Goal: Task Accomplishment & Management: Manage account settings

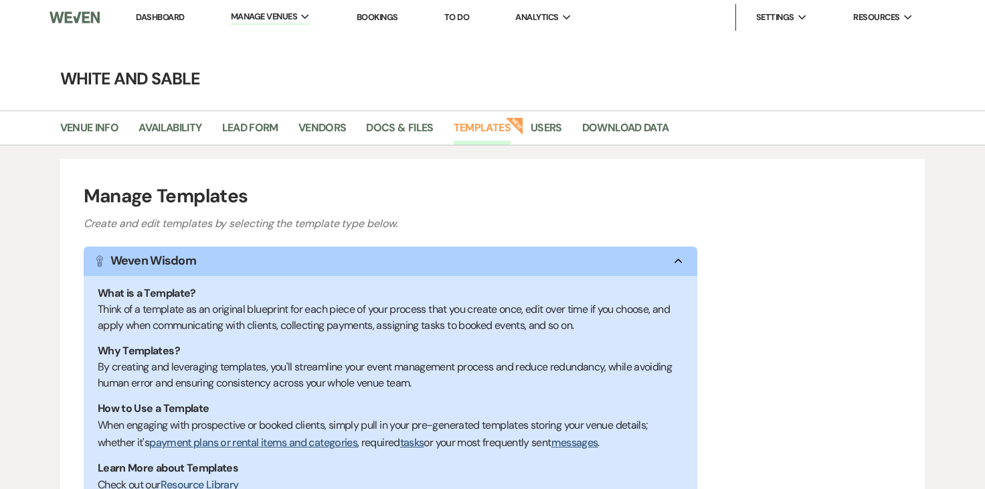
select select "Message Templates"
click at [171, 16] on link "Dashboard" at bounding box center [160, 16] width 48 height 11
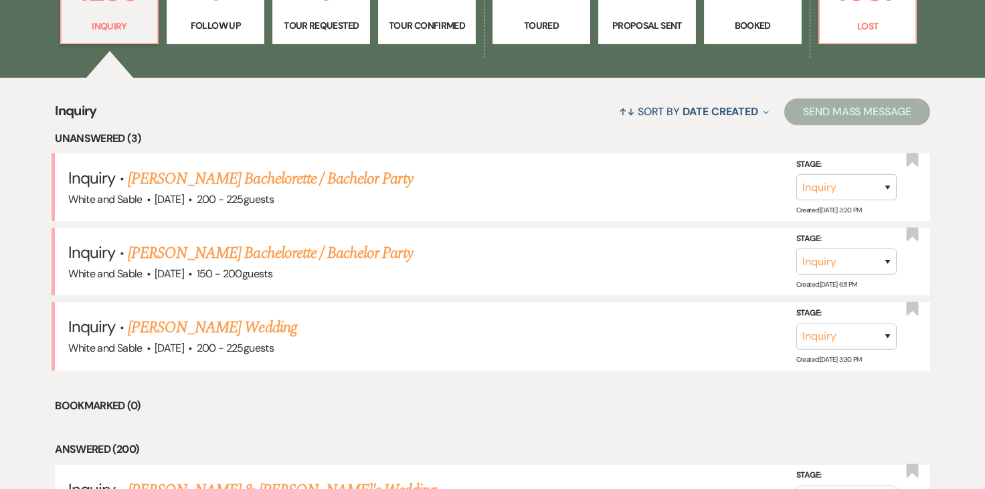
scroll to position [442, 0]
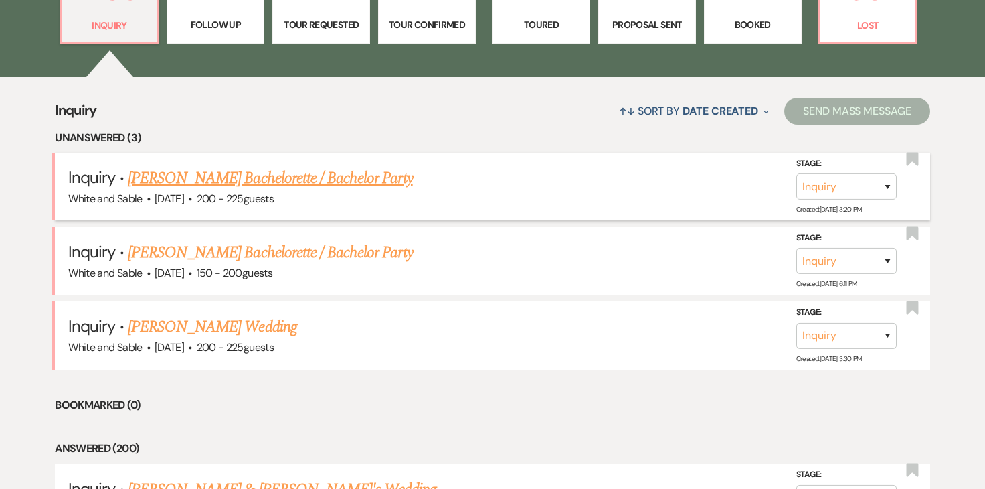
click at [341, 179] on link "[PERSON_NAME] Bachelorette / Bachelor Party" at bounding box center [270, 178] width 285 height 24
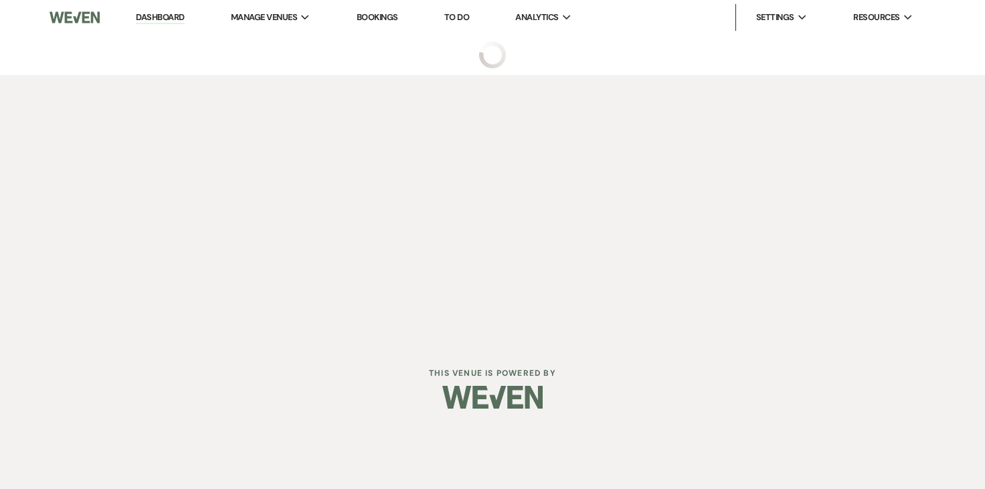
select select "2"
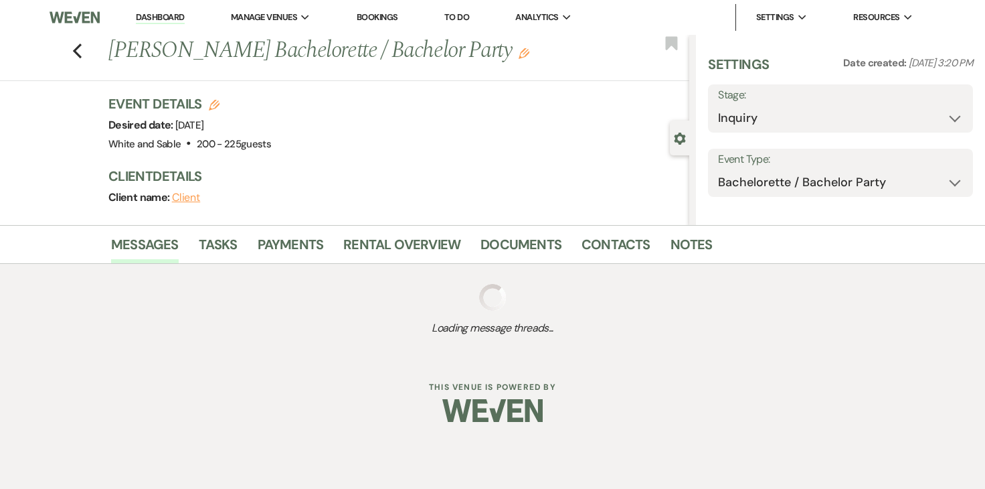
select select "5"
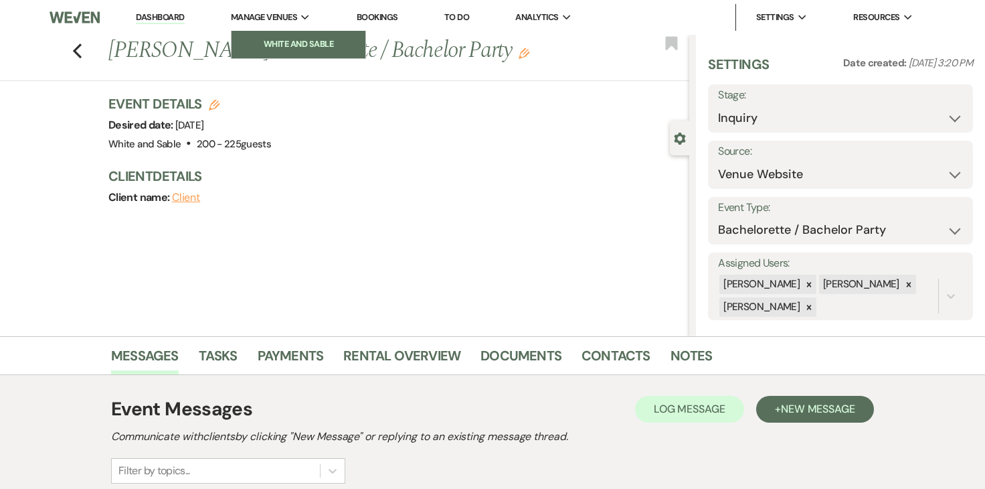
click at [284, 42] on li "White and Sable" at bounding box center [298, 43] width 121 height 13
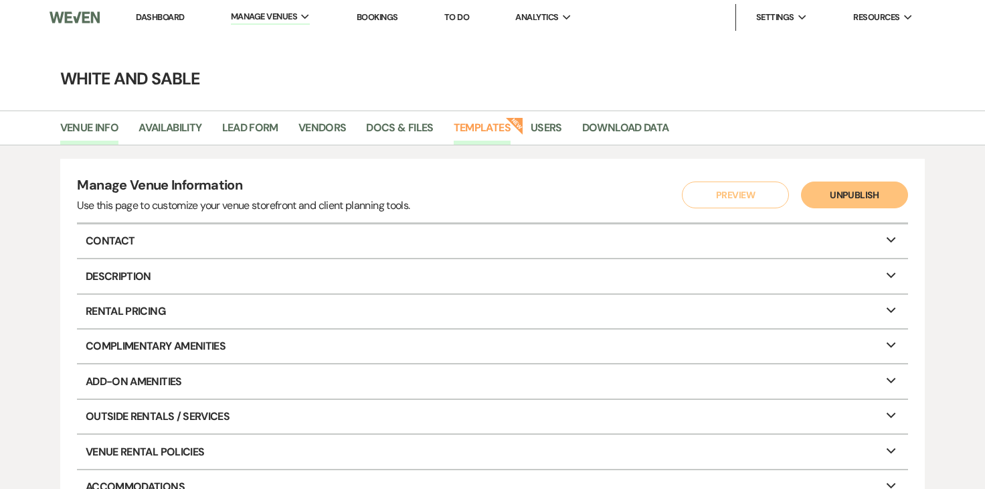
click at [481, 126] on link "Templates" at bounding box center [482, 131] width 57 height 25
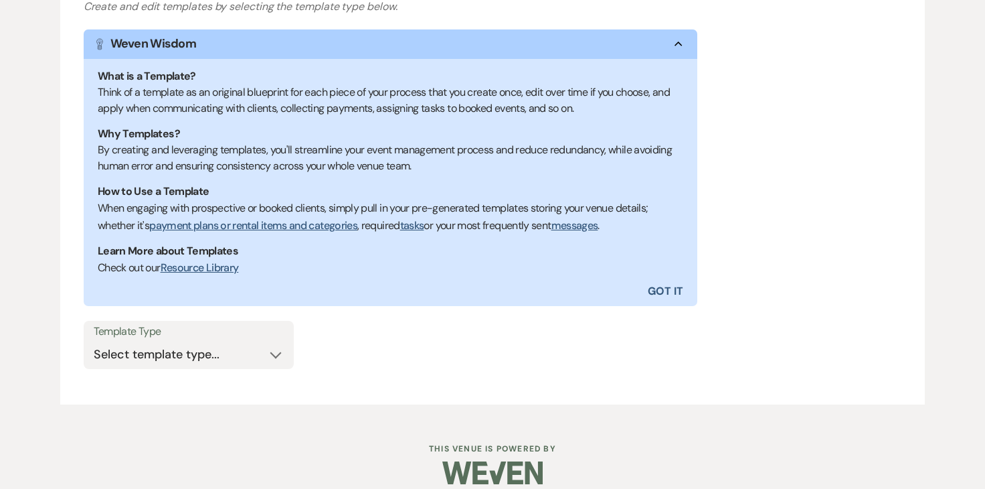
scroll to position [232, 0]
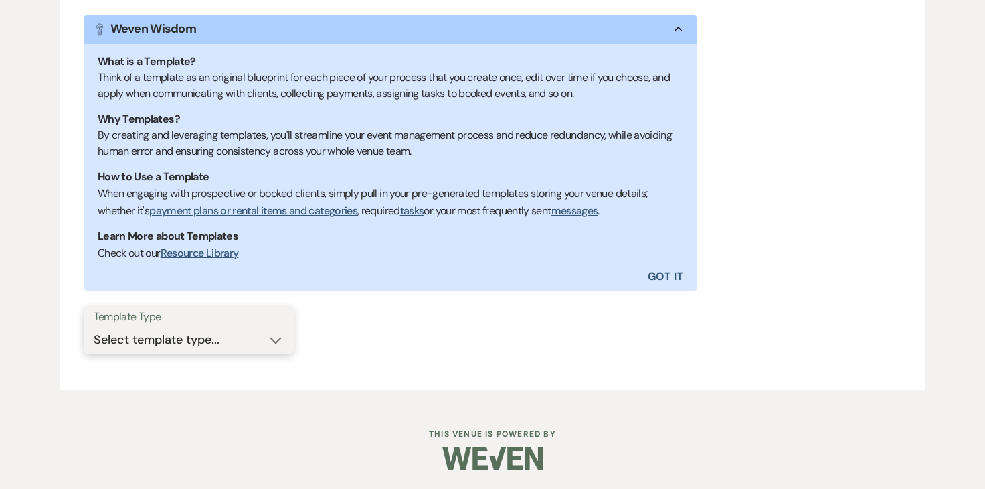
click at [242, 335] on select "Select template type... Task List Message Templates Payment Plan Inventory Item…" at bounding box center [189, 340] width 190 height 26
select select "Task List"
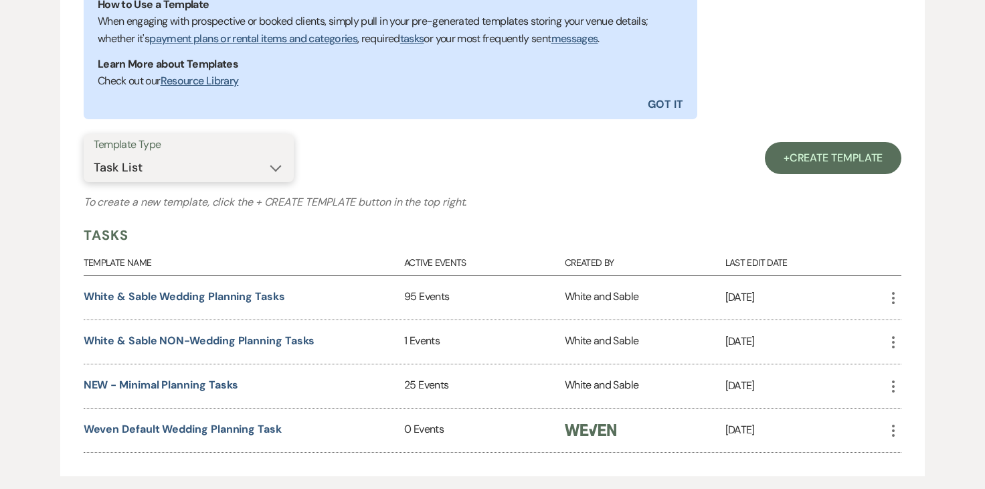
scroll to position [489, 0]
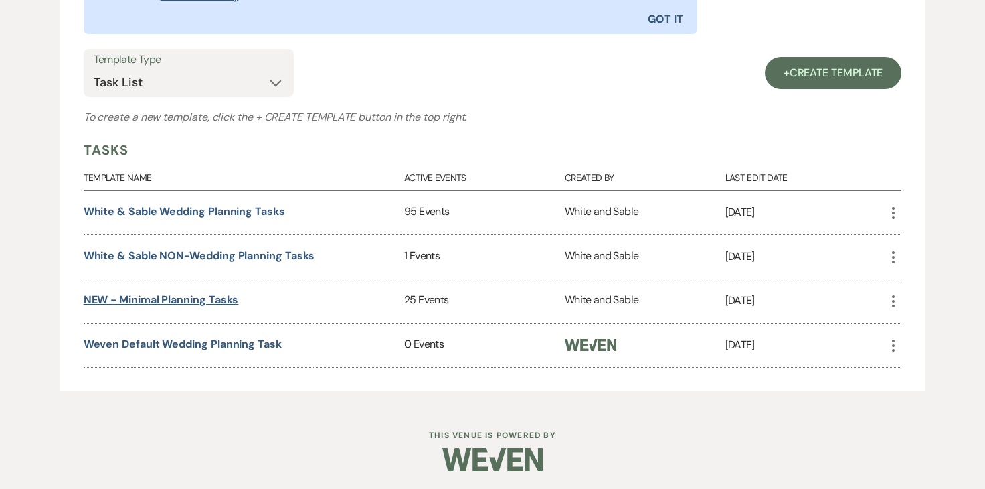
click at [218, 296] on link "NEW - Minimal Planning Tasks" at bounding box center [161, 300] width 155 height 14
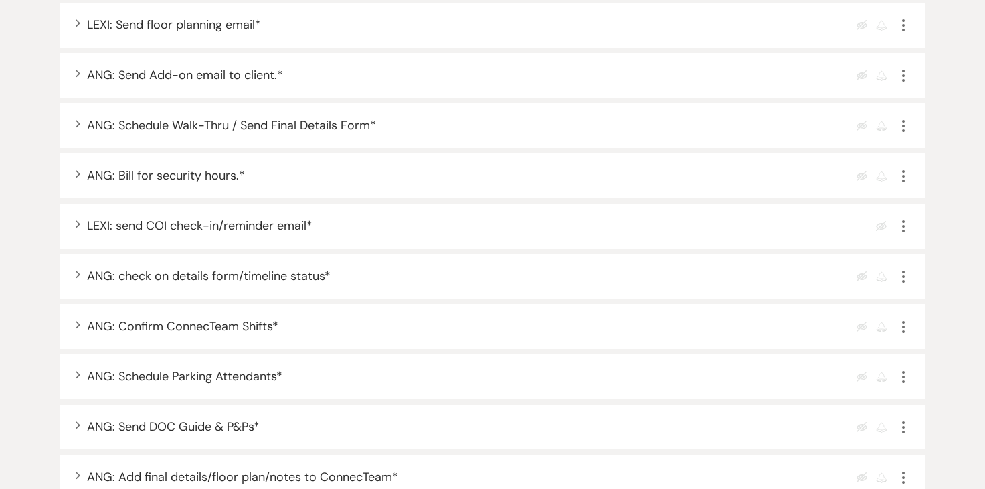
scroll to position [1617, 0]
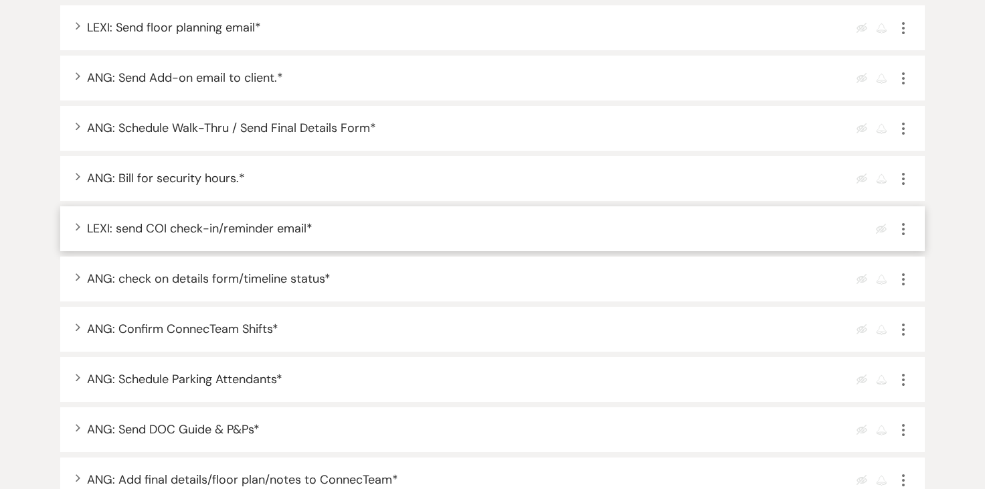
click at [386, 234] on div "Expand LEXI: send COI check-in/reminder email * Eye Blocked More" at bounding box center [499, 229] width 825 height 18
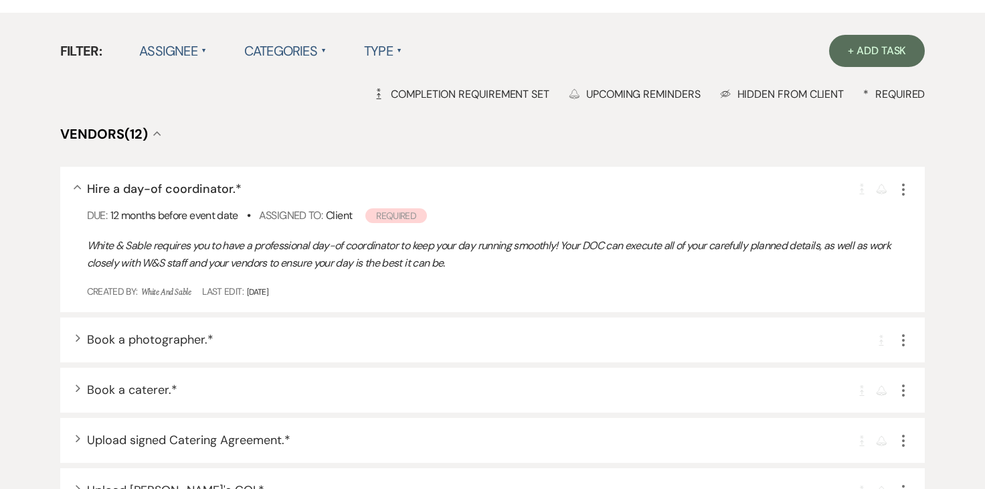
scroll to position [0, 0]
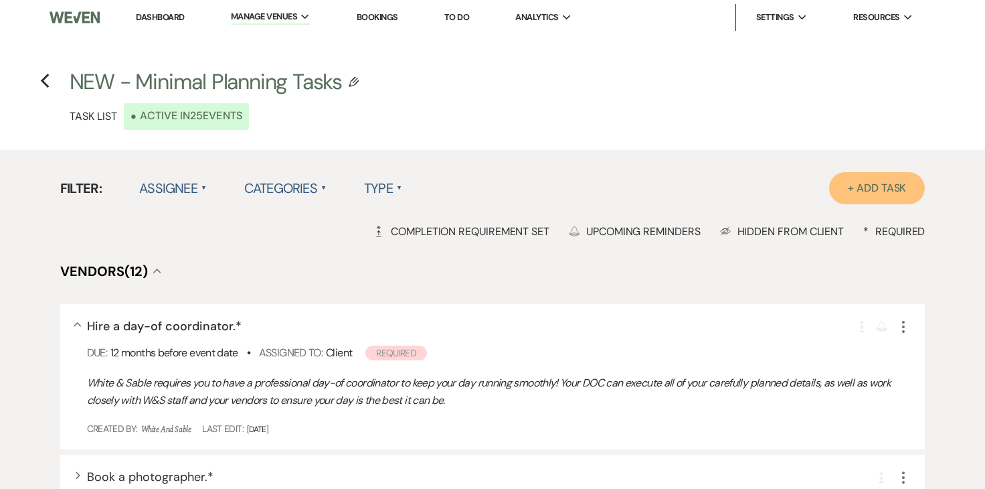
click at [887, 186] on link "+ Add Task" at bounding box center [877, 188] width 96 height 32
click at [43, 82] on use "button" at bounding box center [44, 81] width 9 height 15
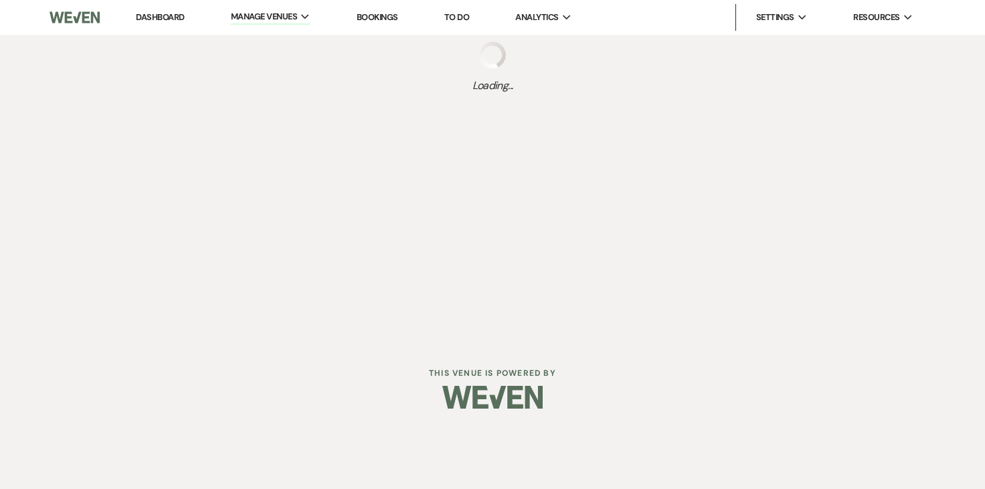
select select "Task List"
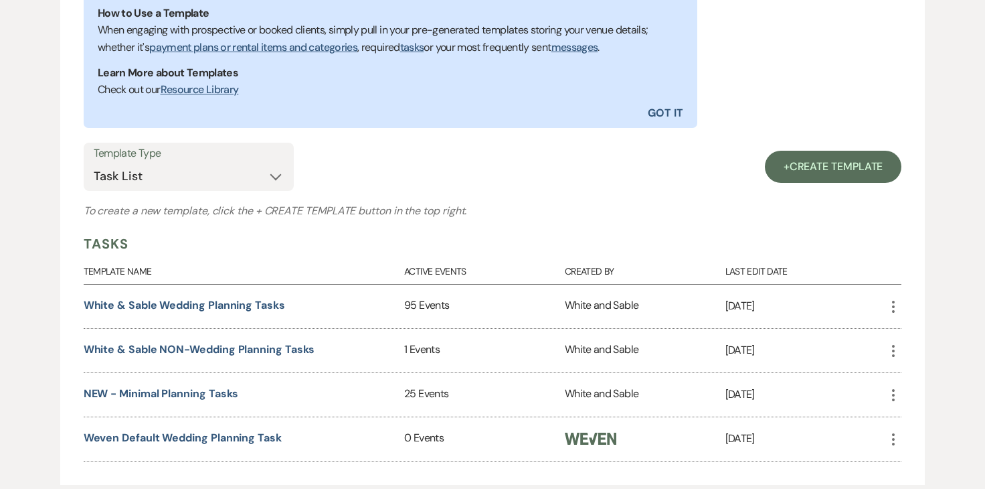
scroll to position [409, 0]
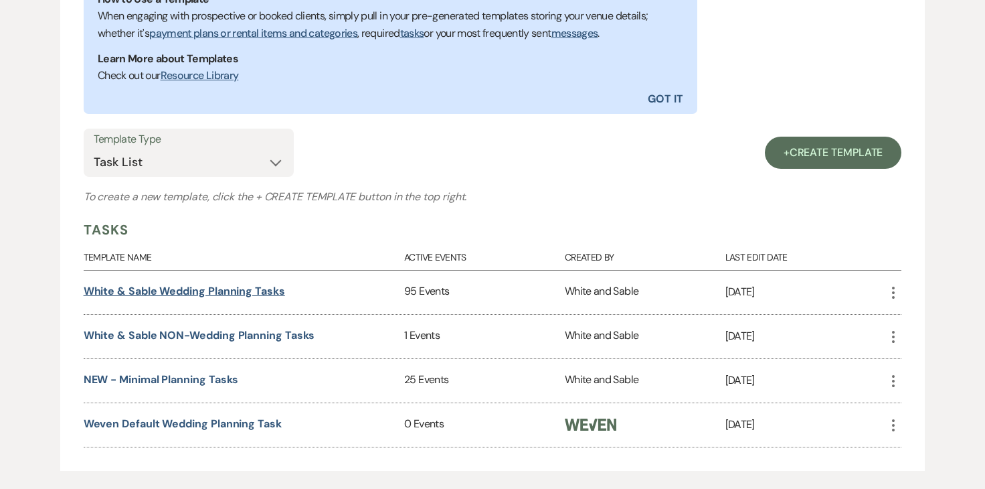
click at [185, 291] on link "White & Sable Wedding Planning Tasks" at bounding box center [185, 291] width 202 height 14
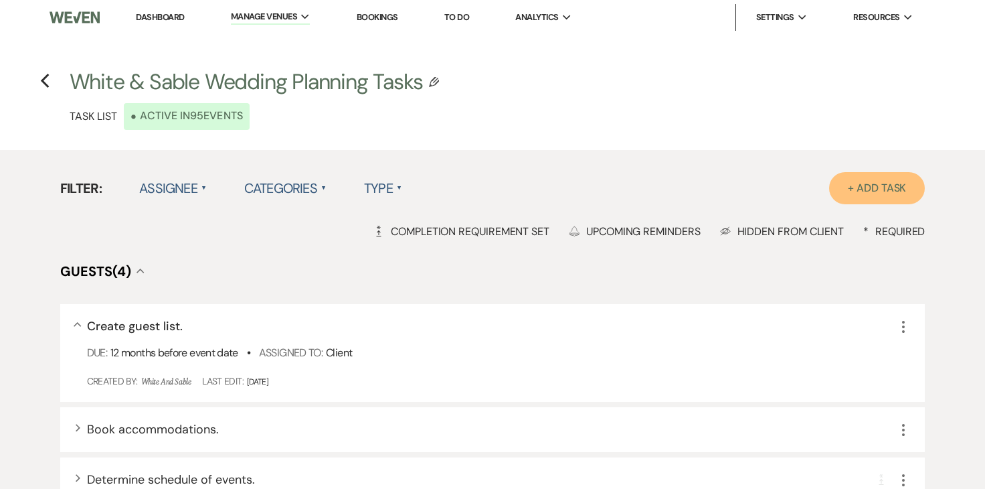
click at [884, 184] on link "+ Add Task" at bounding box center [877, 188] width 96 height 32
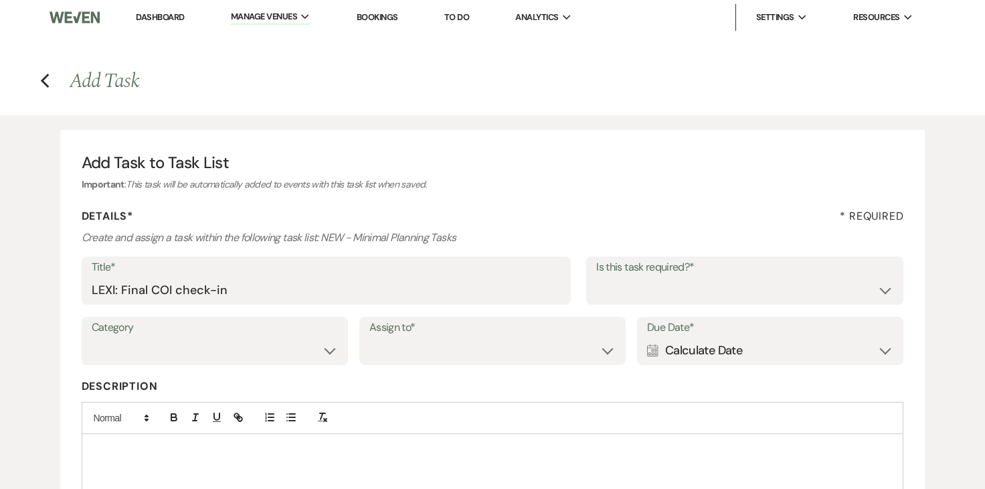
type input "LEXI: Final COI check-in"
click at [621, 298] on select "Yes No" at bounding box center [744, 290] width 297 height 26
select select "true"
click at [301, 353] on select "Venue Vendors Guests Details Finalize & Share" at bounding box center [215, 350] width 246 height 26
select select "31"
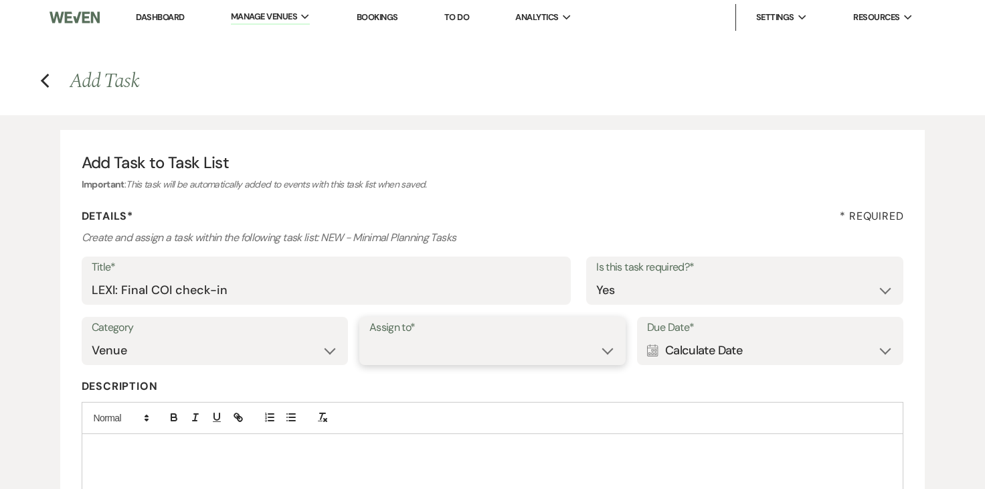
click at [409, 349] on select "Venue Client" at bounding box center [493, 350] width 246 height 26
select select "venueHost"
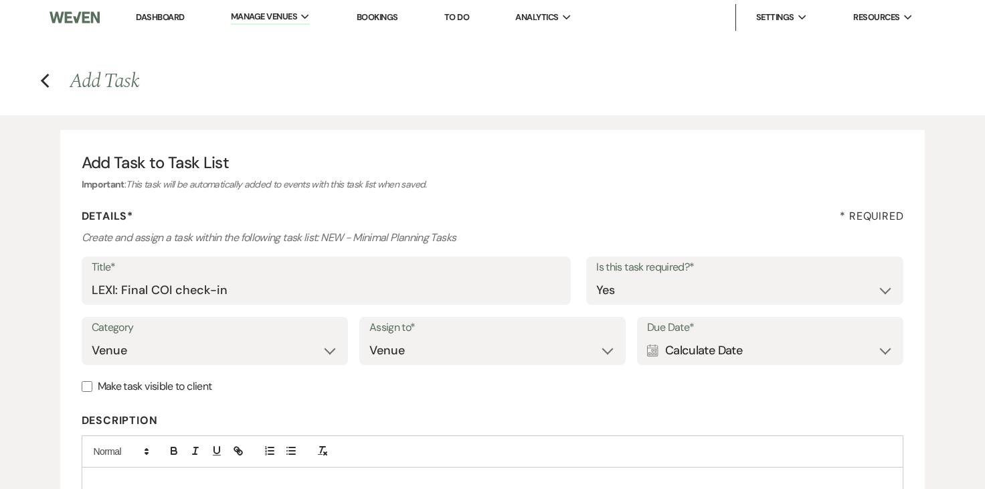
click at [686, 347] on div "Calendar Calculate Date Expand" at bounding box center [770, 350] width 246 height 26
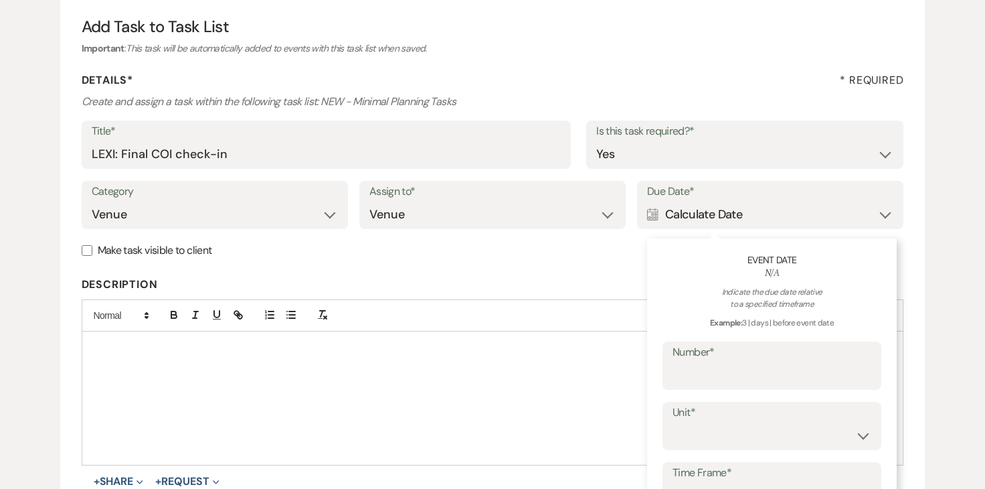
scroll to position [140, 0]
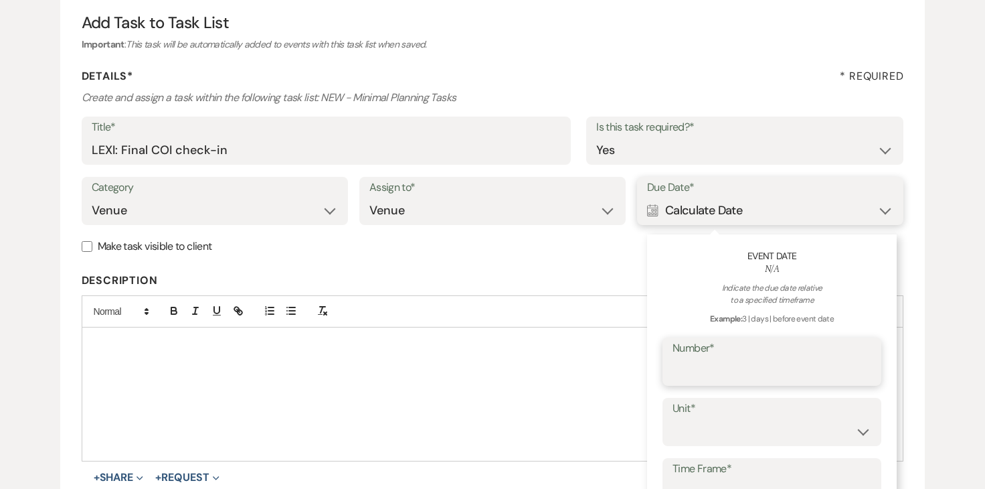
click at [722, 364] on input "Number*" at bounding box center [772, 371] width 199 height 26
type input "20"
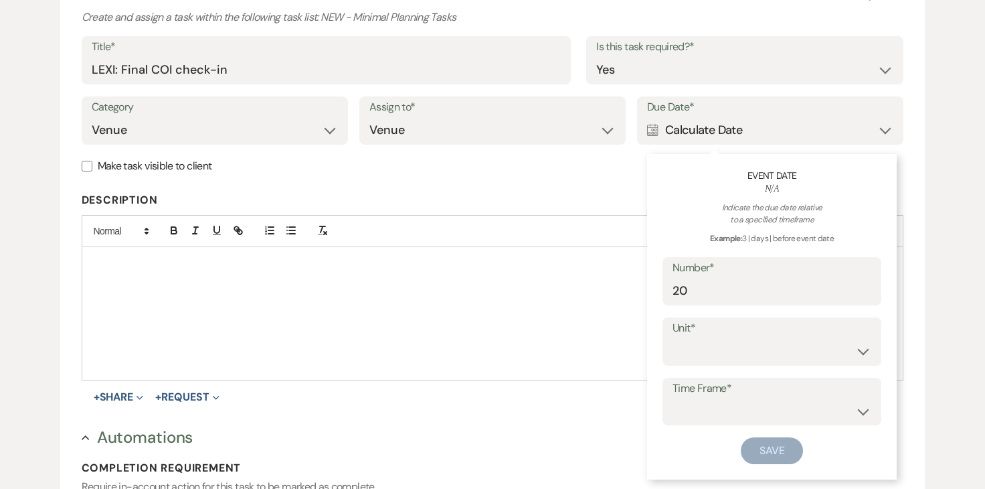
scroll to position [242, 0]
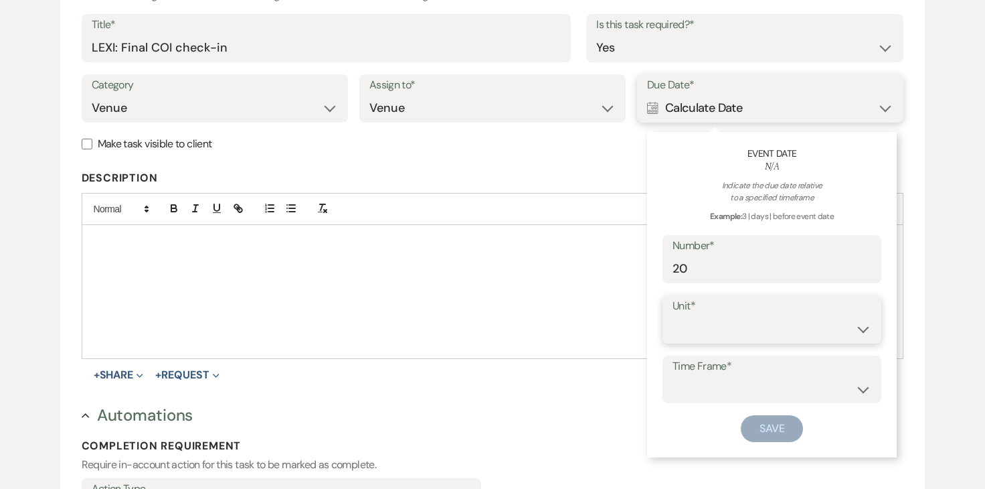
click at [728, 330] on select "days weeks months" at bounding box center [772, 329] width 199 height 26
select select "day"
click at [726, 262] on input "20" at bounding box center [772, 269] width 199 height 26
type input "21"
click at [720, 386] on select "before event date after event date after event is booked" at bounding box center [772, 389] width 199 height 26
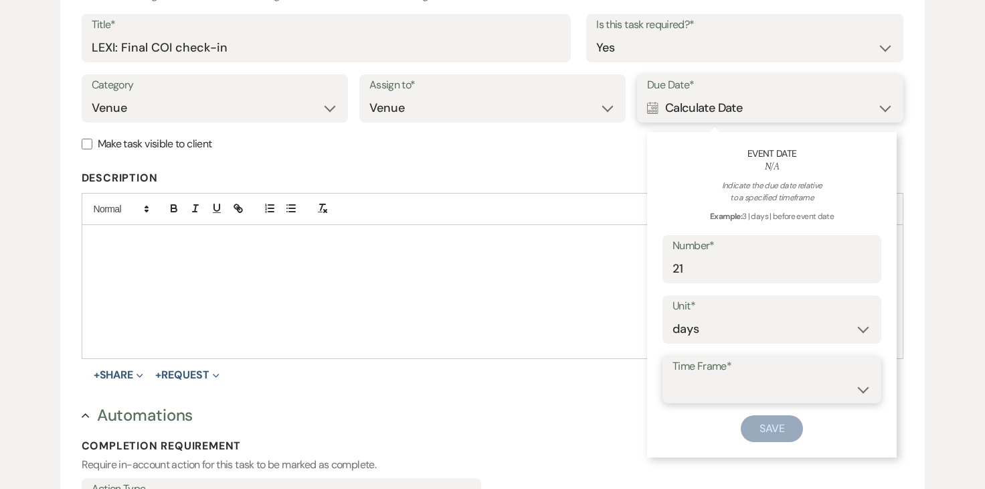
select select "beforeEventDate"
click at [771, 422] on button "Save" at bounding box center [772, 428] width 63 height 27
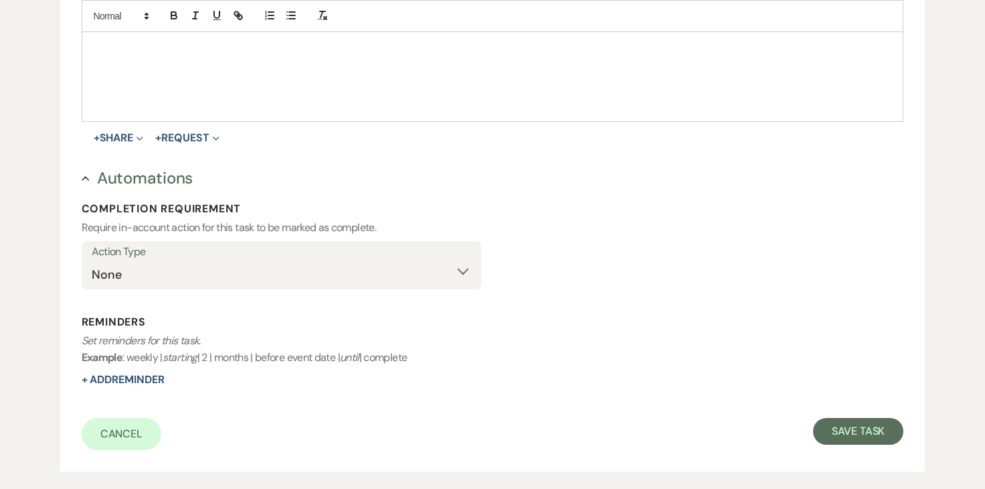
scroll to position [492, 0]
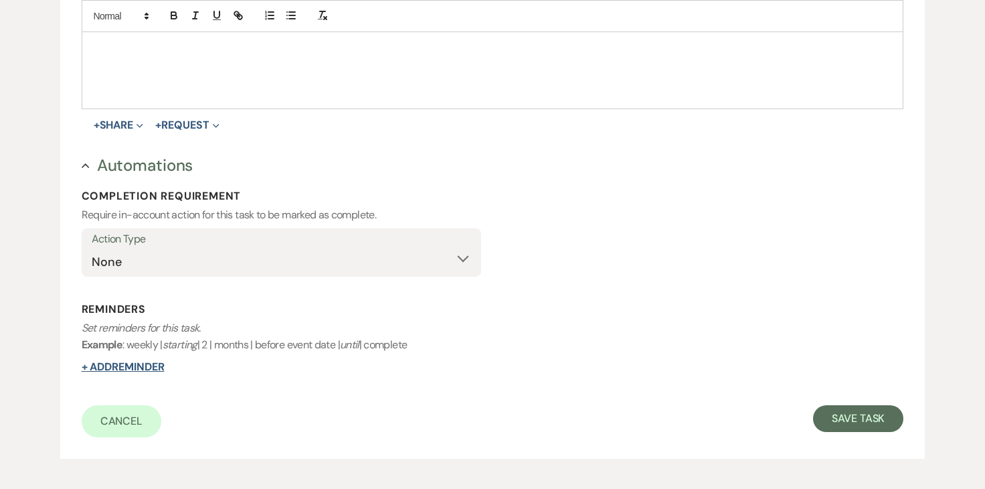
click at [139, 366] on button "+ Add Reminder" at bounding box center [123, 367] width 83 height 11
select select "host"
select select "days"
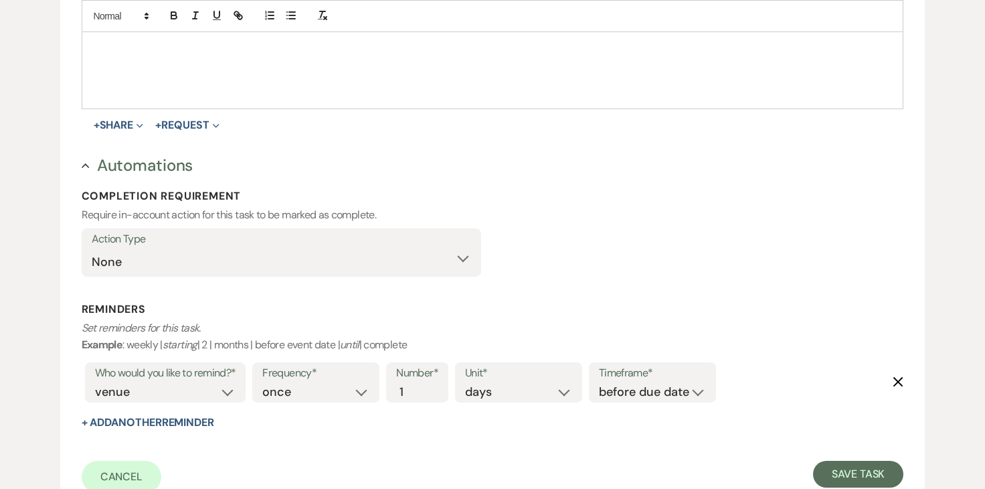
scroll to position [544, 0]
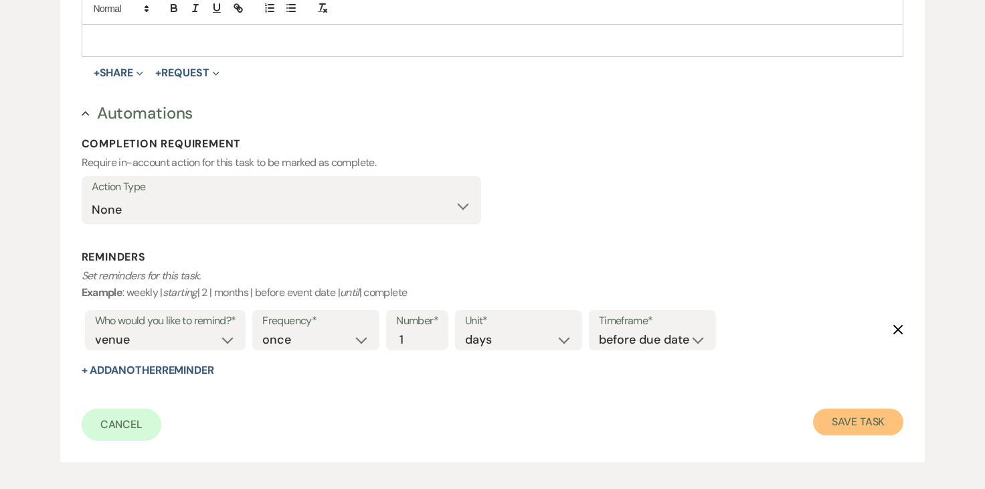
click at [835, 434] on button "Save Task" at bounding box center [858, 421] width 90 height 27
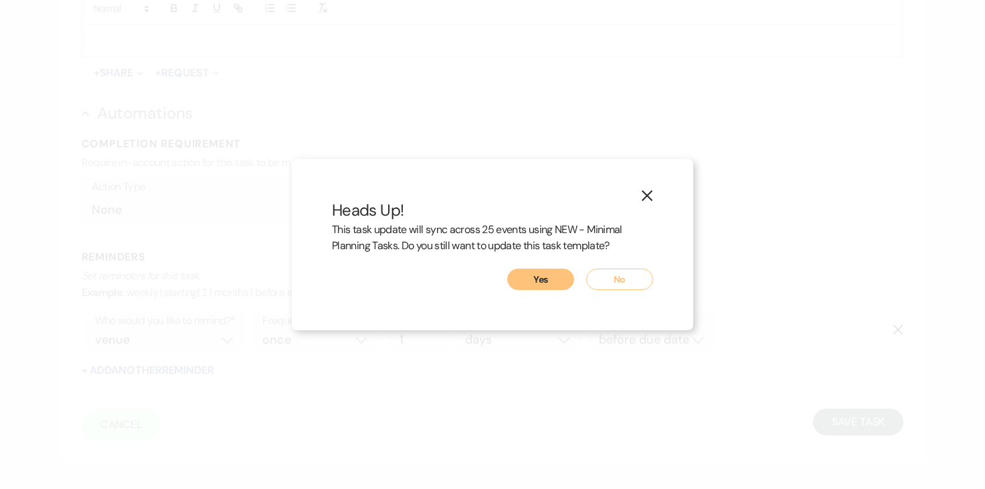
click at [648, 200] on icon "X" at bounding box center [647, 195] width 12 height 12
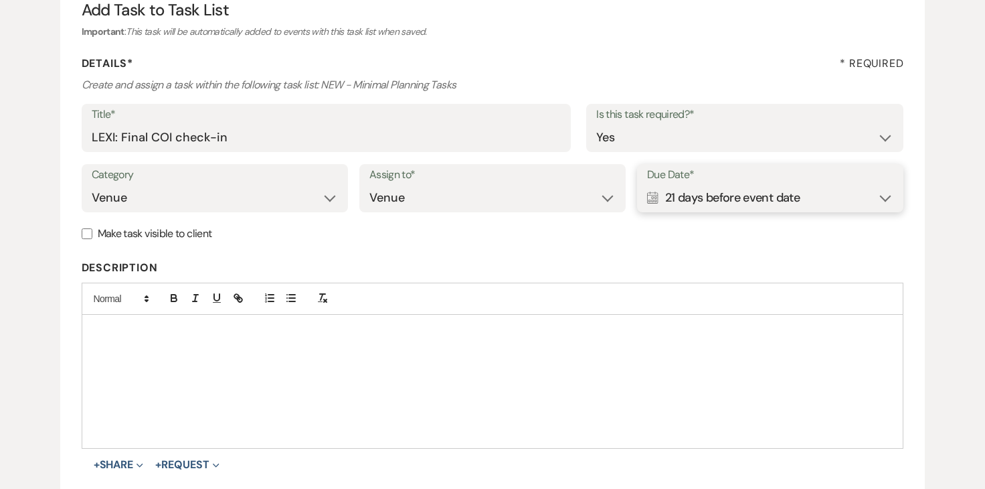
scroll to position [151, 0]
click at [665, 201] on div "Calendar 21 days before event date Expand" at bounding box center [770, 199] width 246 height 26
select select "day"
select select "beforeEventDate"
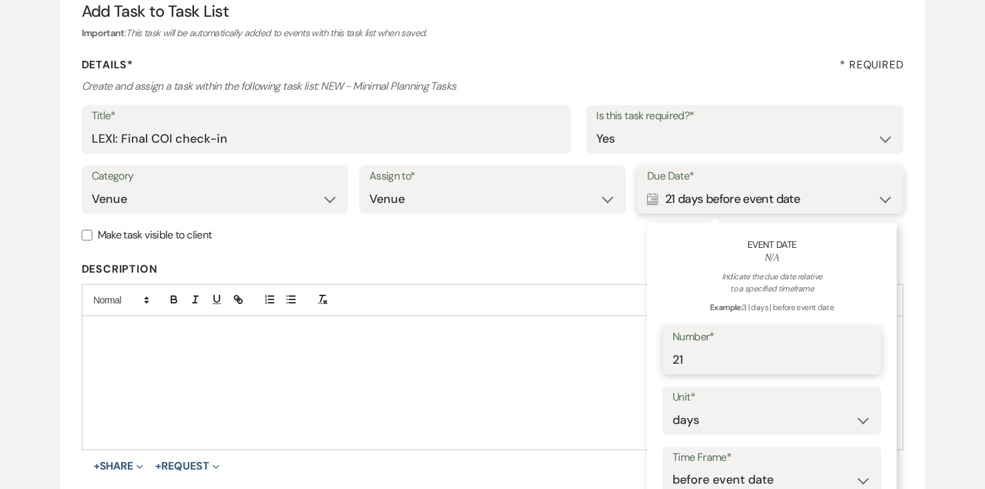
click at [717, 353] on input "21" at bounding box center [772, 360] width 199 height 26
type input "20"
click at [544, 276] on label "Description" at bounding box center [493, 269] width 823 height 19
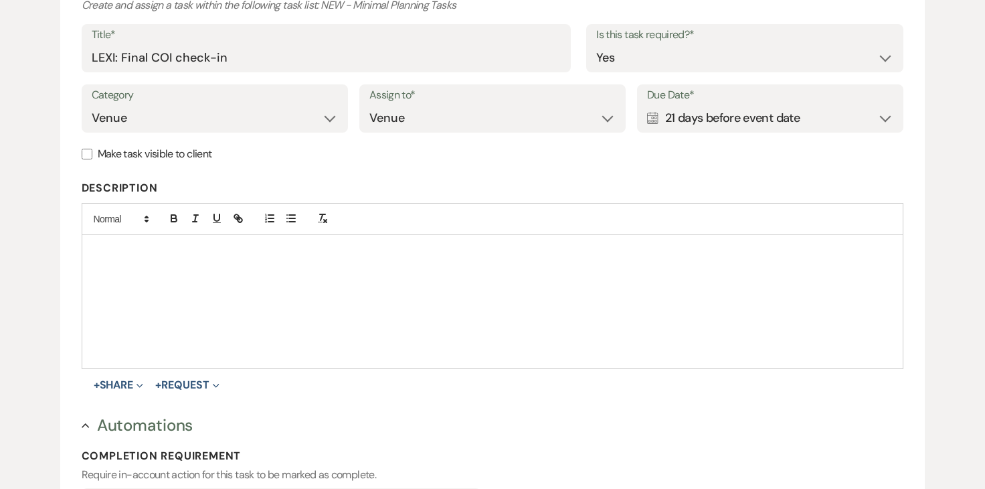
scroll to position [238, 0]
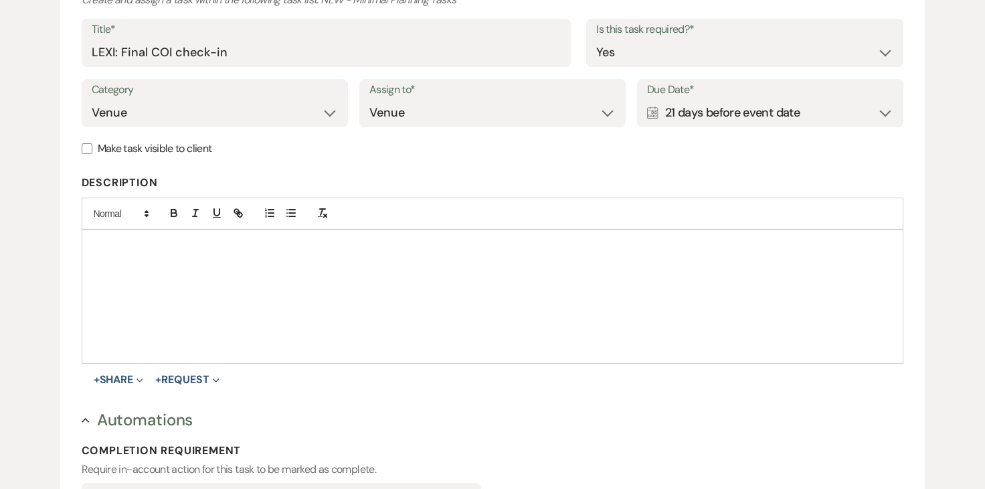
click at [727, 104] on div "Calendar 21 days before event date Expand" at bounding box center [770, 113] width 246 height 26
select select "day"
select select "beforeEventDate"
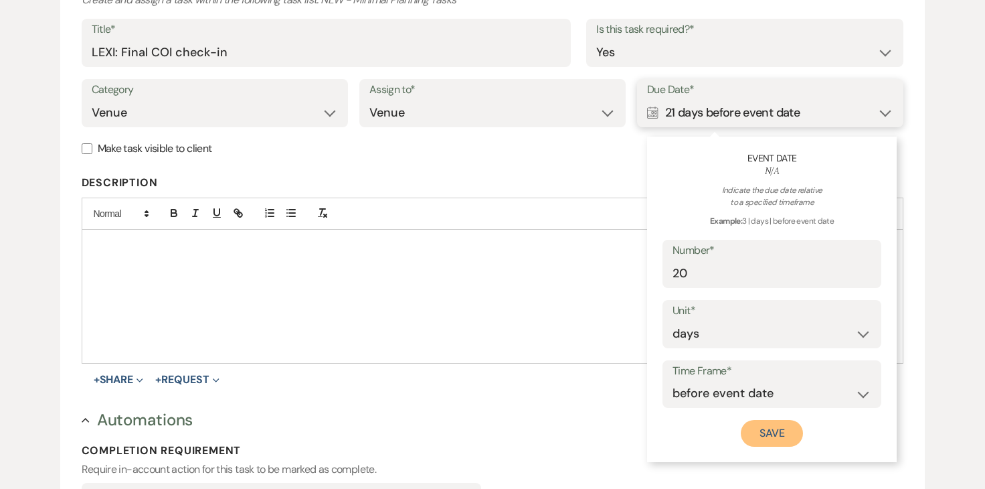
click at [770, 426] on button "Save" at bounding box center [772, 433] width 63 height 27
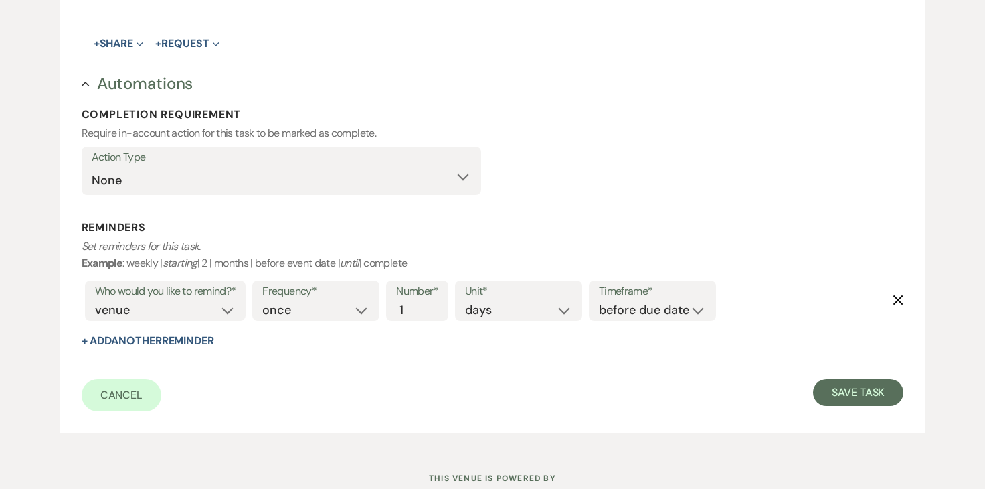
scroll to position [619, 0]
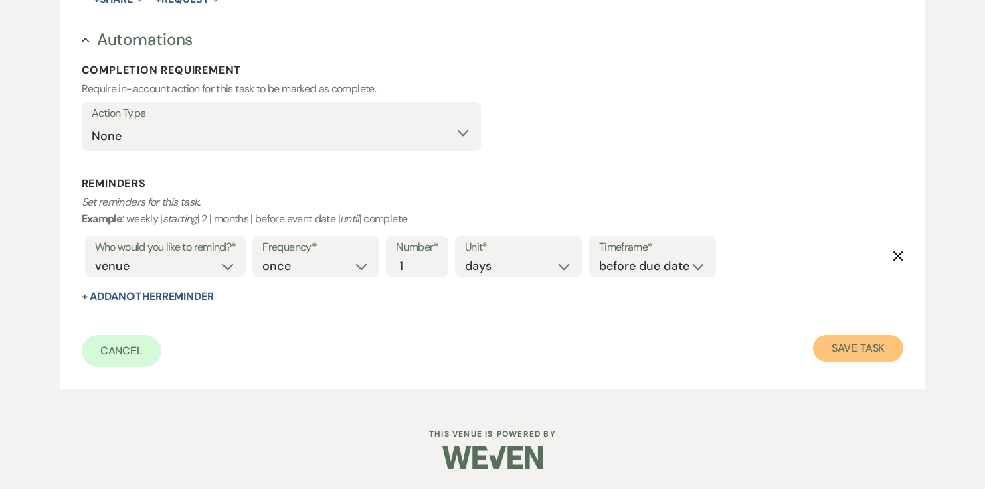
click at [842, 339] on button "Save Task" at bounding box center [858, 348] width 90 height 27
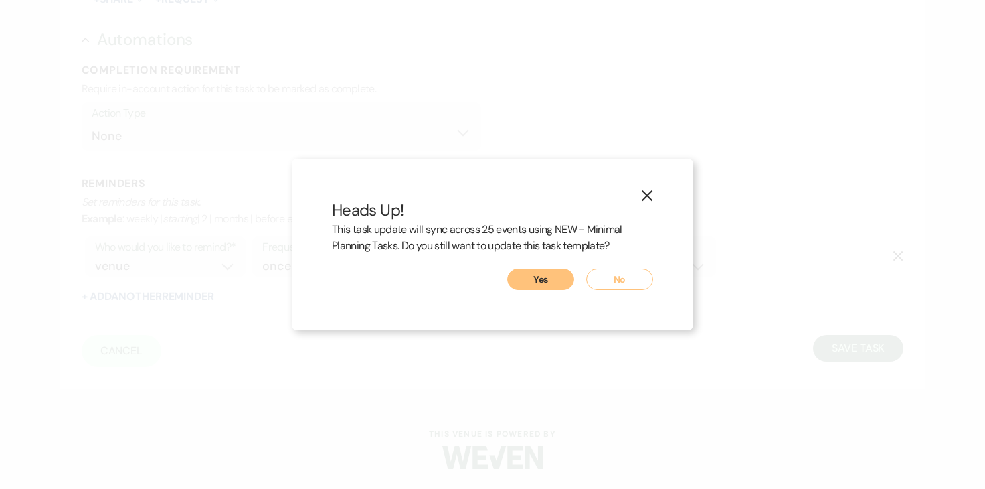
click at [535, 281] on button "Yes" at bounding box center [540, 278] width 67 height 21
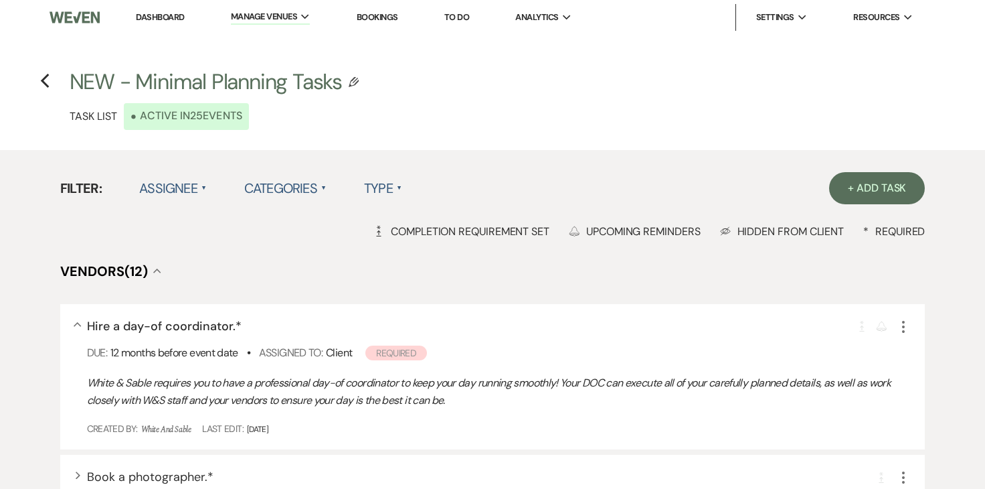
scroll to position [3, 0]
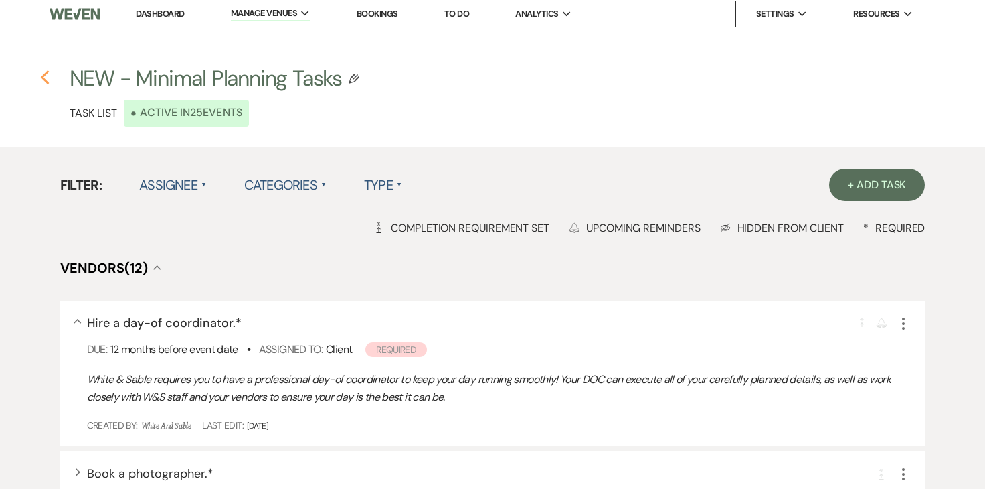
click at [48, 76] on icon "Previous" at bounding box center [45, 78] width 10 height 16
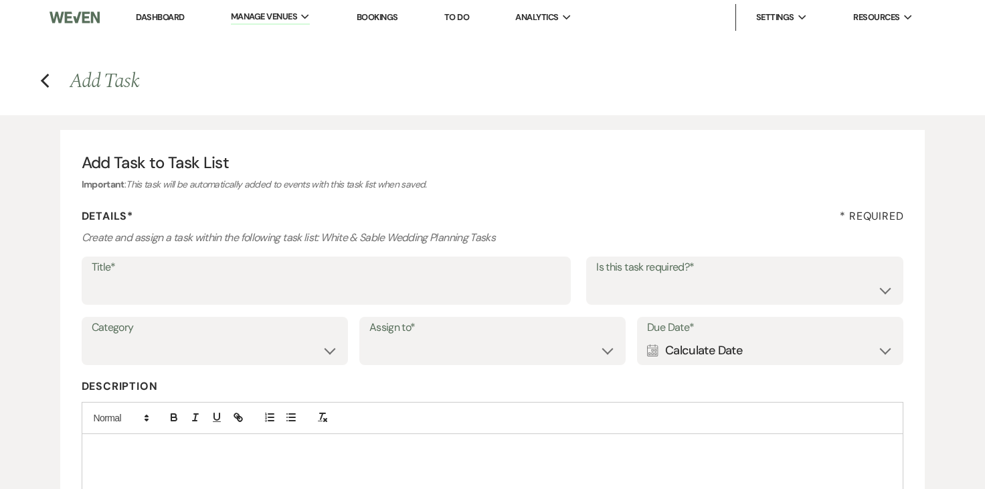
click at [460, 275] on label "Title*" at bounding box center [326, 267] width 469 height 19
click at [460, 277] on input "Title*" at bounding box center [326, 290] width 469 height 26
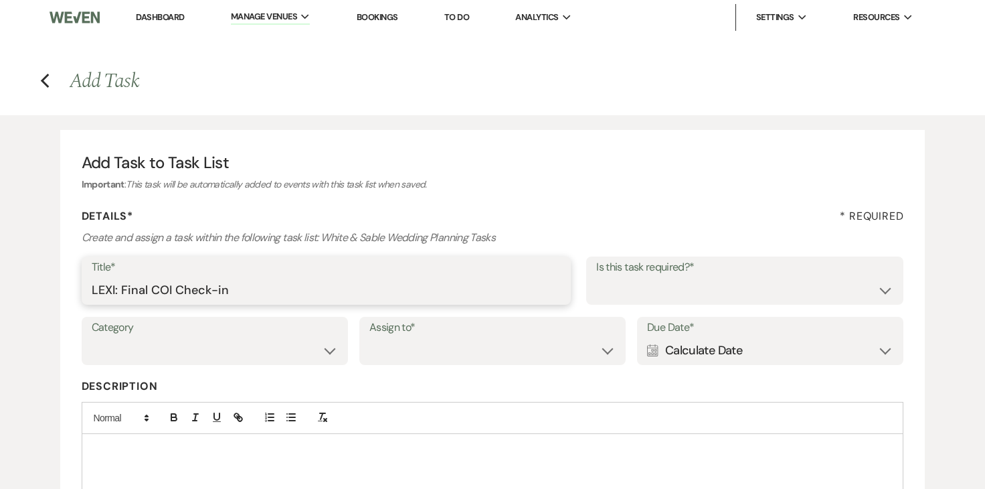
type input "LEXI: Final COI Check-in"
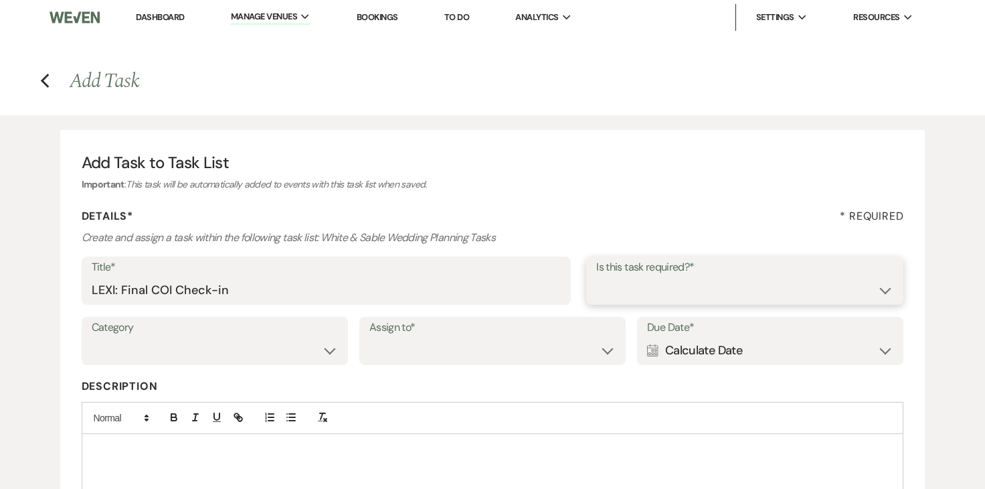
click at [708, 283] on select "Yes No" at bounding box center [744, 290] width 297 height 26
select select "true"
click at [293, 340] on select "Venue Vendors Guests Details Finalize & Share" at bounding box center [215, 350] width 246 height 26
select select "31"
click at [407, 361] on select "Venue Client" at bounding box center [493, 350] width 246 height 26
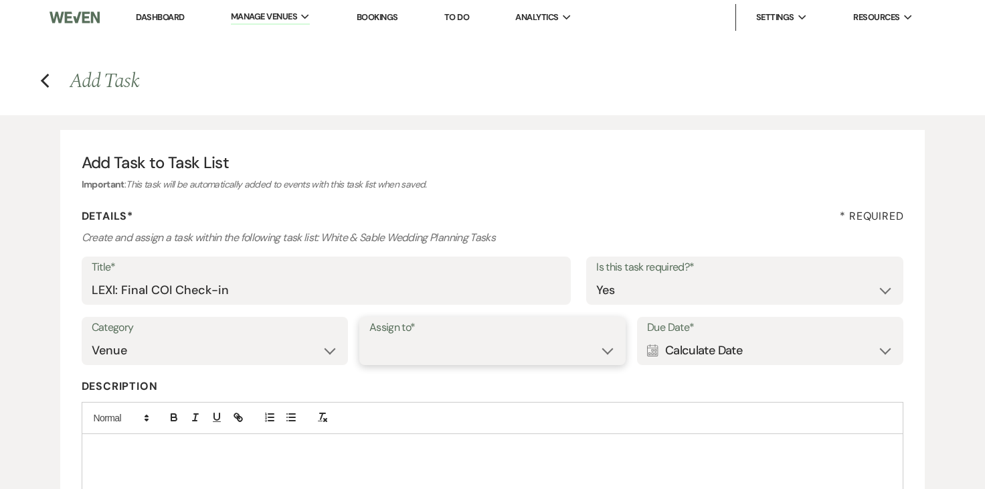
select select "venueHost"
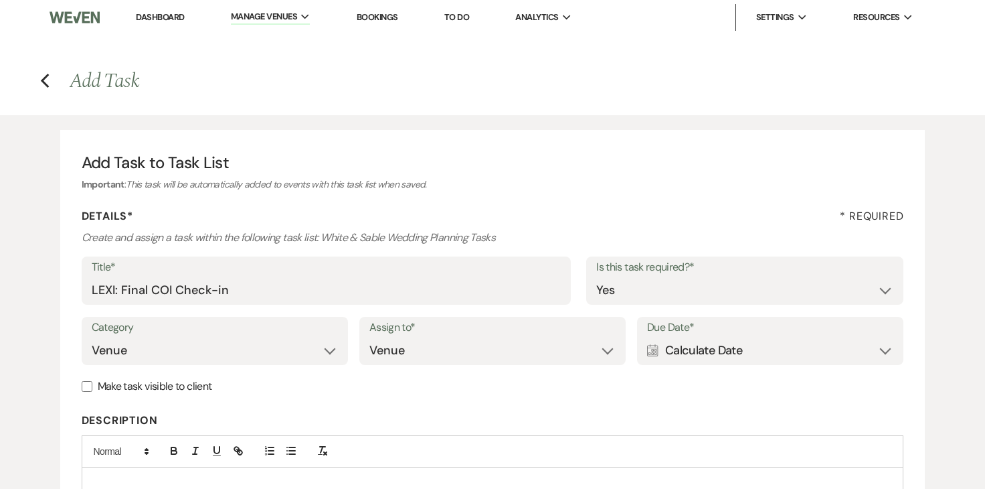
click at [688, 347] on div "Calendar Calculate Date Expand" at bounding box center [770, 350] width 246 height 26
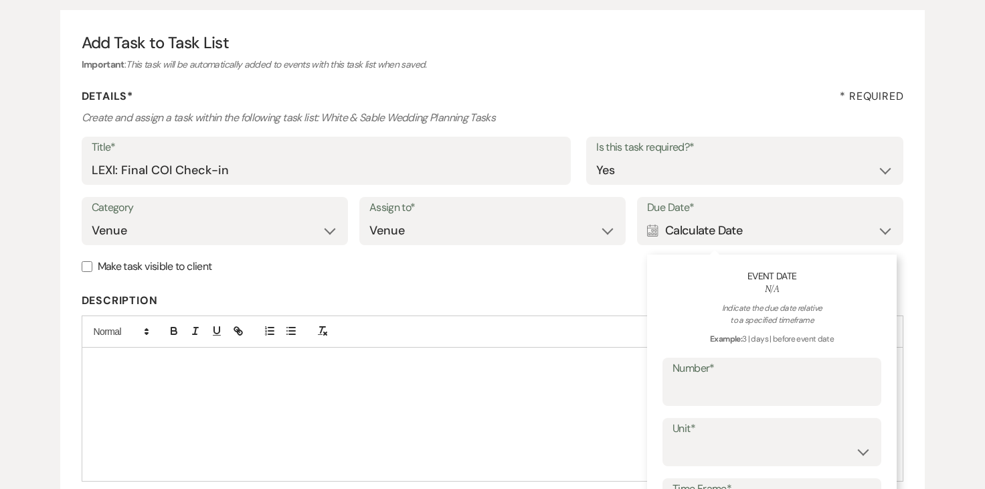
scroll to position [121, 0]
click at [698, 390] on input "Number*" at bounding box center [772, 391] width 199 height 26
type input "20"
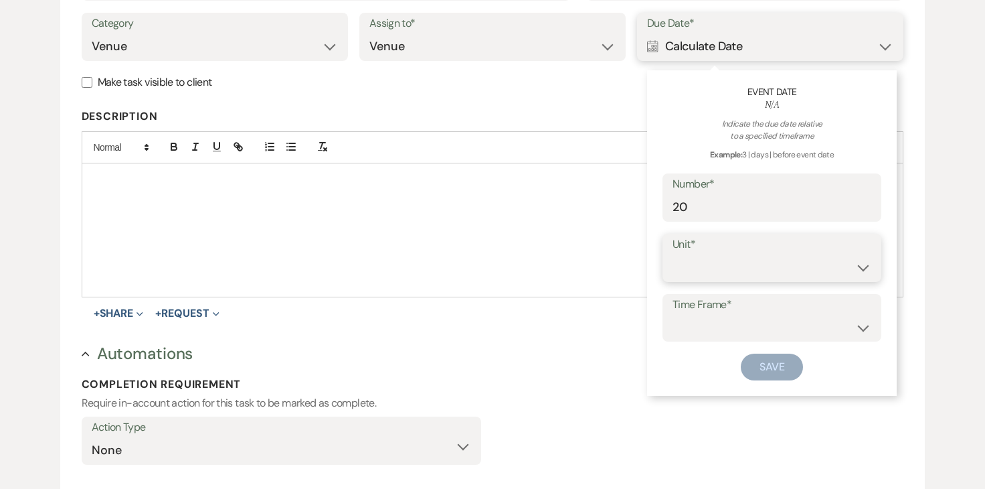
click at [738, 278] on select "days weeks months" at bounding box center [772, 267] width 199 height 26
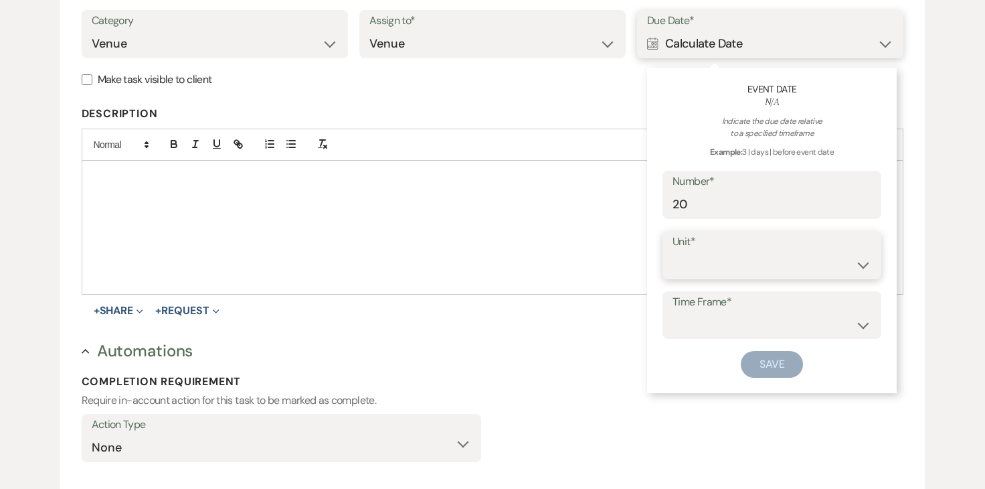
select select "day"
click at [745, 323] on select "before event date after event date after event is booked" at bounding box center [772, 324] width 199 height 26
select select "beforeEventDate"
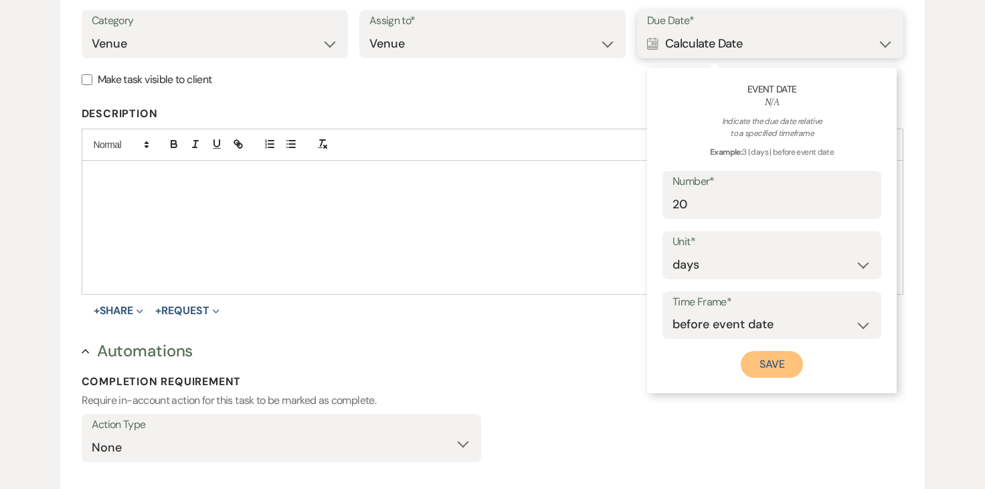
click at [788, 356] on button "Save" at bounding box center [772, 364] width 63 height 27
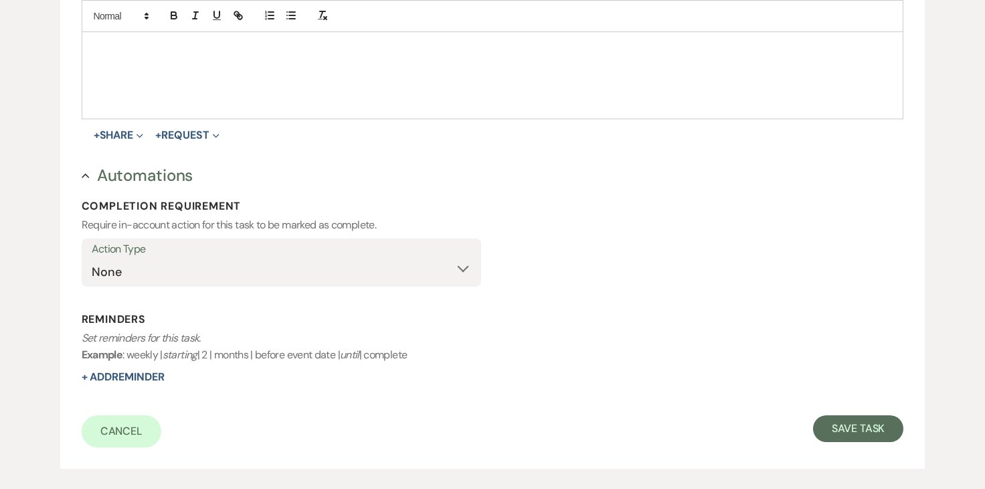
scroll to position [563, 0]
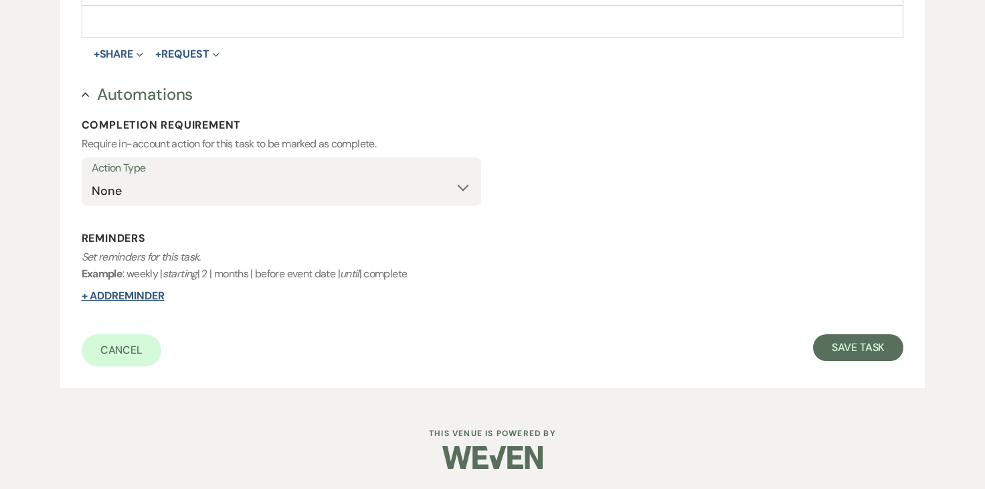
click at [161, 300] on button "+ Add Reminder" at bounding box center [123, 296] width 83 height 11
select select "host"
select select "days"
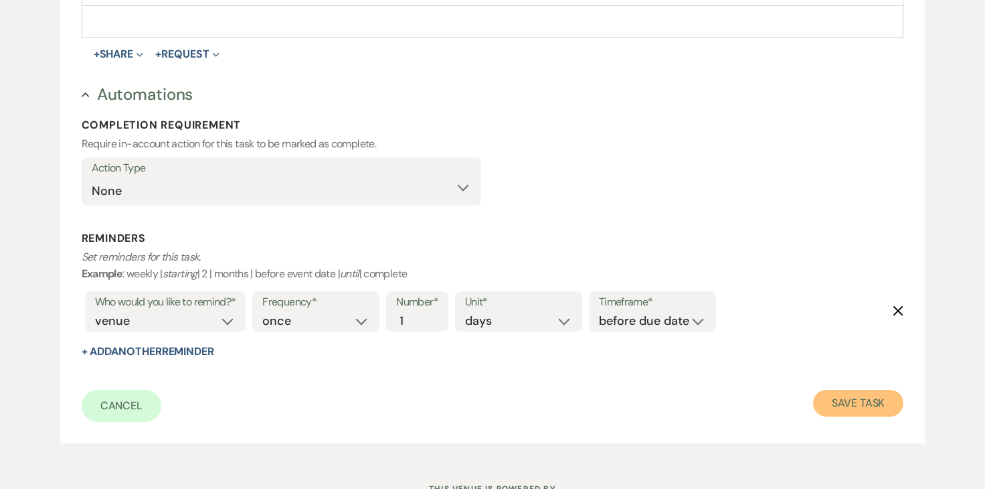
click at [862, 402] on button "Save Task" at bounding box center [858, 403] width 90 height 27
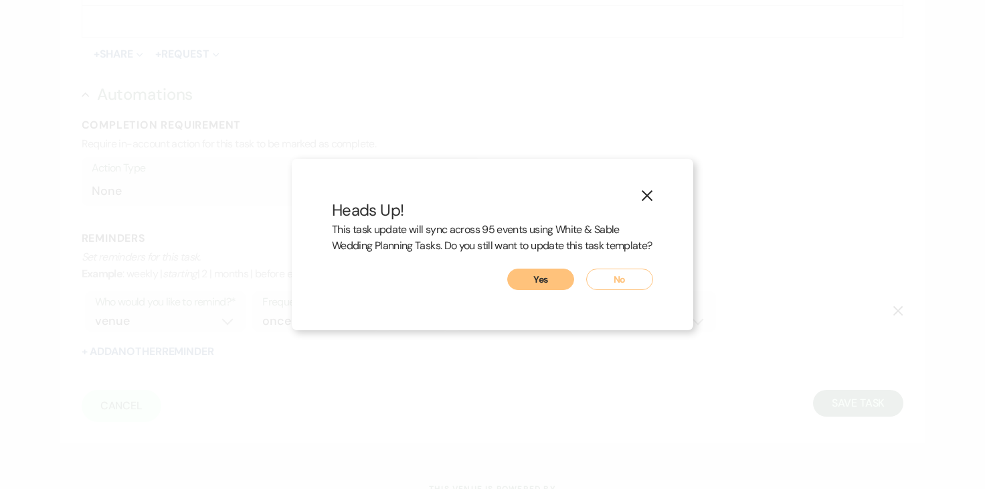
click at [535, 289] on button "Yes" at bounding box center [540, 278] width 67 height 21
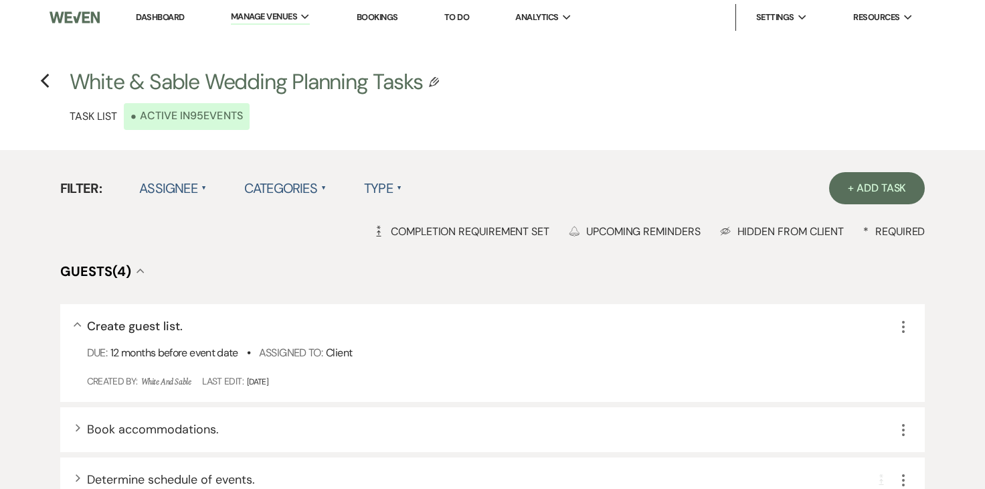
click at [155, 15] on link "Dashboard" at bounding box center [160, 16] width 48 height 11
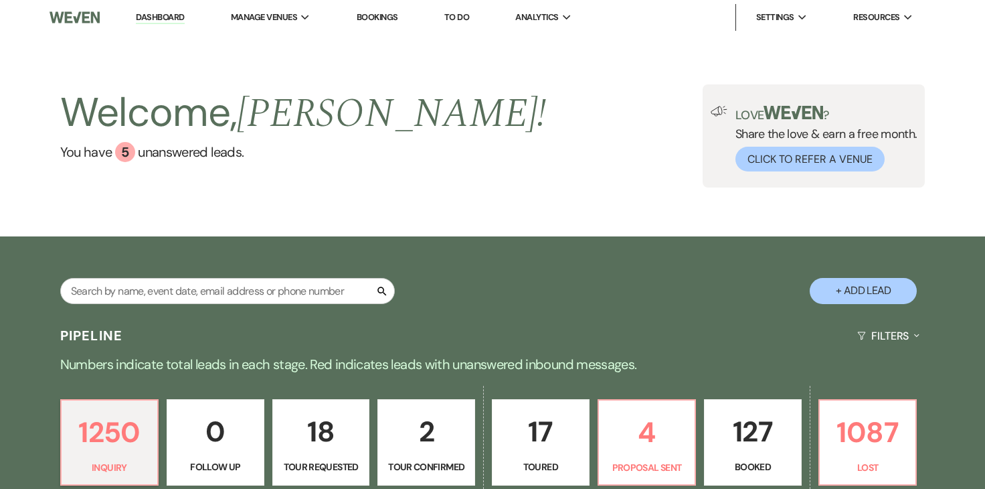
scroll to position [123, 0]
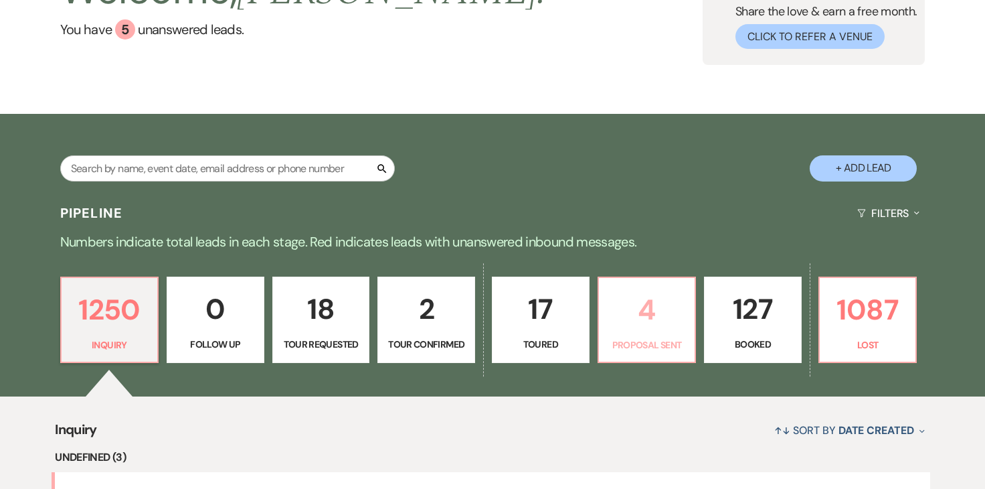
click at [643, 302] on p "4" at bounding box center [647, 309] width 80 height 45
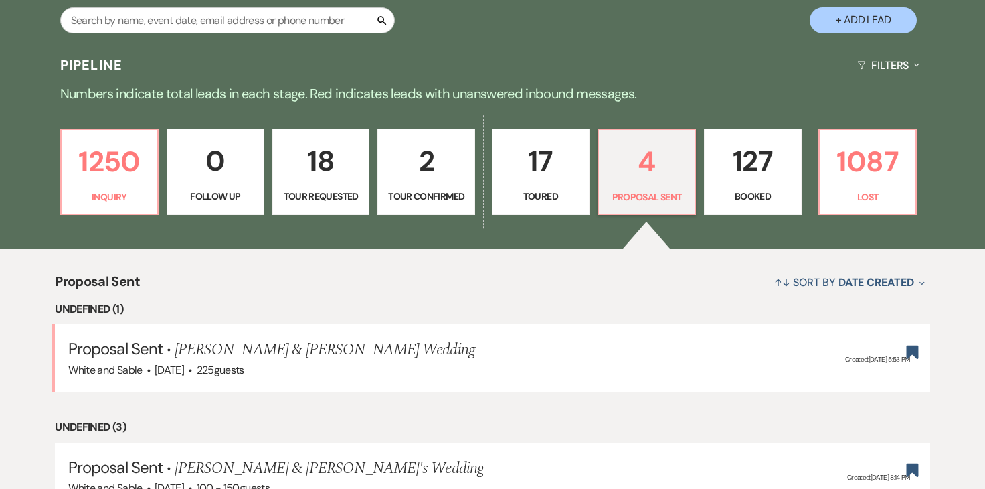
select select "6"
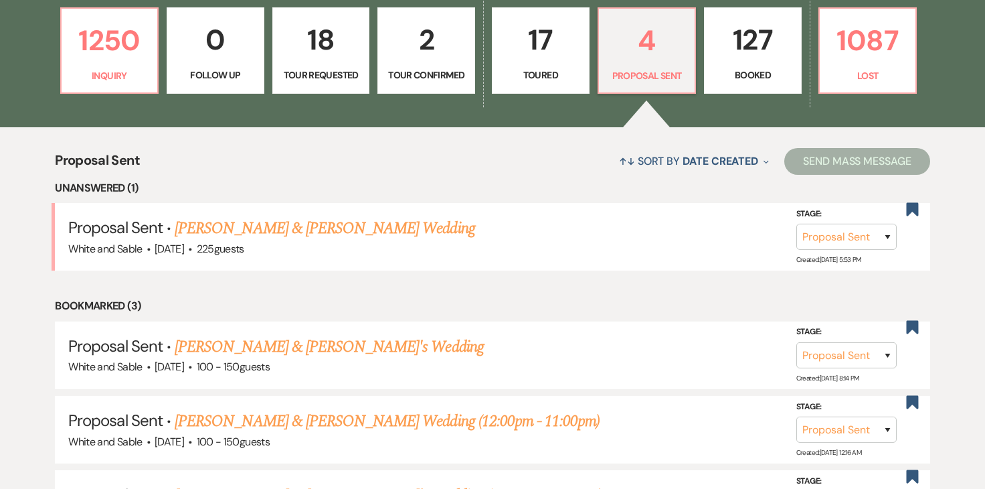
scroll to position [394, 0]
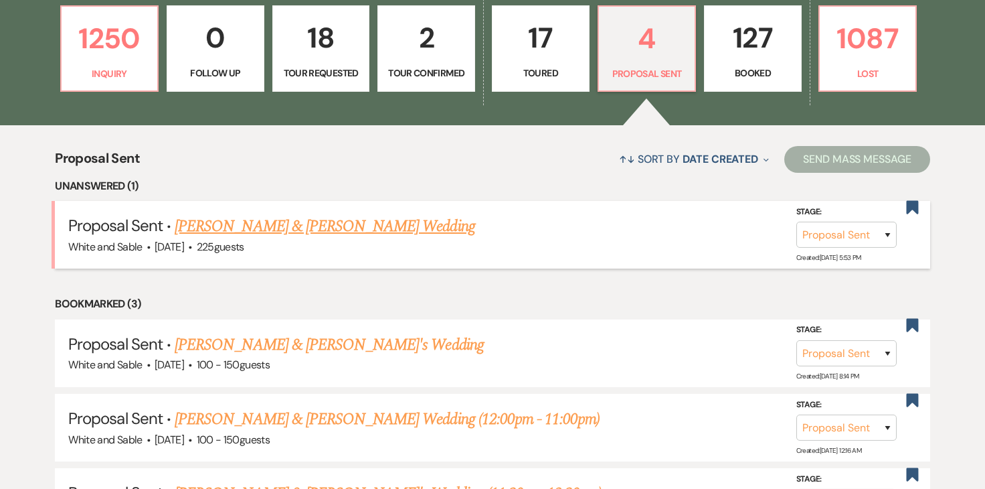
click at [384, 230] on link "[PERSON_NAME] & [PERSON_NAME] Wedding" at bounding box center [325, 226] width 300 height 24
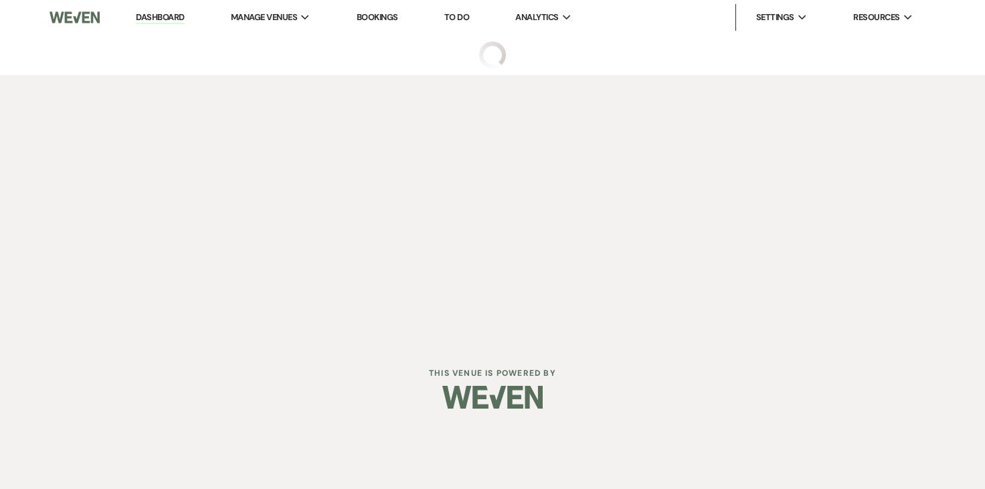
select select "6"
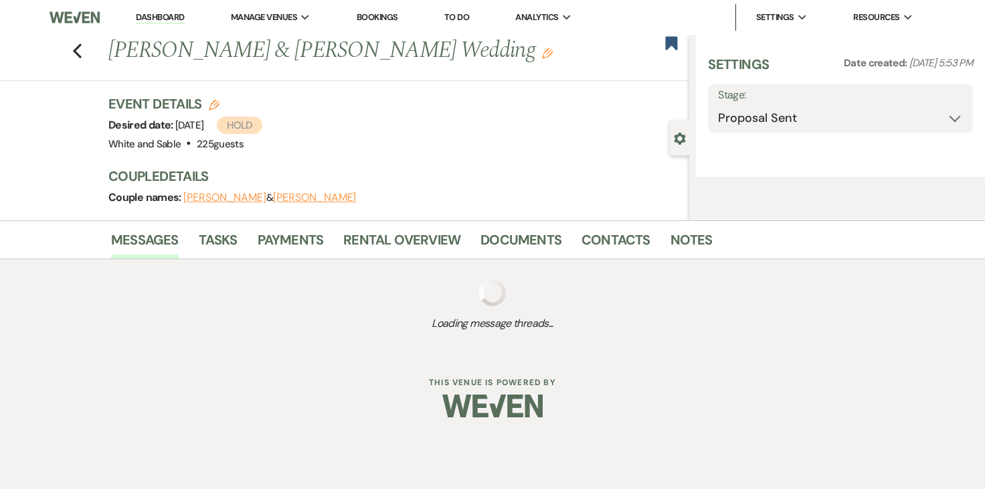
select select "12"
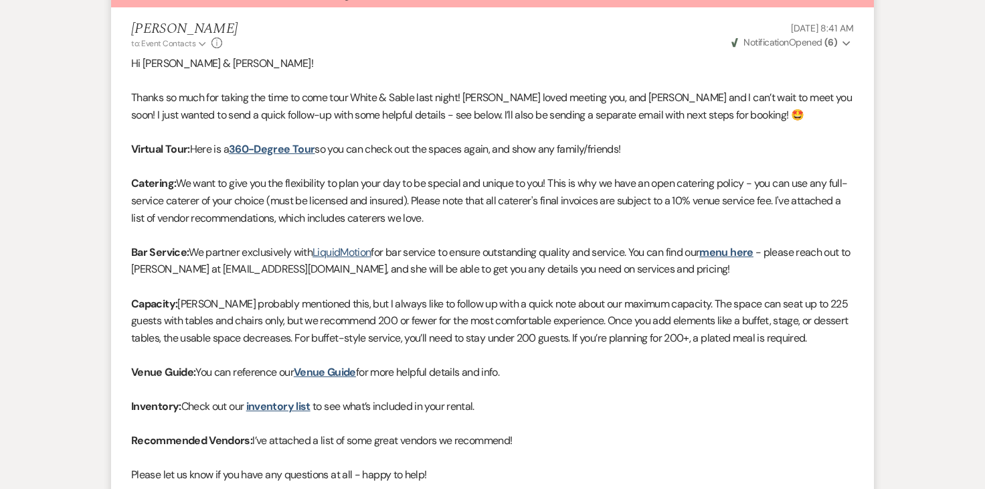
scroll to position [3000, 0]
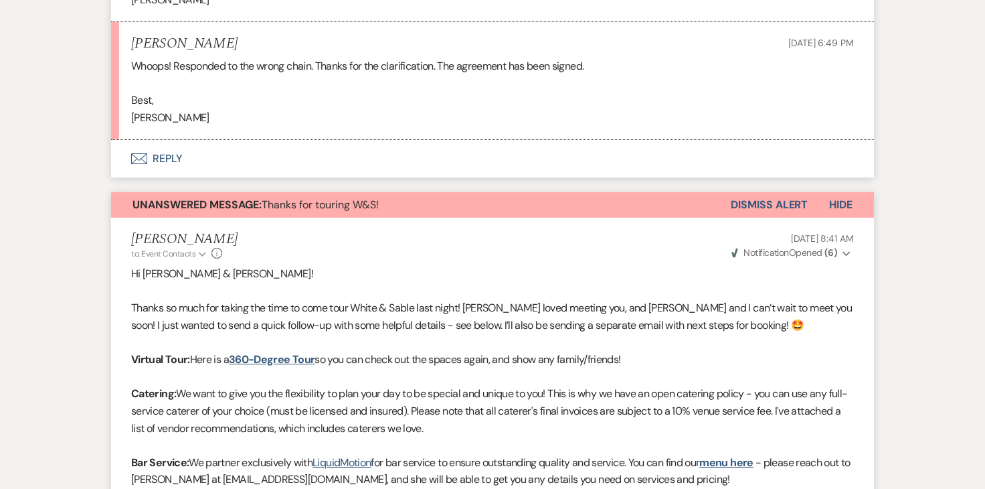
click at [748, 207] on button "Dismiss Alert" at bounding box center [769, 204] width 77 height 25
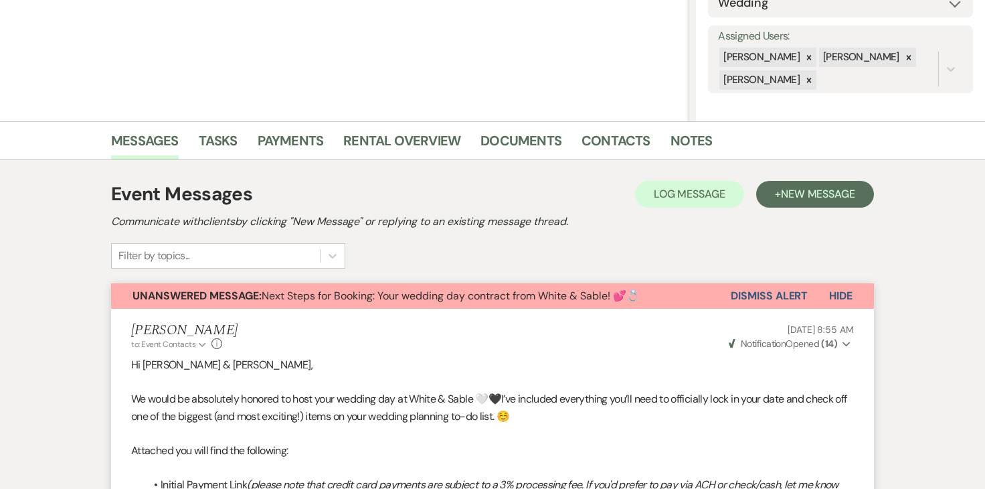
scroll to position [221, 0]
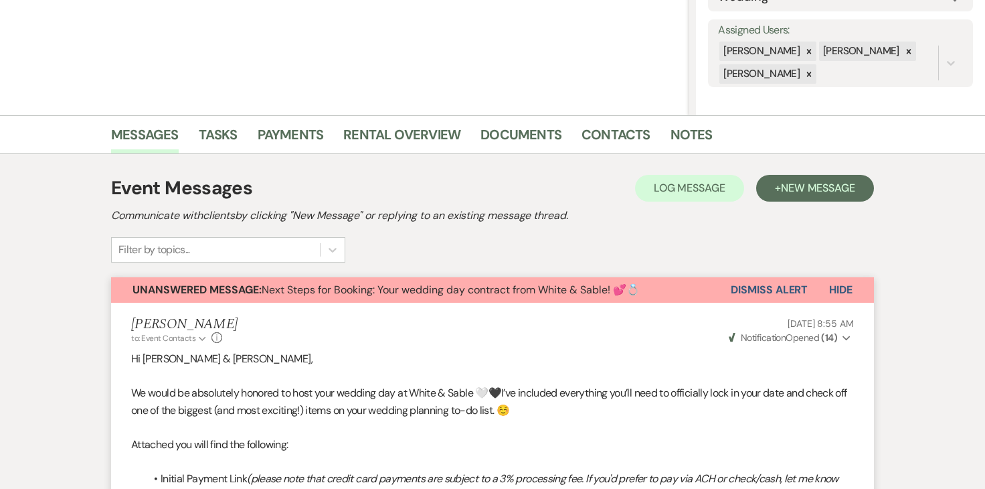
click at [746, 294] on button "Dismiss Alert" at bounding box center [769, 289] width 77 height 25
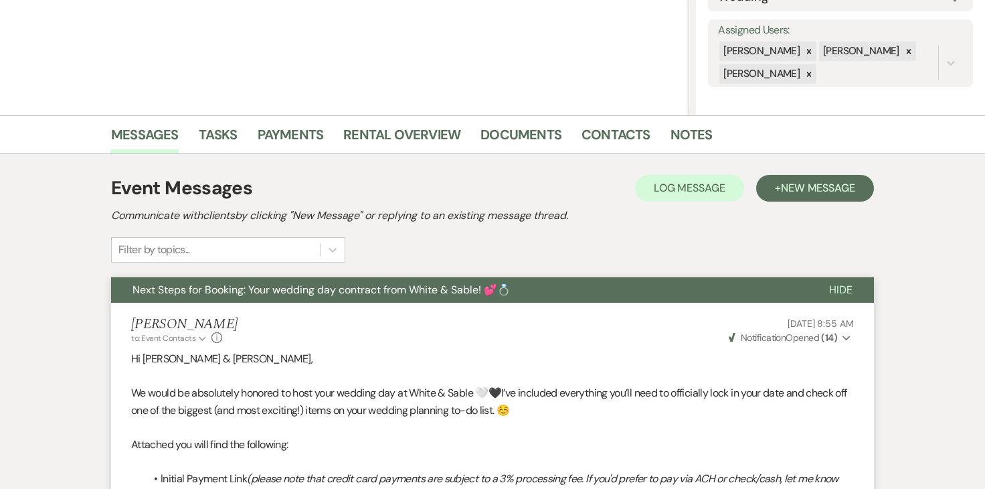
click at [325, 147] on li "Payments" at bounding box center [301, 137] width 86 height 32
click at [314, 142] on link "Payments" at bounding box center [291, 138] width 66 height 29
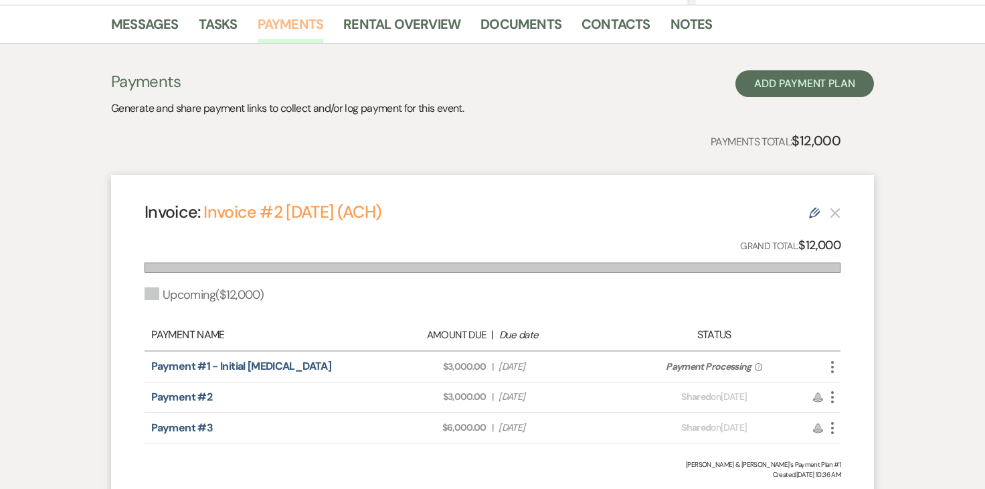
scroll to position [276, 0]
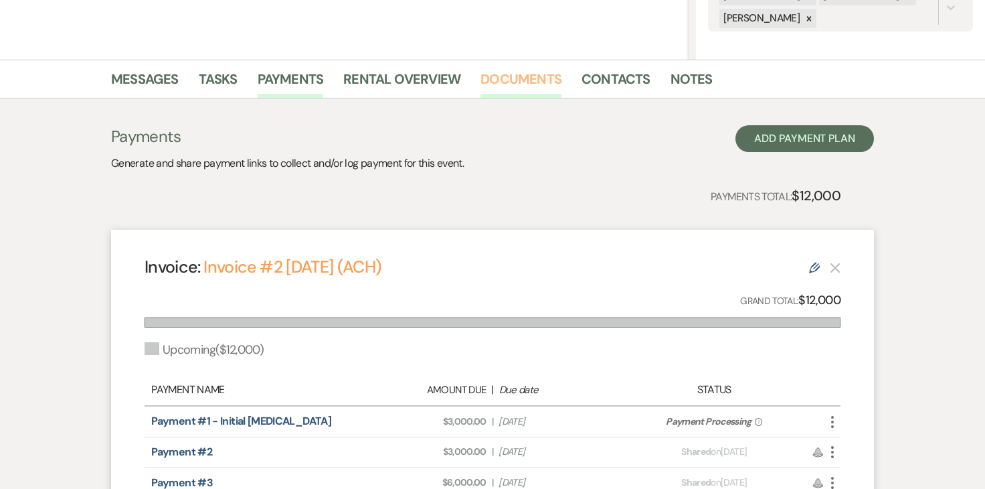
click at [507, 81] on link "Documents" at bounding box center [521, 82] width 81 height 29
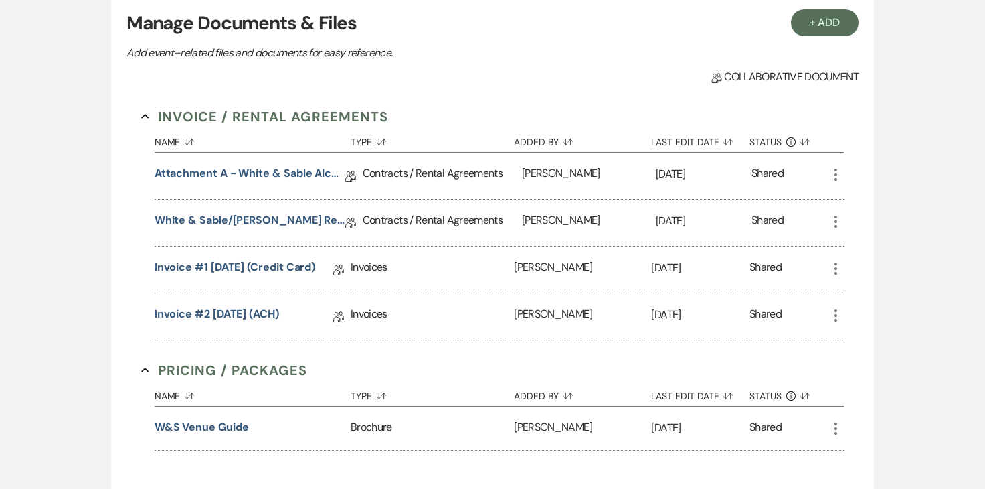
scroll to position [408, 0]
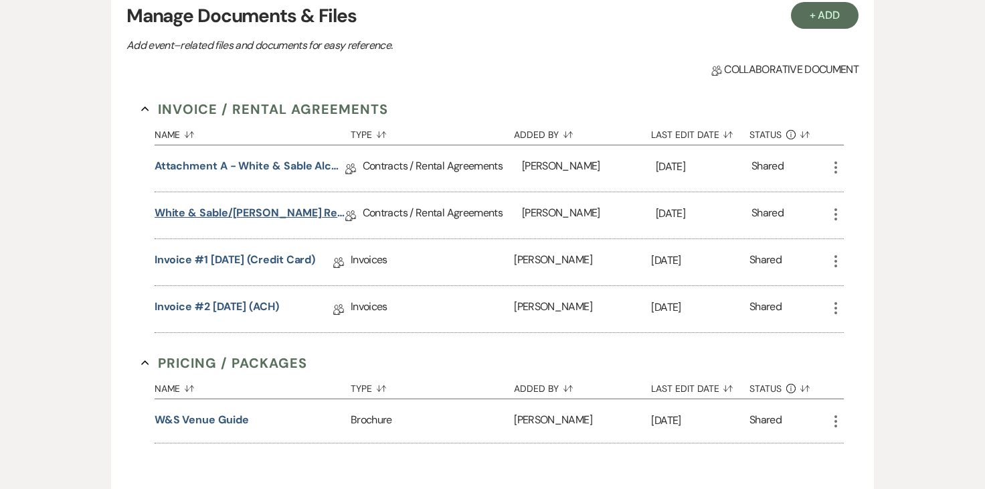
click at [319, 217] on link "White & Sable/Ahlstrom Rental Agreement - 5.15.26" at bounding box center [250, 215] width 191 height 21
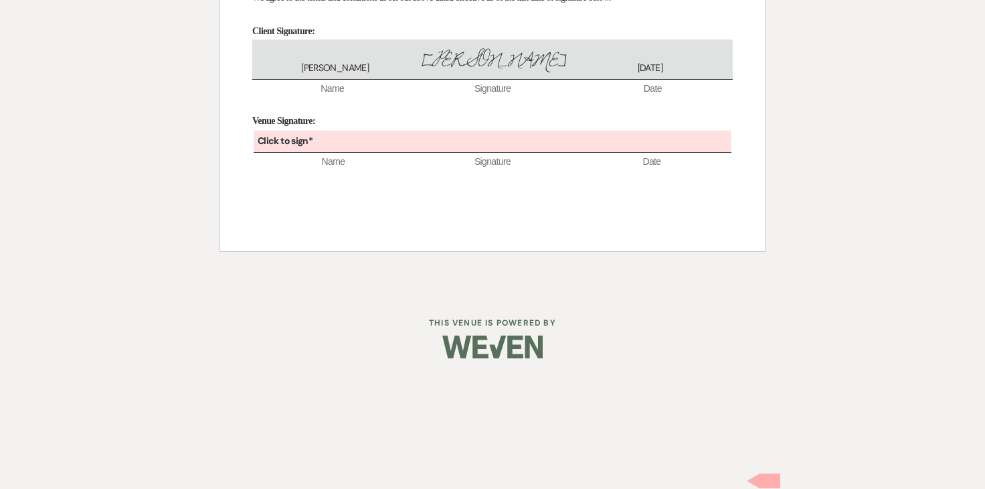
scroll to position [9064, 0]
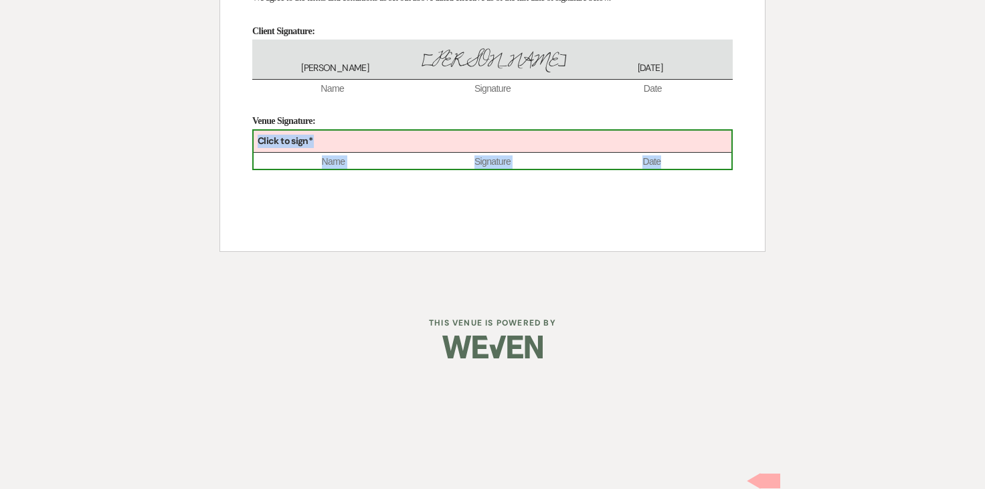
click at [452, 153] on div "Click to sign*" at bounding box center [493, 142] width 478 height 22
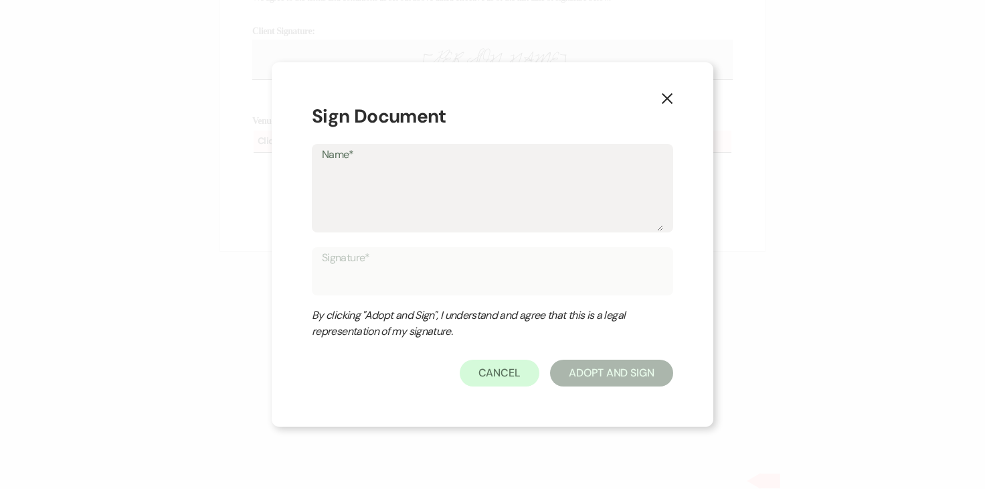
type textarea "A"
type input "A"
type textarea "An"
type input "An"
type textarea "Ang"
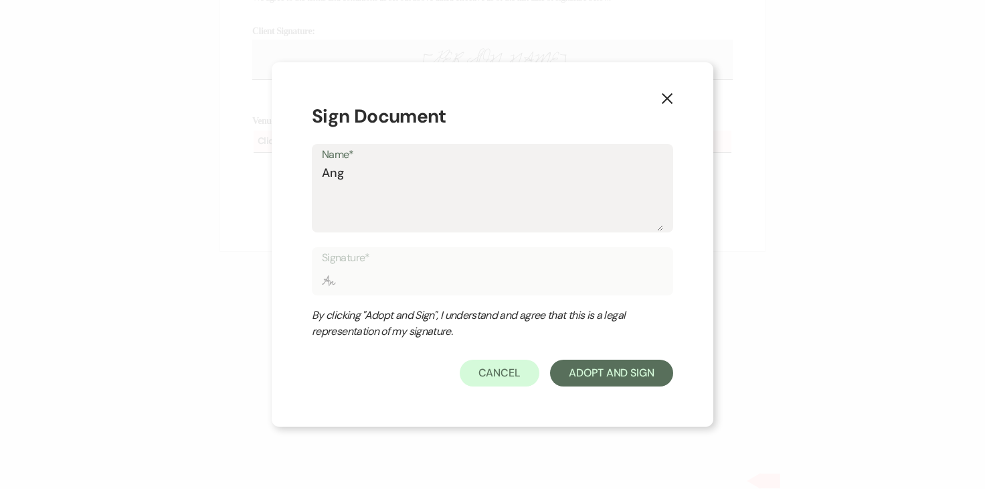
type input "Ang"
type textarea "Ange"
type input "Ange"
type textarea "Angel"
type input "Angel"
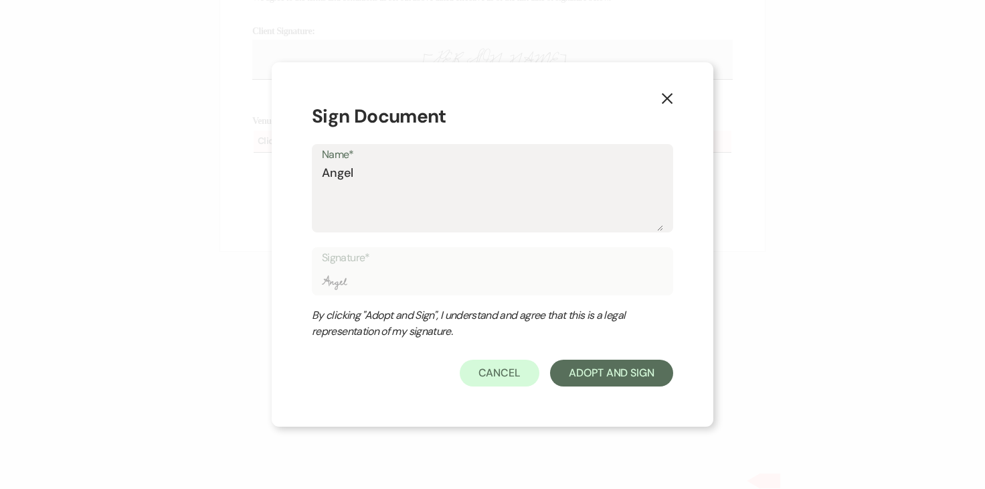
type textarea "Angela"
type input "Angela"
type textarea "Angela"
type input "Angela"
type textarea "Angela O"
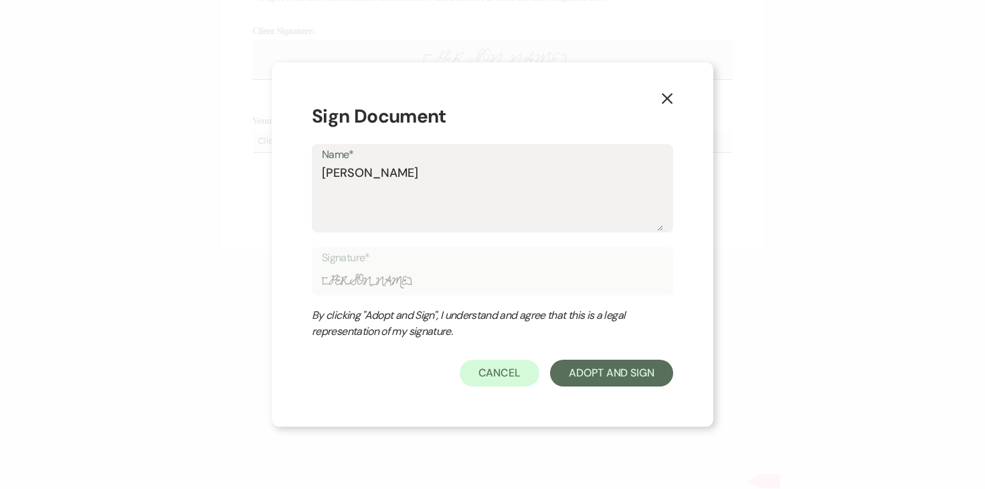
type input "Angela O"
type textarea "Angela Ol"
type input "Angela Ol"
type textarea "Angela Old"
type input "Angela Old"
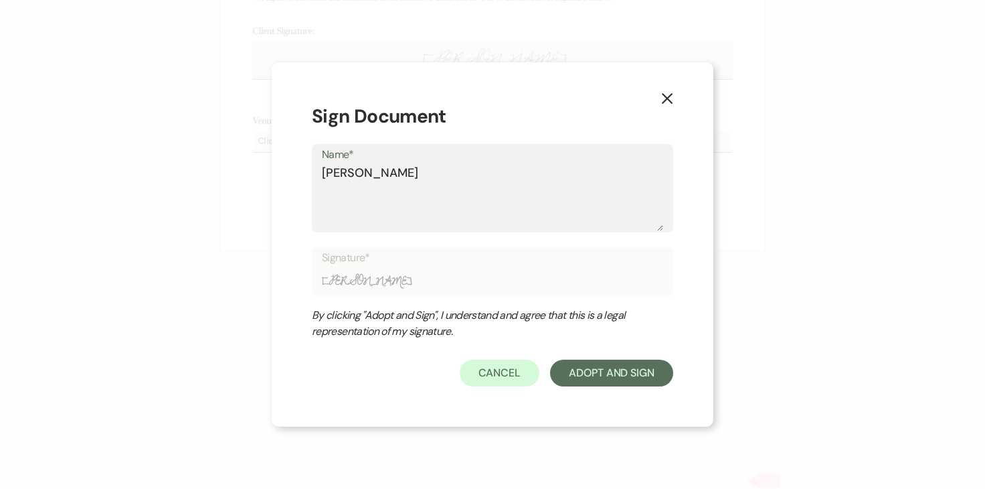
type textarea "Angela Olde"
type input "Angela Olde"
type textarea "Angela Olden"
type input "Angela Olden"
type textarea "Angela Oldenb"
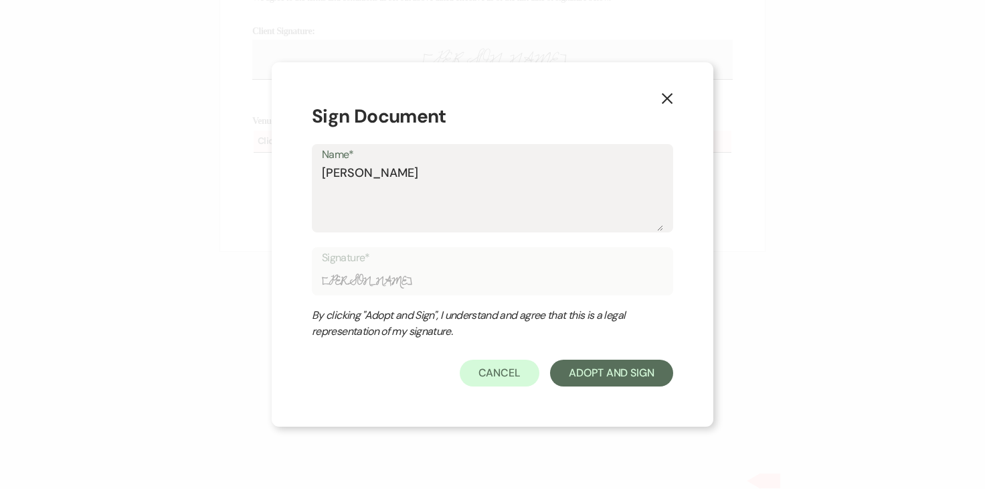
type input "Angela Oldenb"
type textarea "Angela Oldenbu"
type input "Angela Oldenbu"
type textarea "Angela Oldenbur"
type input "Angela Oldenbur"
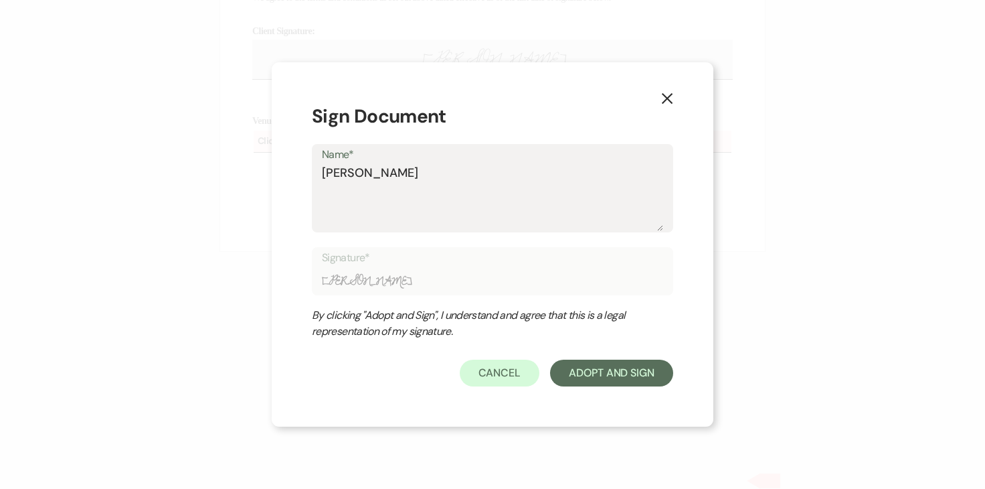
type textarea "Angela Oldenburg"
type input "Angela Oldenburg"
type textarea "Angela Oldenburge"
type input "Angela Oldenburge"
type textarea "Angela Oldenburger"
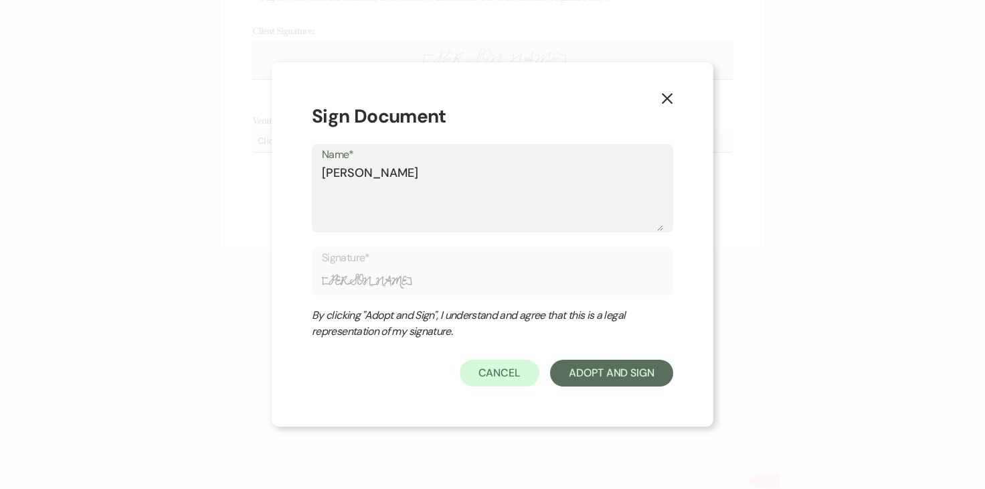
type input "Angela Oldenburger"
type textarea "Angela Oldenburger"
click at [584, 385] on button "Adopt And Sign" at bounding box center [611, 373] width 123 height 27
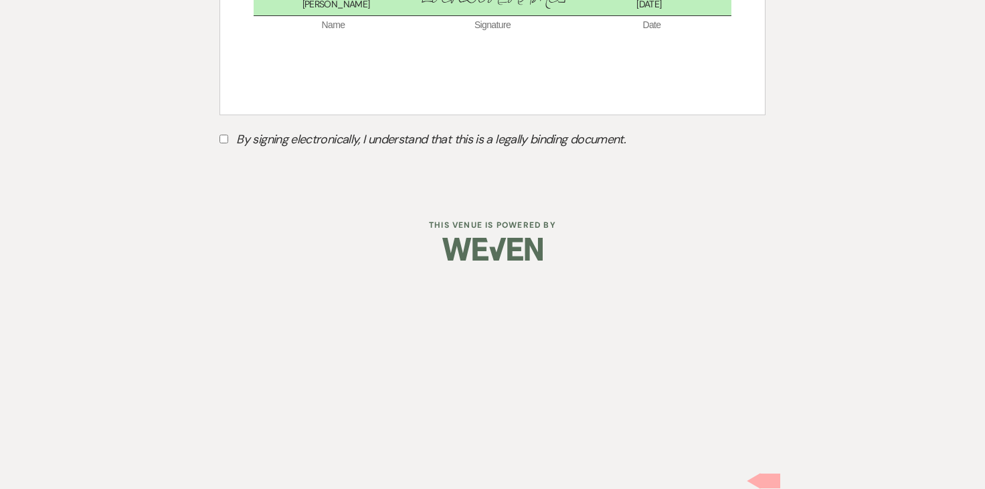
scroll to position [9121, 0]
click at [224, 143] on input "By signing electronically, I understand that this is a legally binding document." at bounding box center [224, 139] width 9 height 9
checkbox input "true"
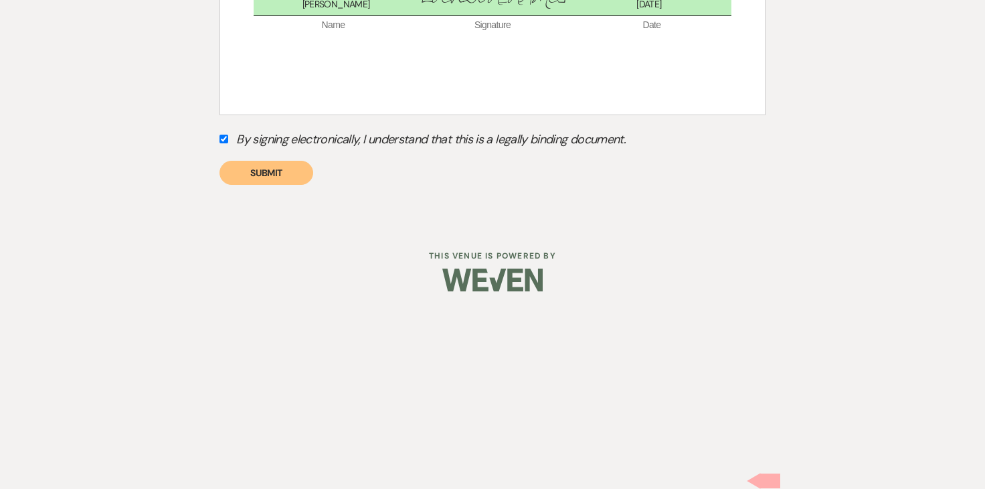
click at [284, 185] on button "Submit" at bounding box center [267, 173] width 94 height 24
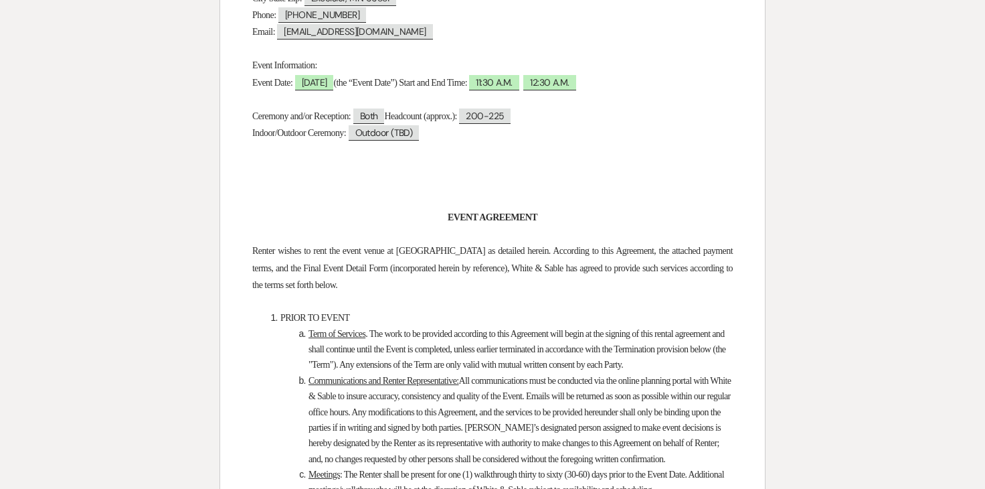
scroll to position [0, 0]
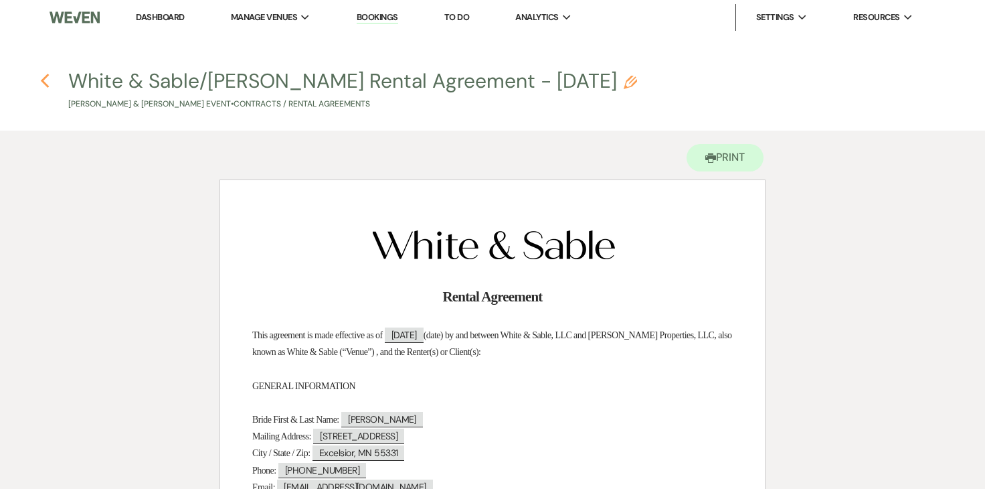
click at [44, 84] on use "button" at bounding box center [44, 81] width 9 height 15
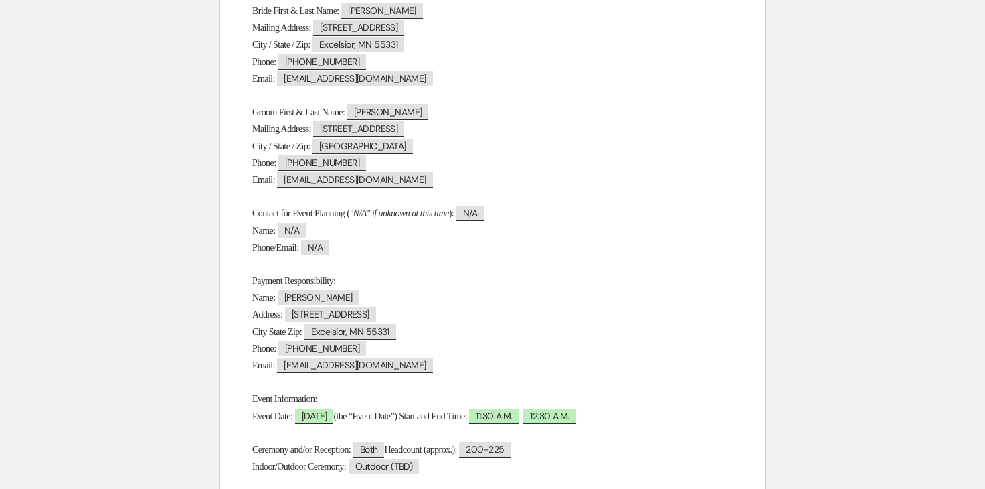
select select "6"
select select "12"
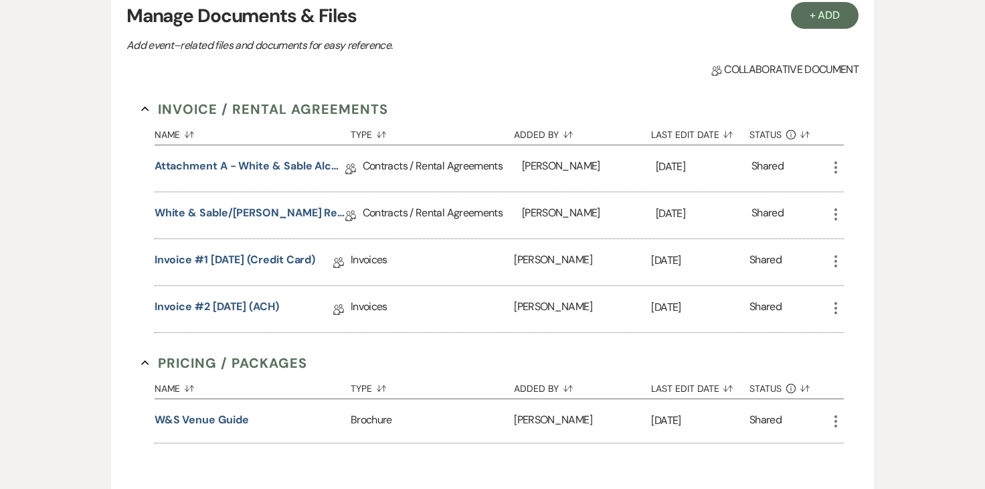
scroll to position [0, 0]
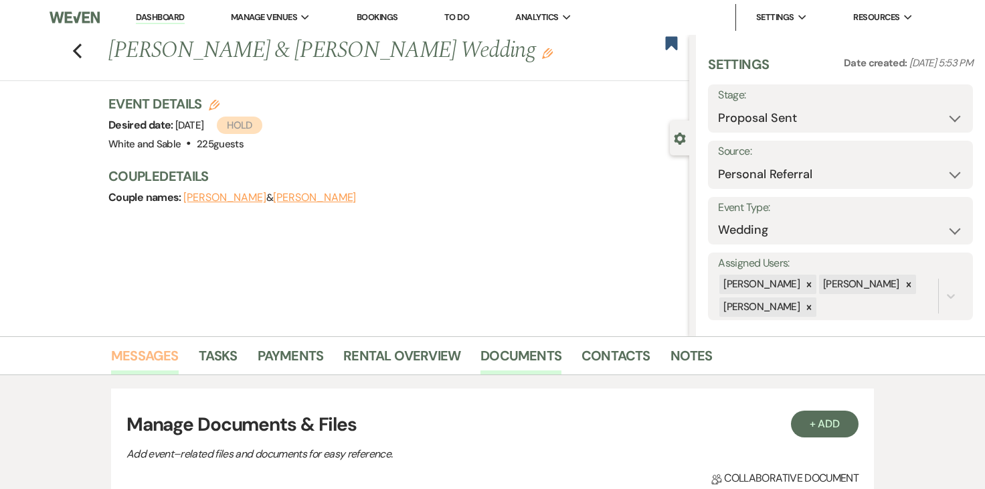
click at [159, 359] on link "Messages" at bounding box center [145, 359] width 68 height 29
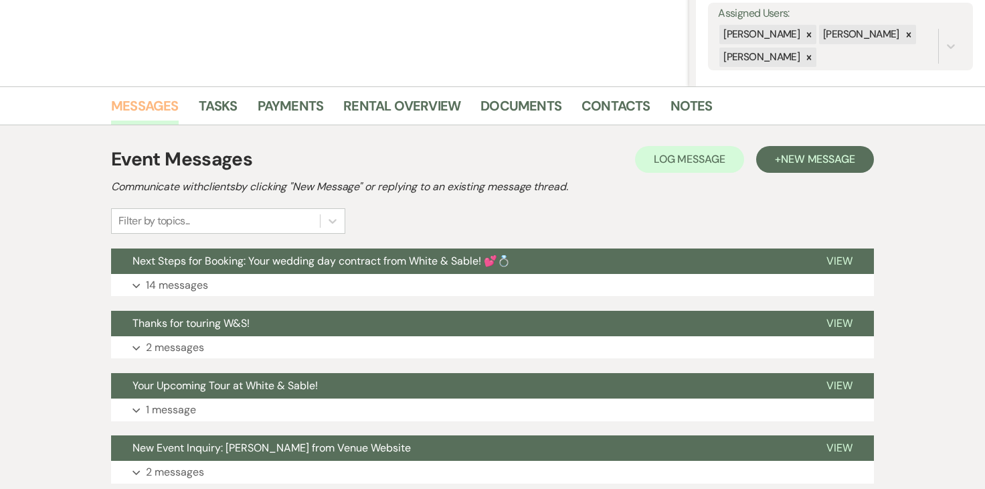
scroll to position [290, 0]
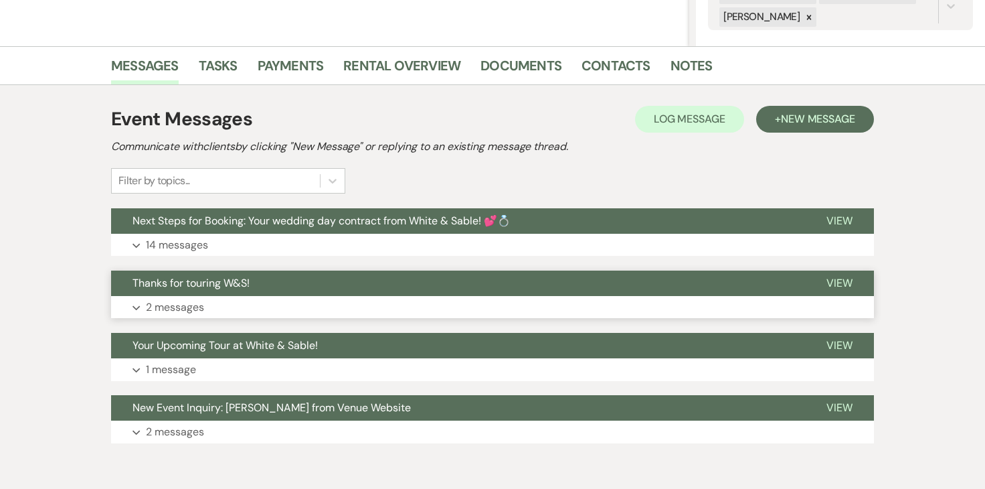
click at [193, 309] on p "2 messages" at bounding box center [175, 307] width 58 height 17
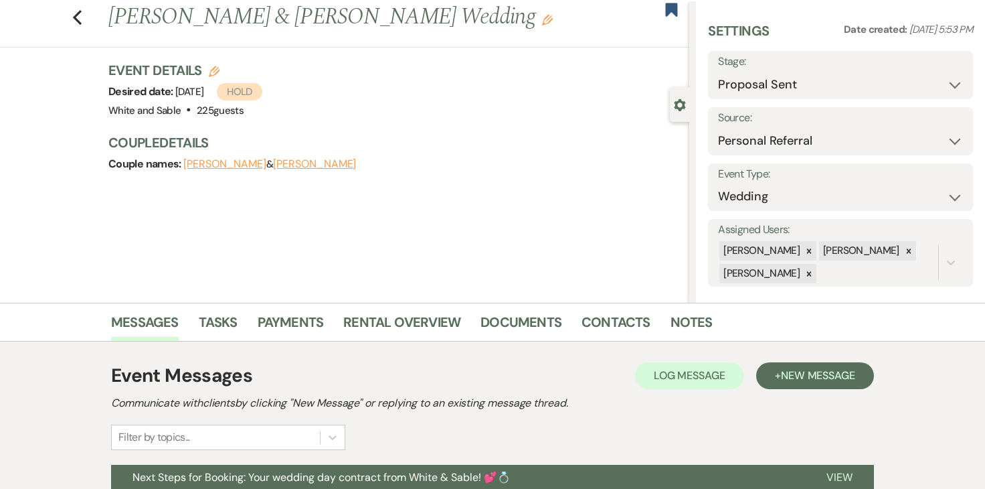
scroll to position [29, 0]
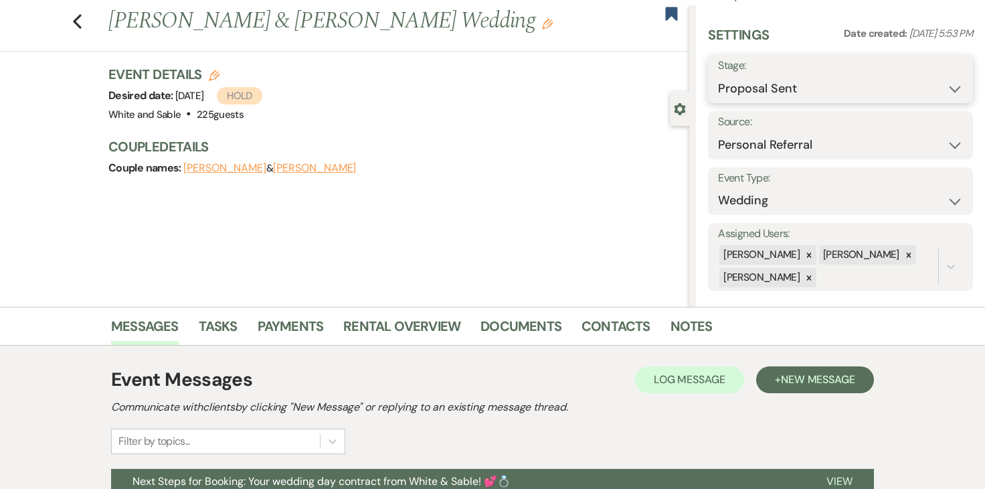
click at [764, 78] on select "Inquiry Follow Up Tour Requested Tour Confirmed Toured Proposal Sent Booked Lost" at bounding box center [840, 89] width 245 height 26
select select "7"
click at [933, 90] on button "Save" at bounding box center [946, 79] width 54 height 27
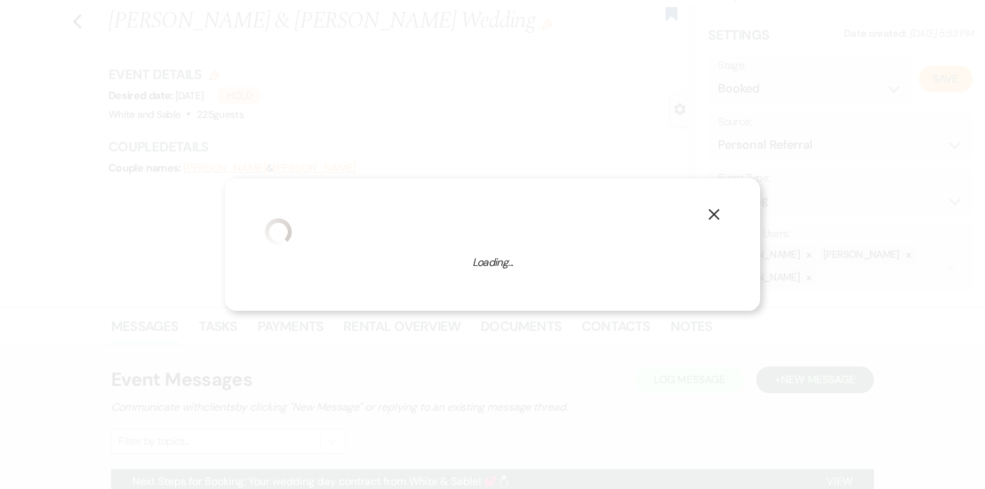
select select "1"
select select "684"
select select "false"
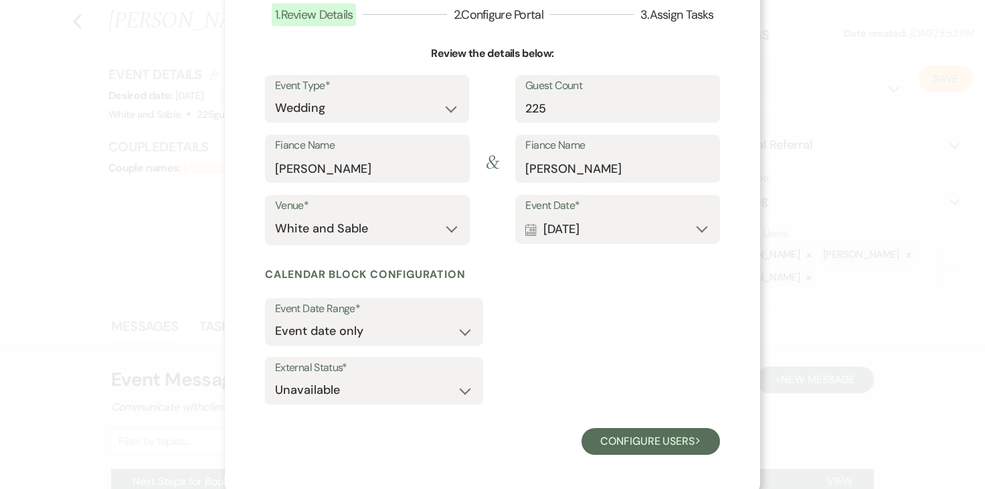
scroll to position [102, 0]
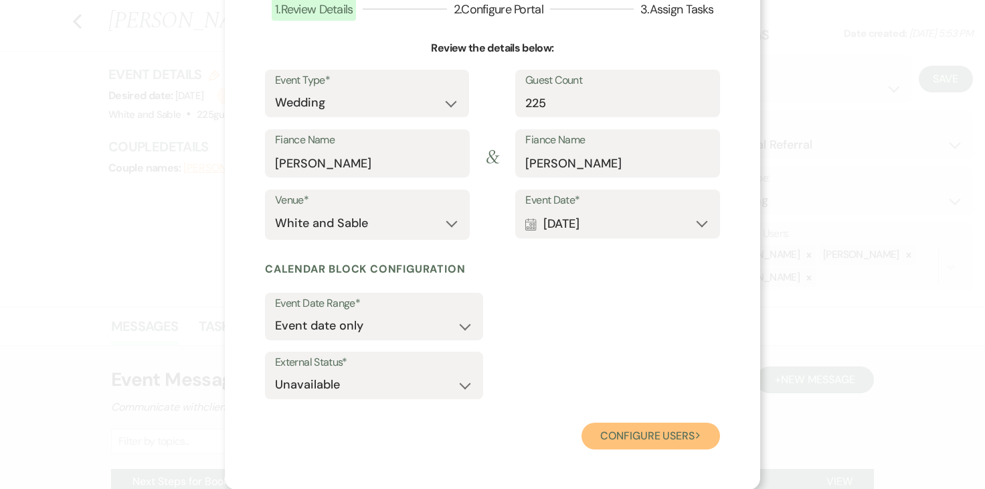
click at [623, 433] on button "Configure users Next" at bounding box center [651, 435] width 139 height 27
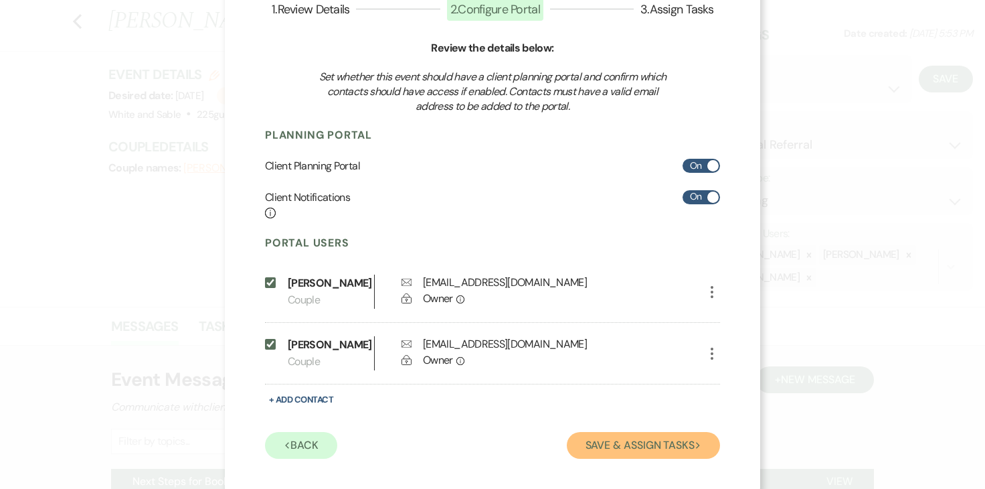
click at [632, 445] on button "Save & Assign Tasks Next" at bounding box center [643, 445] width 153 height 27
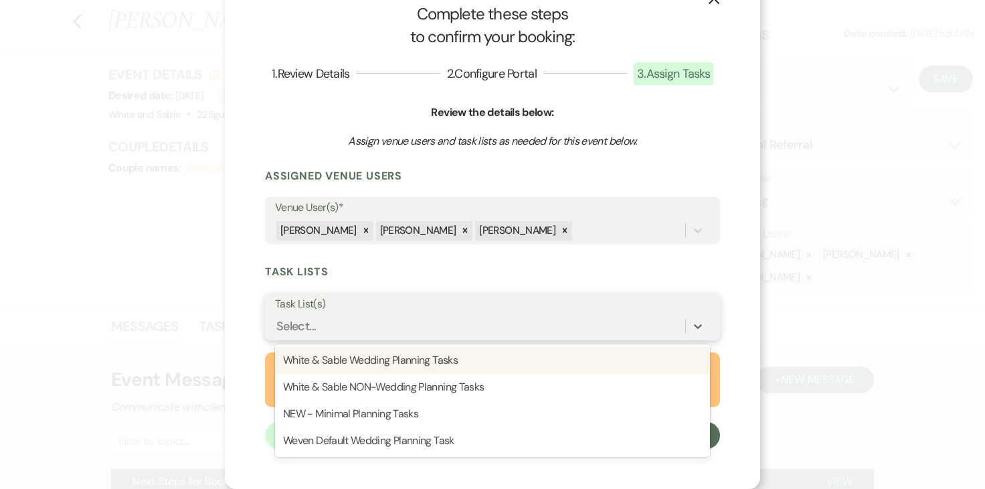
click at [435, 314] on div "Select..." at bounding box center [492, 325] width 435 height 25
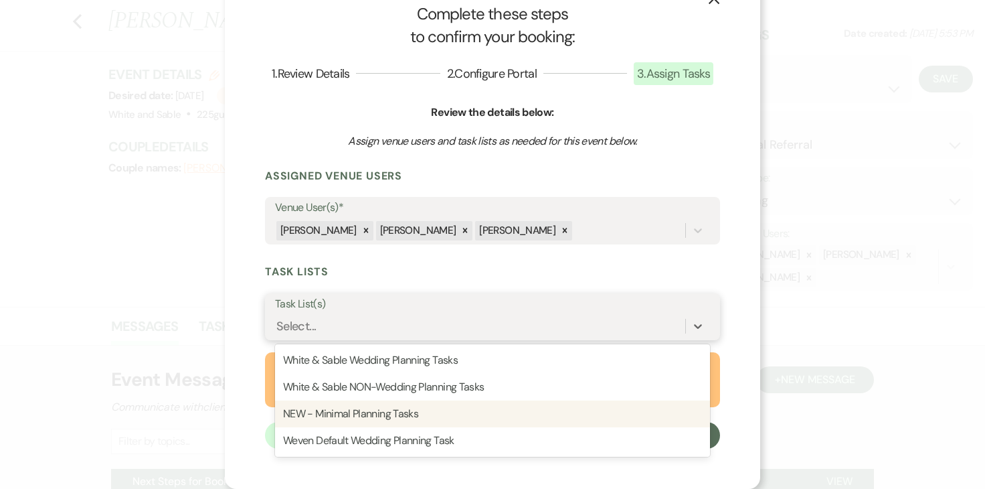
click at [397, 404] on div "NEW - Minimal Planning Tasks" at bounding box center [492, 413] width 435 height 27
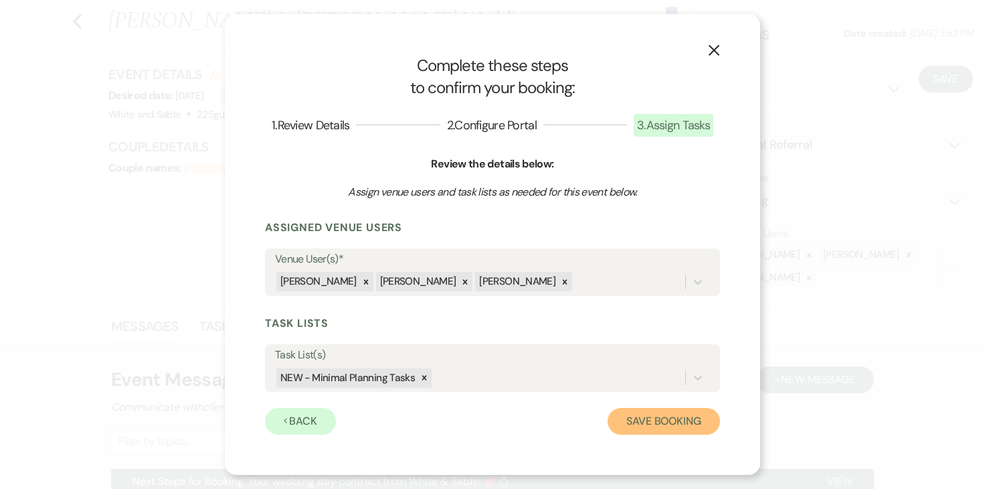
click at [627, 414] on button "Save Booking" at bounding box center [664, 421] width 112 height 27
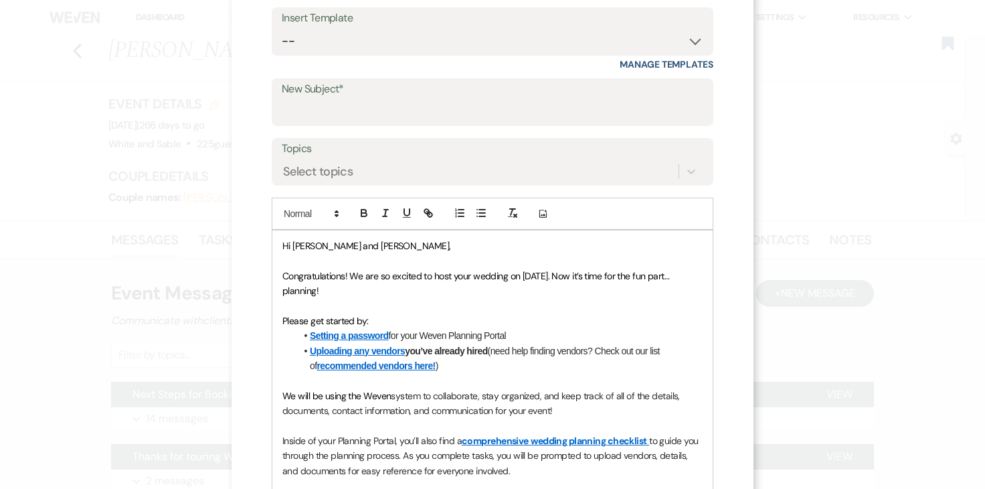
scroll to position [35, 0]
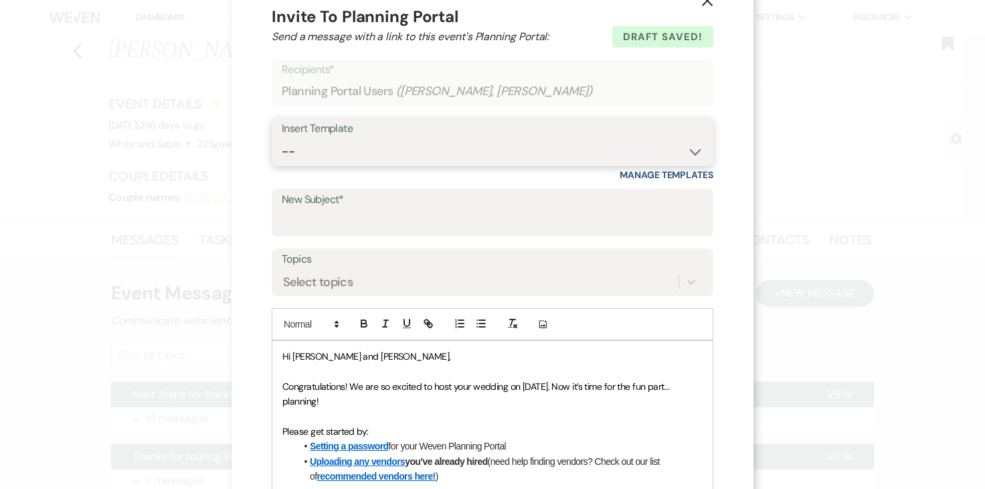
click at [408, 152] on select "-- Inquiry Response (Venue Guide) Schedule - Venue Tour Appt Confirmation Sched…" at bounding box center [493, 152] width 422 height 26
select select "3393"
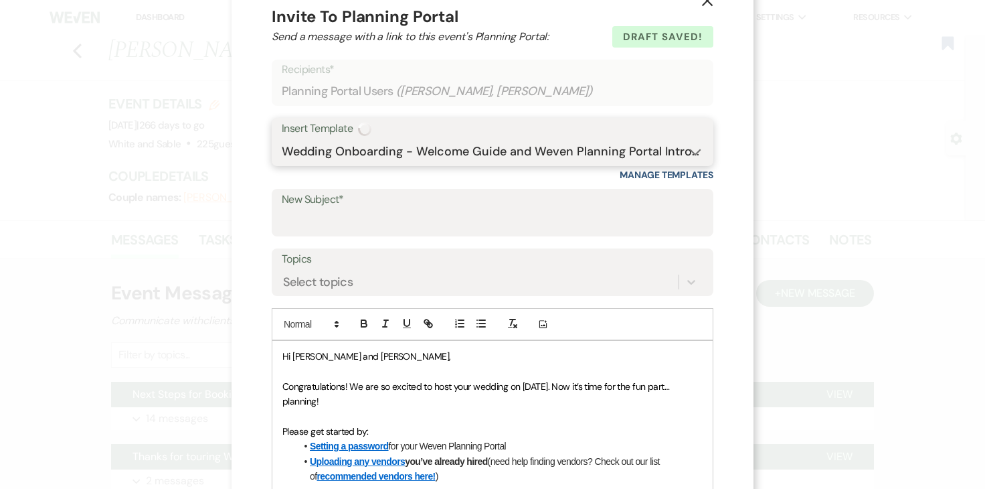
type input "You're Officially Booked – Let’s Start Planning! 🎉"
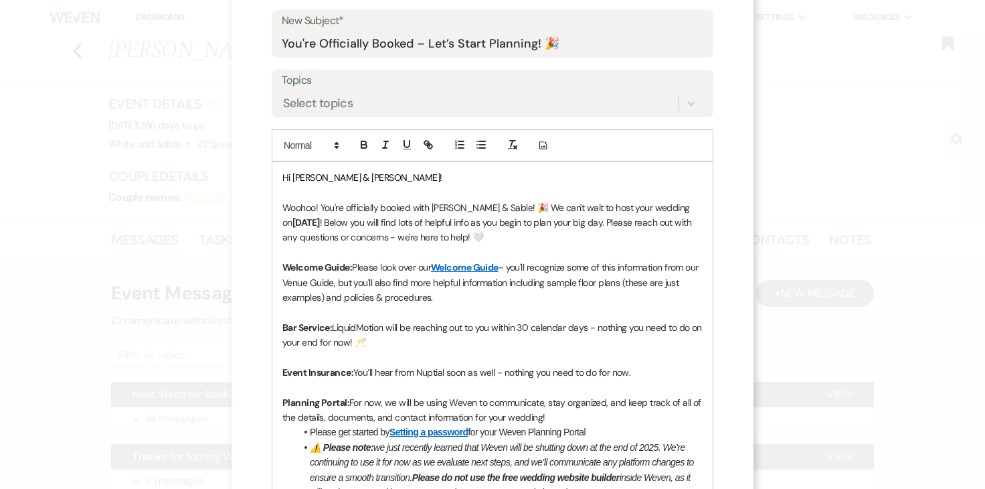
scroll to position [216, 0]
click at [299, 223] on strong "05/15/2026" at bounding box center [306, 221] width 27 height 12
click at [320, 215] on strong "Friday 5/15/2026" at bounding box center [306, 221] width 27 height 12
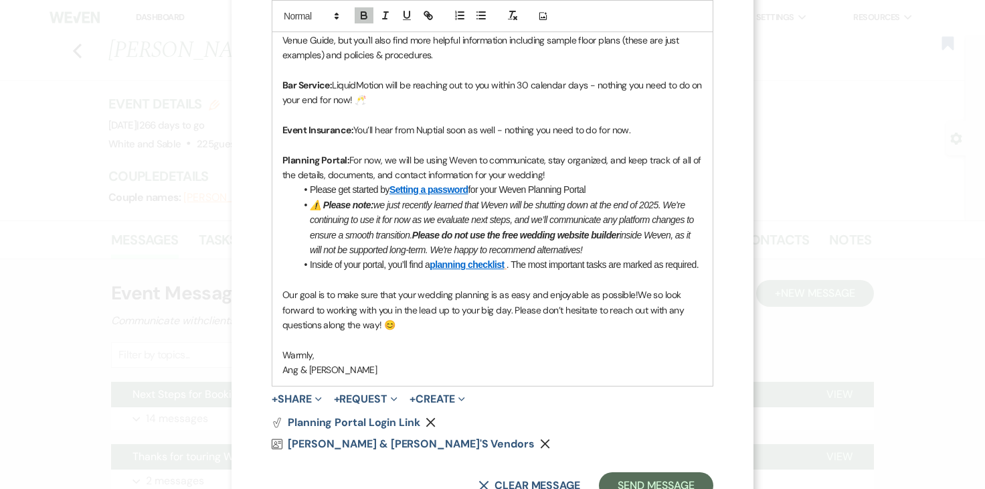
scroll to position [507, 0]
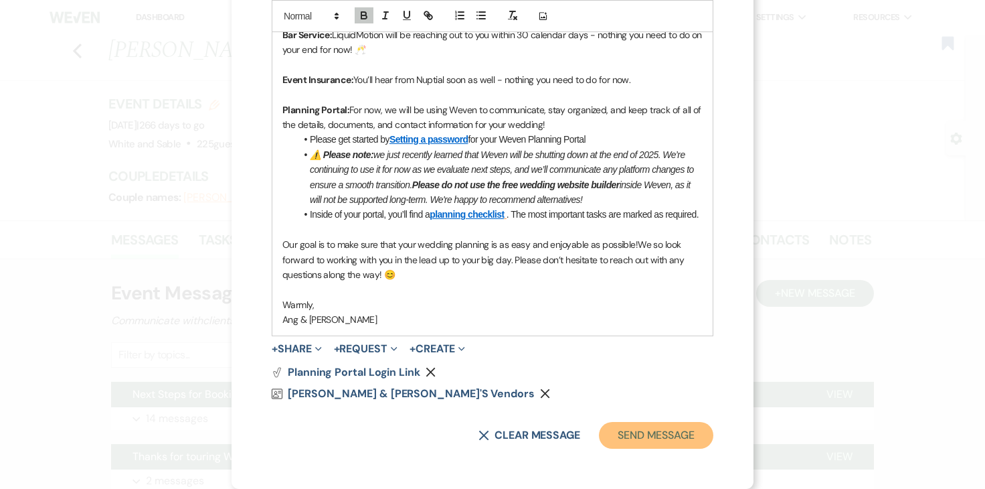
click at [647, 435] on button "Send Message" at bounding box center [656, 435] width 114 height 27
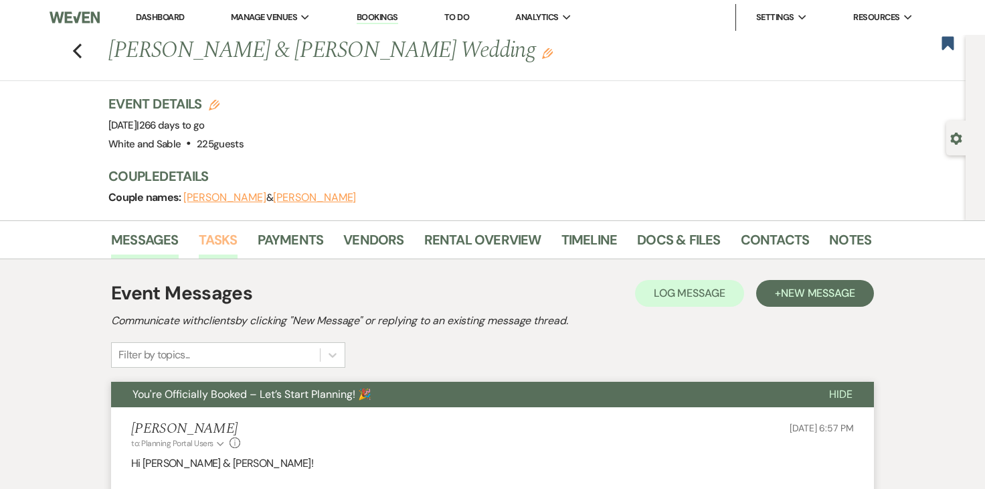
click at [236, 242] on link "Tasks" at bounding box center [218, 243] width 39 height 29
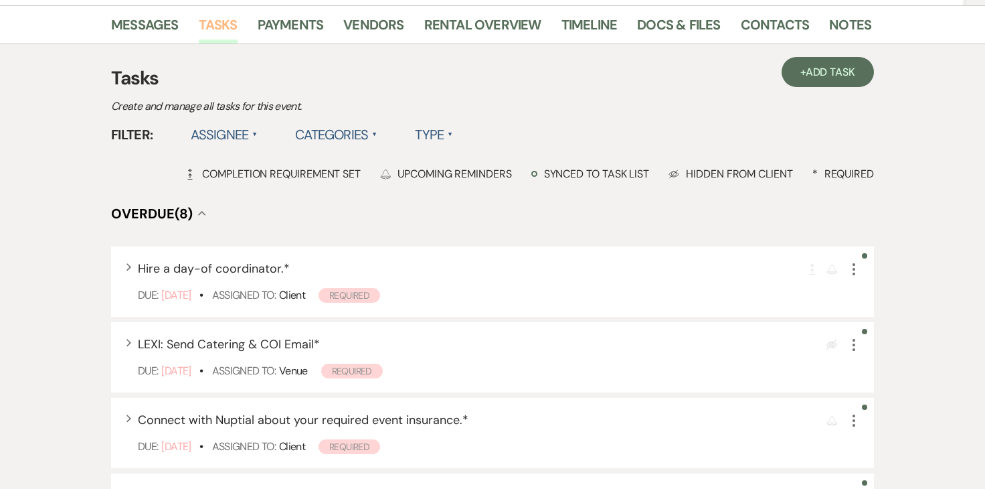
scroll to position [224, 0]
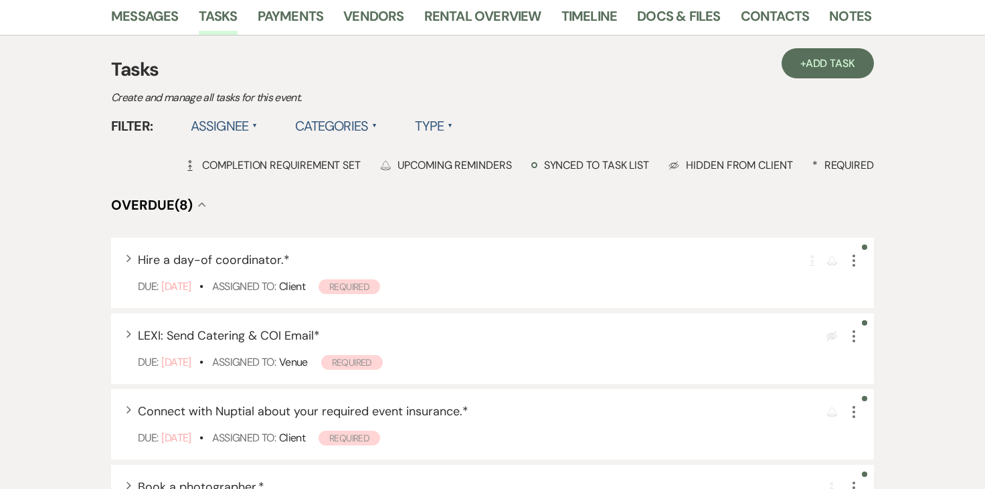
click at [240, 130] on label "Assignee ▲" at bounding box center [225, 126] width 68 height 24
click at [235, 177] on li "Assigned to venue" at bounding box center [258, 184] width 134 height 31
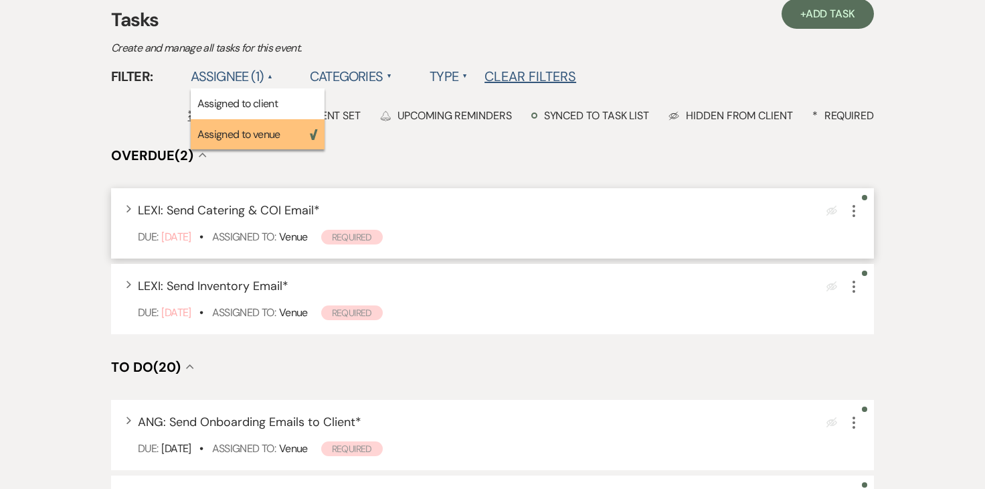
scroll to position [275, 0]
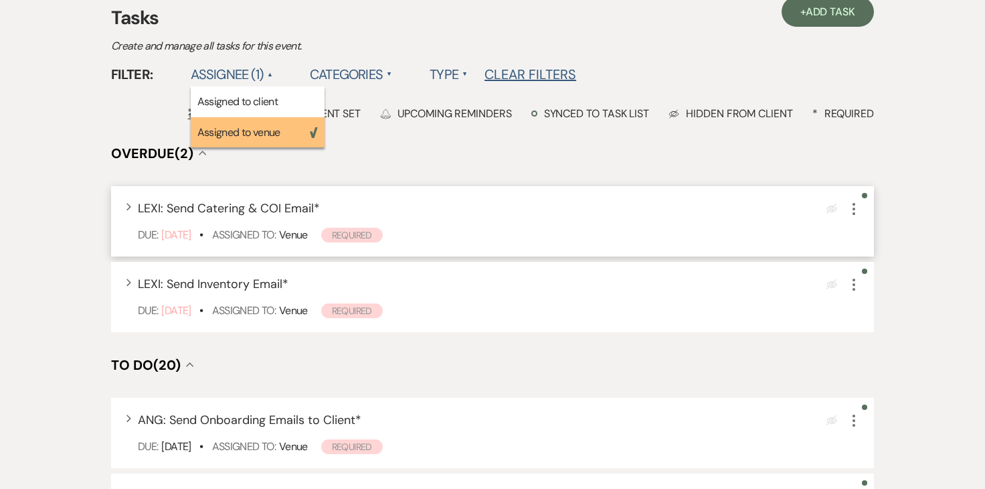
click at [855, 213] on icon "More" at bounding box center [854, 209] width 16 height 16
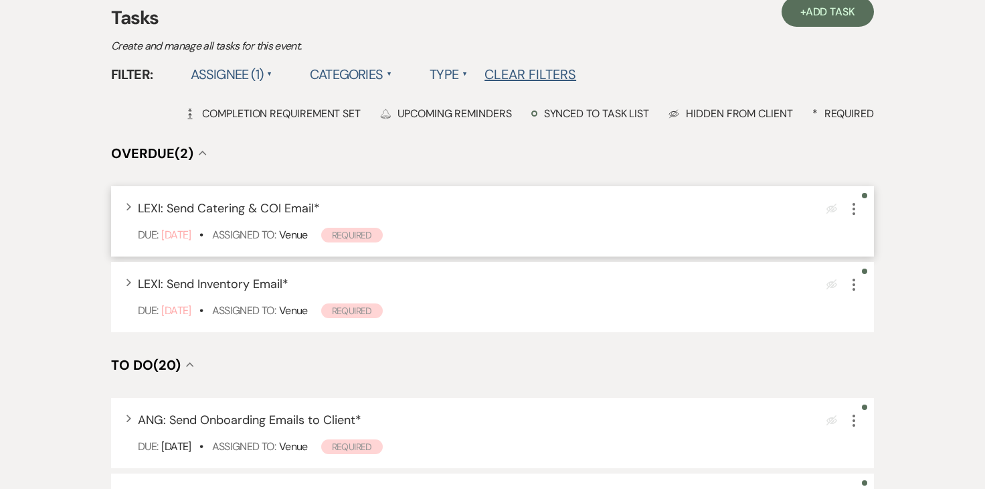
click at [854, 210] on icon "More" at bounding box center [854, 209] width 16 height 16
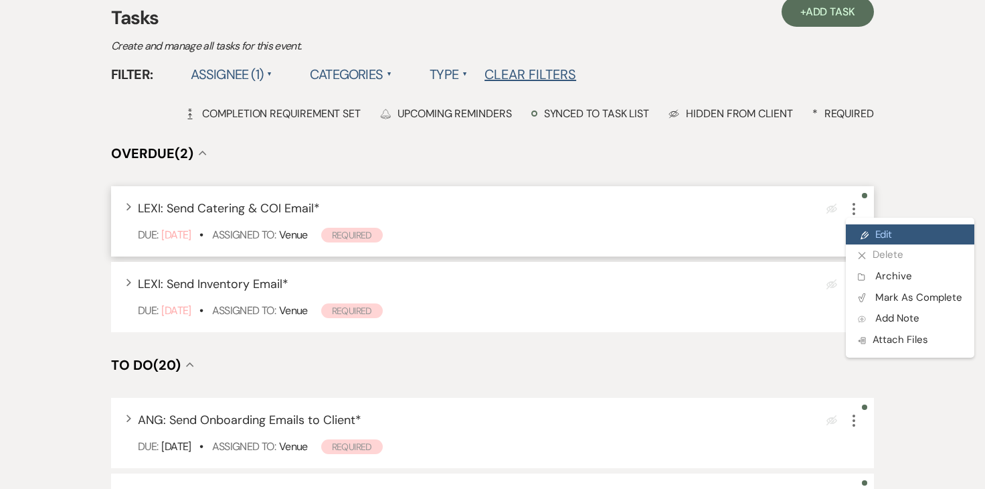
click at [866, 238] on icon "Pencil" at bounding box center [865, 235] width 8 height 10
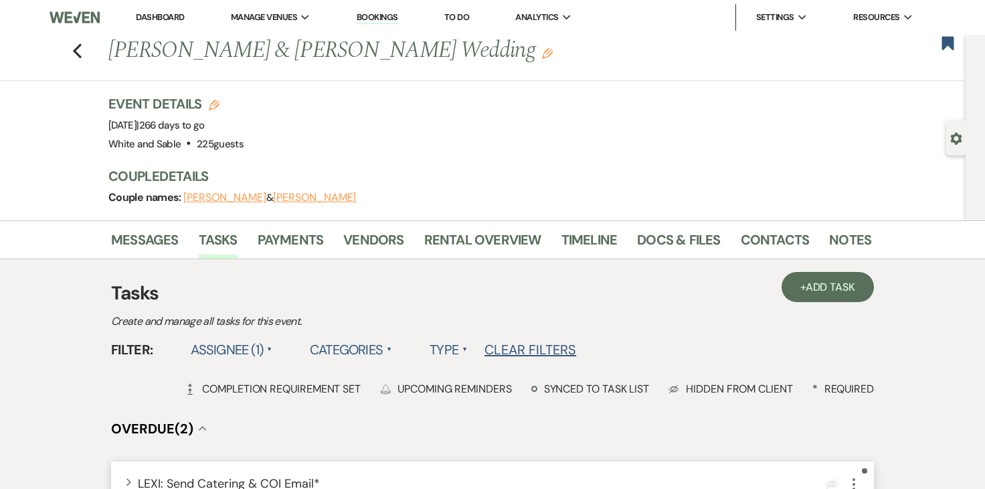
select select "true"
select select "31"
select select "venueHost"
select select "host"
select select "onDueDate"
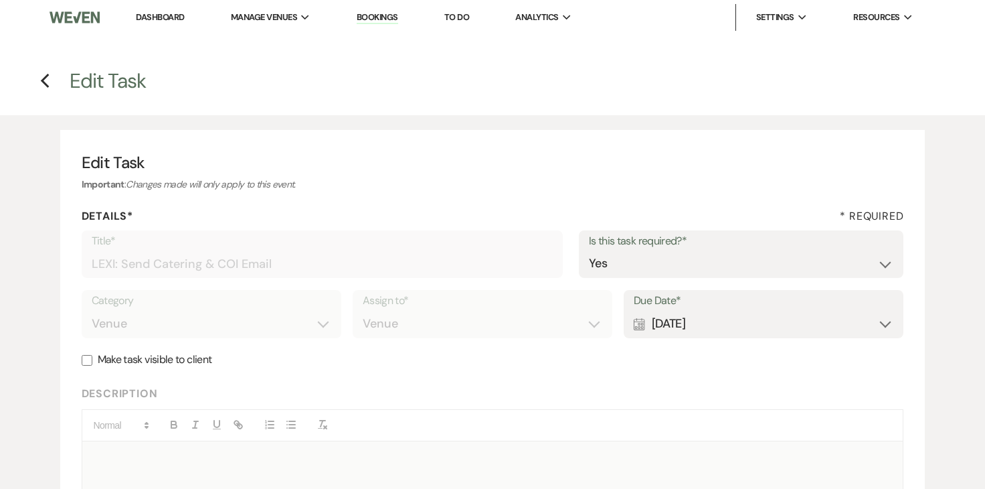
click at [711, 324] on div "Calendar May 15, 2025 Expand" at bounding box center [764, 324] width 260 height 26
select select "month"
select select "beforeEventDate"
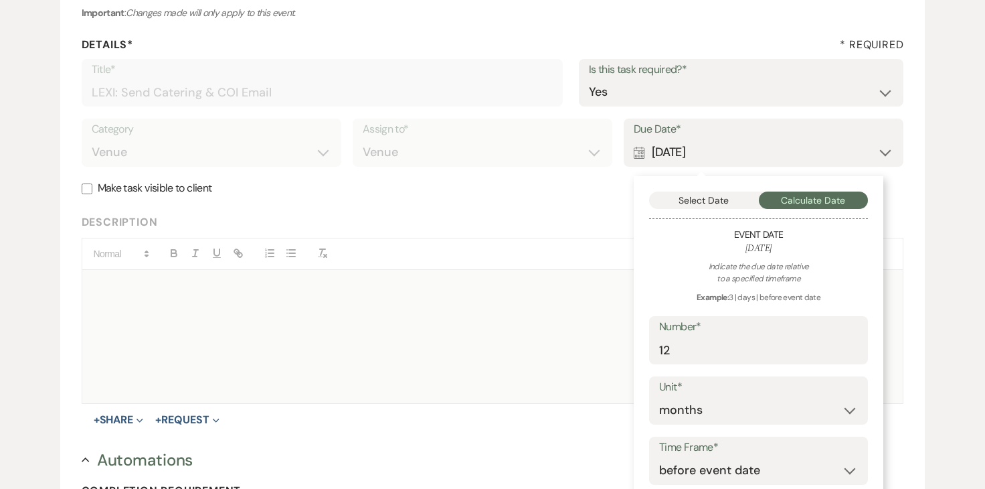
scroll to position [176, 0]
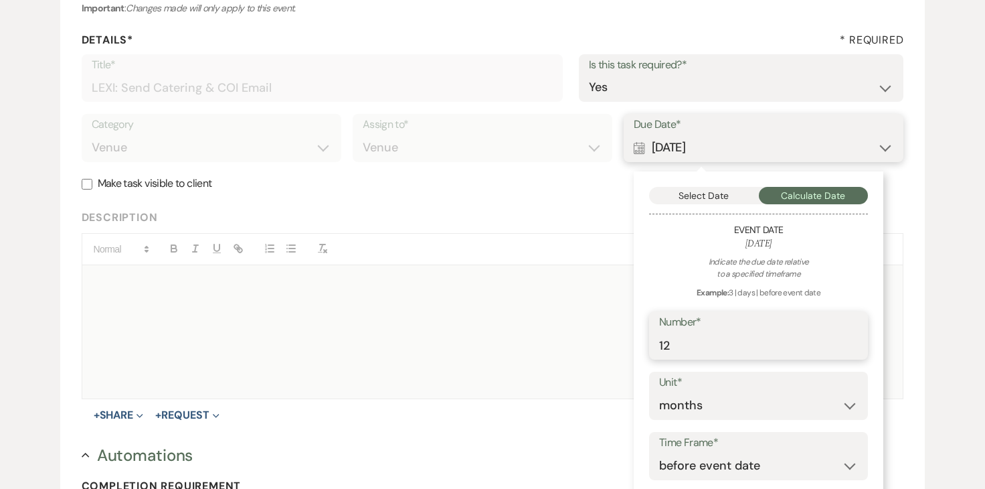
click at [696, 344] on input "12" at bounding box center [758, 345] width 199 height 26
type input "1"
type input "8"
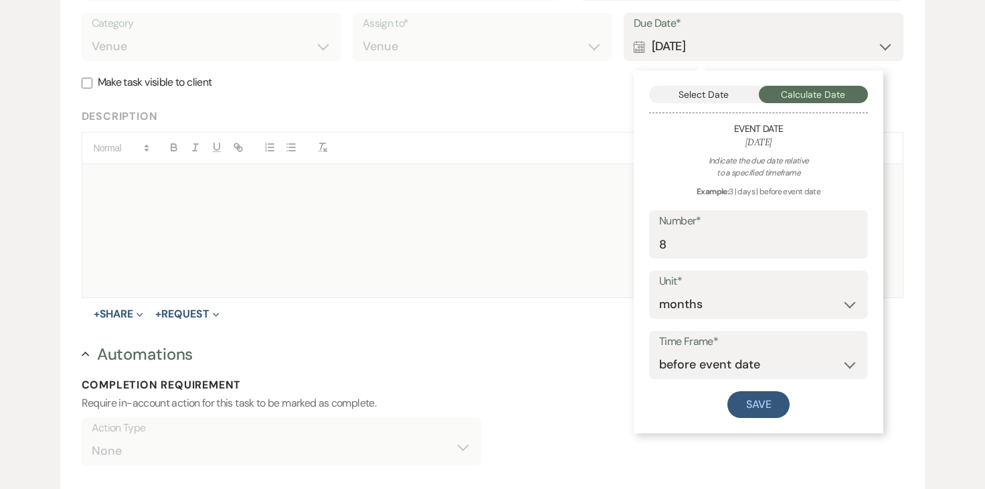
scroll to position [280, 0]
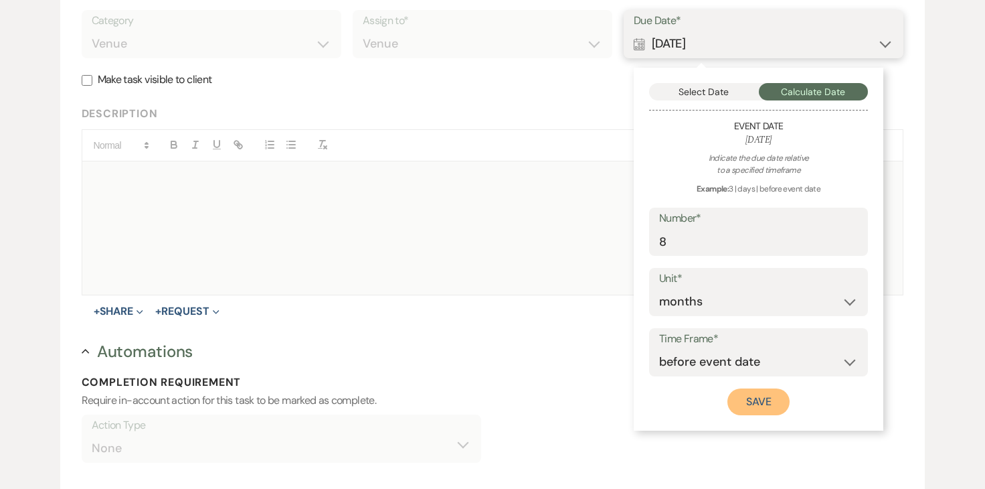
click at [740, 401] on button "Save" at bounding box center [759, 401] width 63 height 27
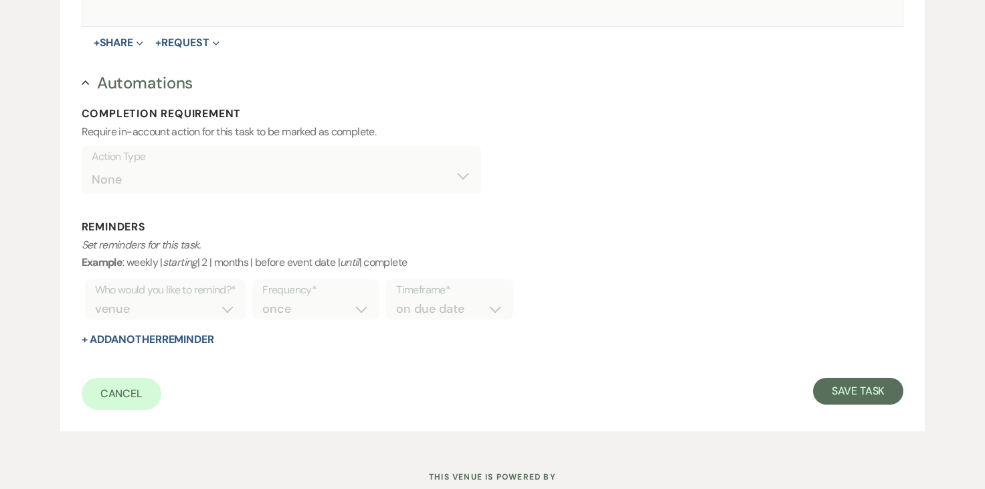
scroll to position [592, 0]
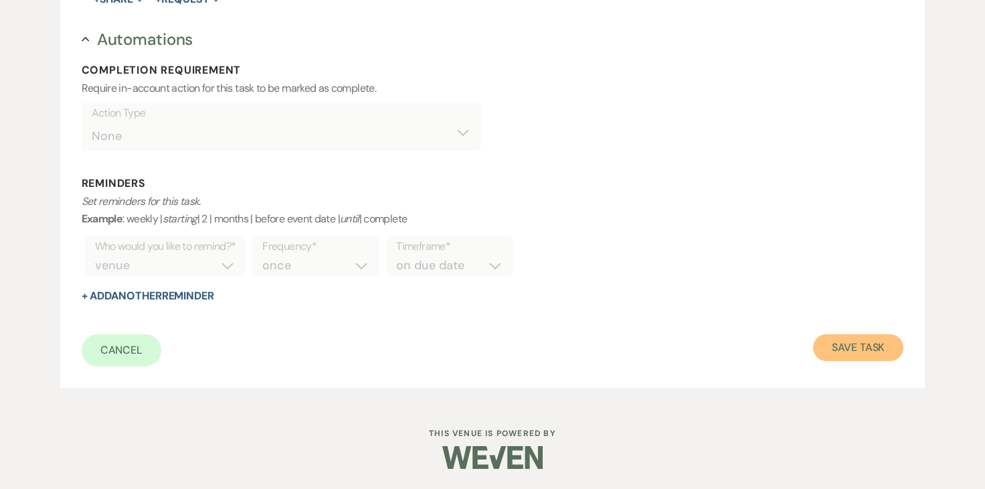
click at [824, 352] on button "Save Task" at bounding box center [858, 347] width 90 height 27
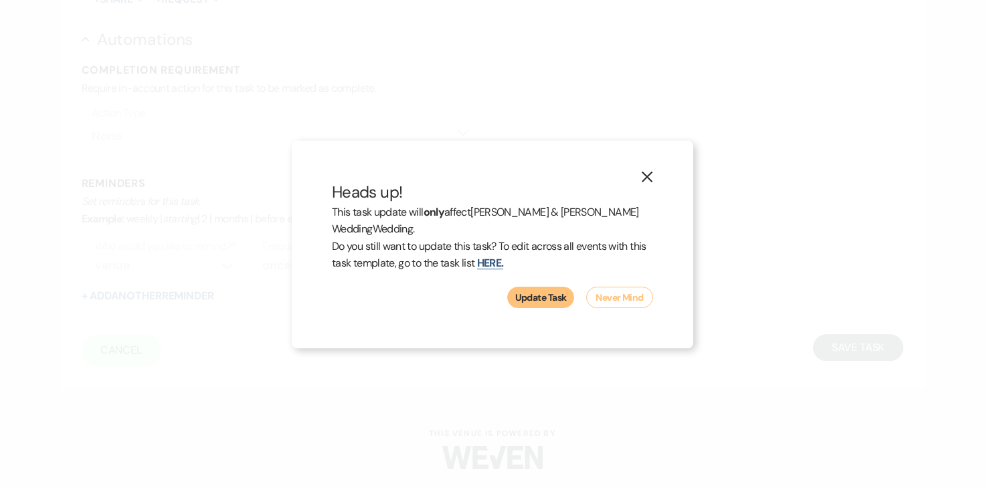
click at [546, 297] on button "Update Task" at bounding box center [540, 297] width 67 height 21
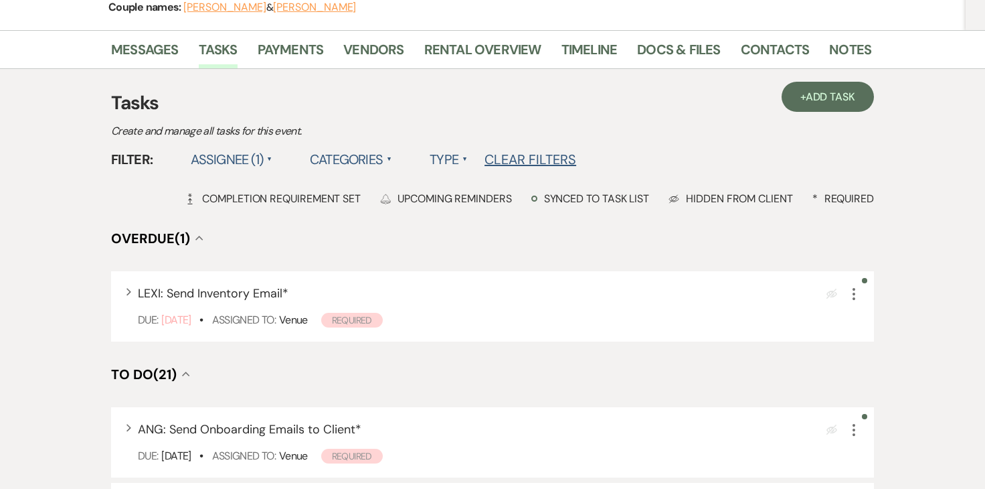
scroll to position [193, 0]
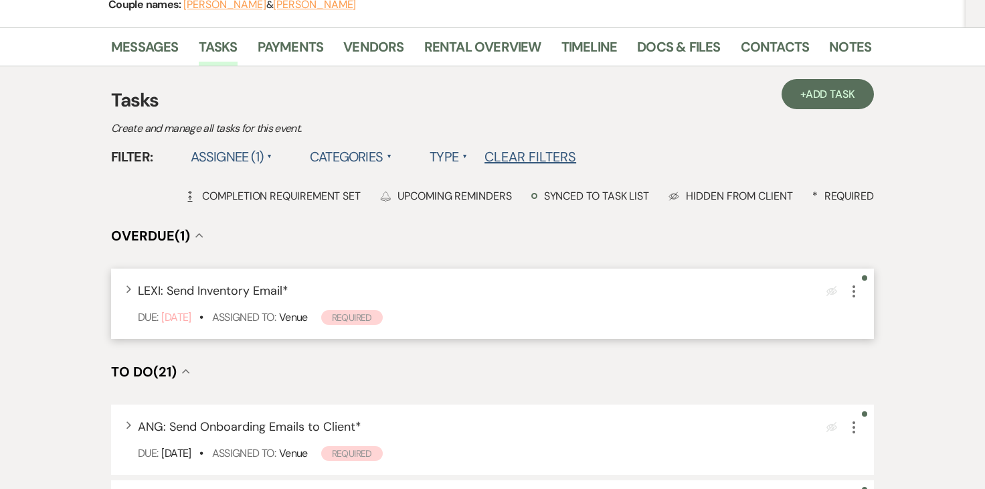
click at [856, 295] on icon "More" at bounding box center [854, 291] width 16 height 16
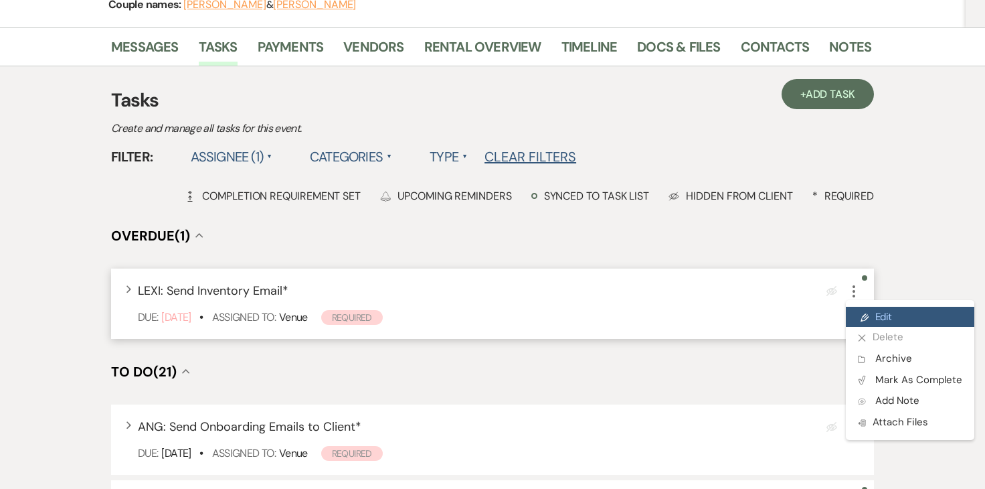
click at [864, 317] on icon "Pencil" at bounding box center [865, 318] width 8 height 10
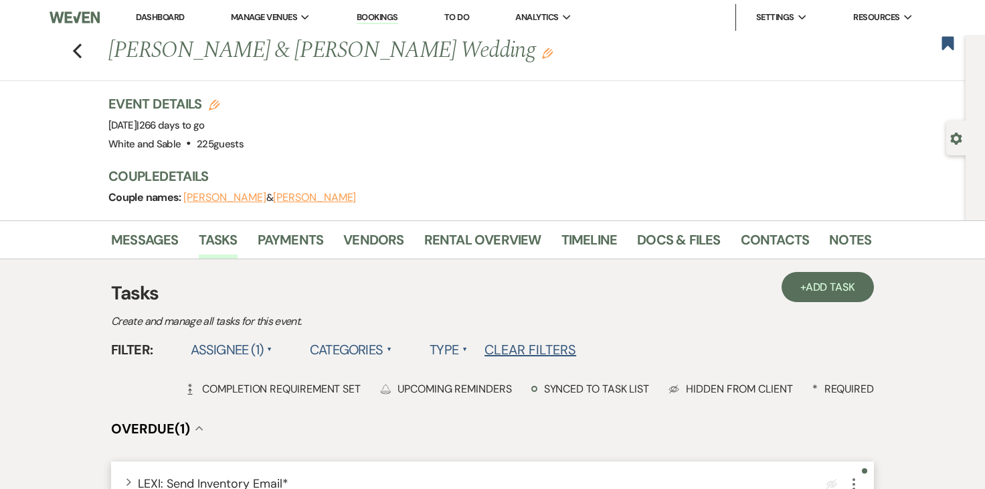
select select "true"
select select "31"
select select "venueHost"
select select "host"
select select "onDueDate"
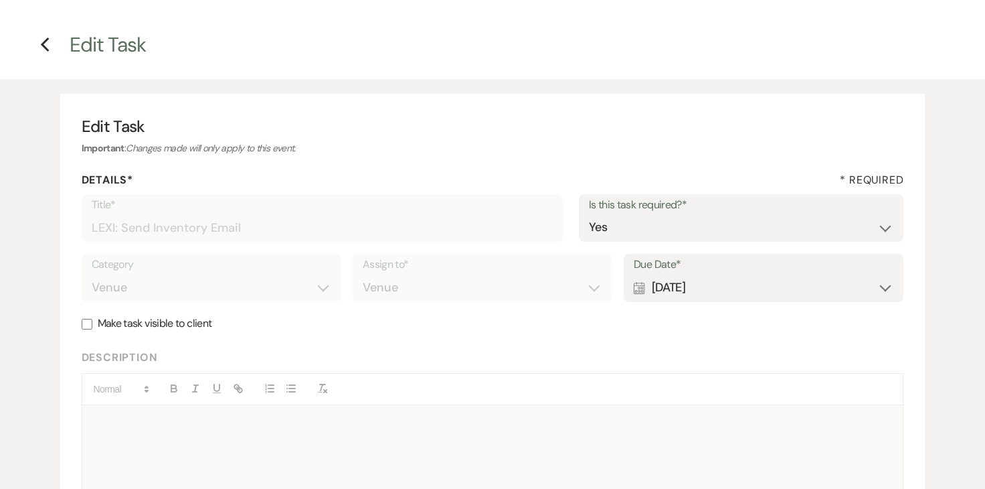
scroll to position [44, 0]
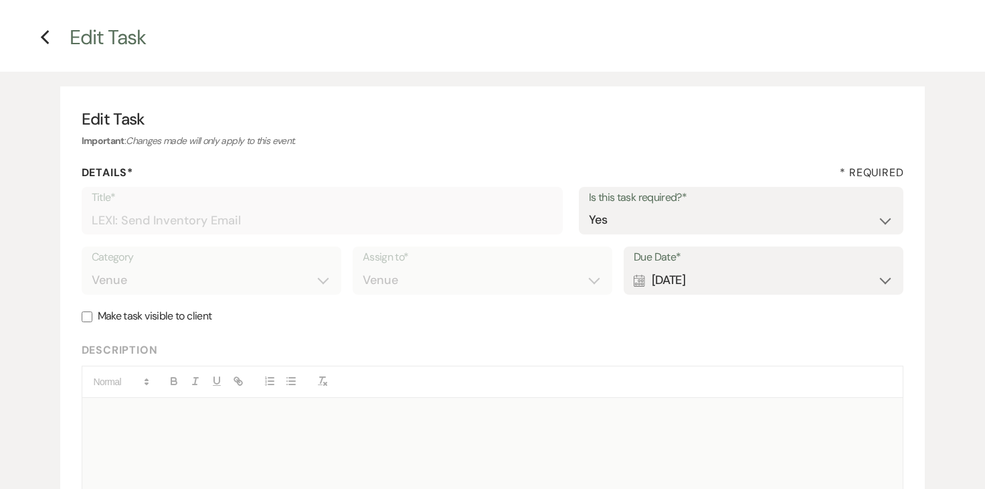
click at [743, 286] on div "Calendar Aug 15, 2025 Expand" at bounding box center [764, 280] width 260 height 26
select select "month"
select select "beforeEventDate"
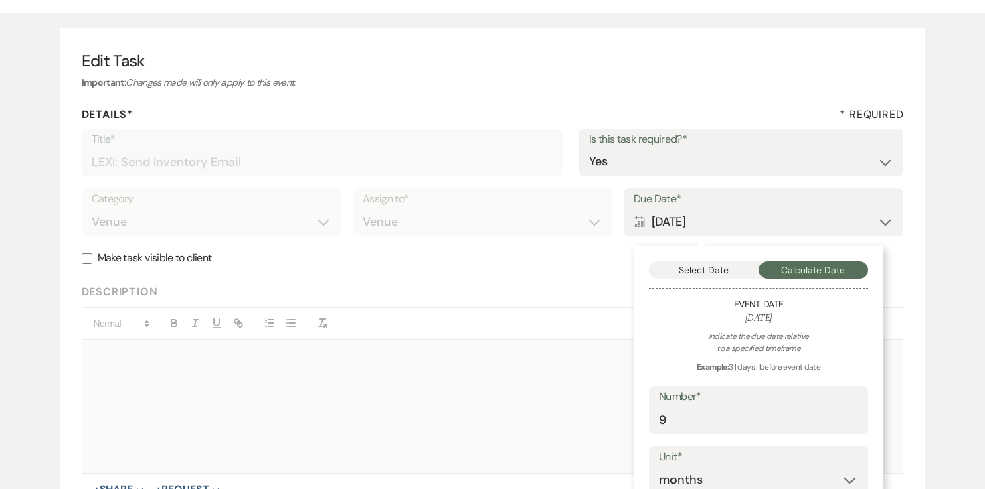
scroll to position [107, 0]
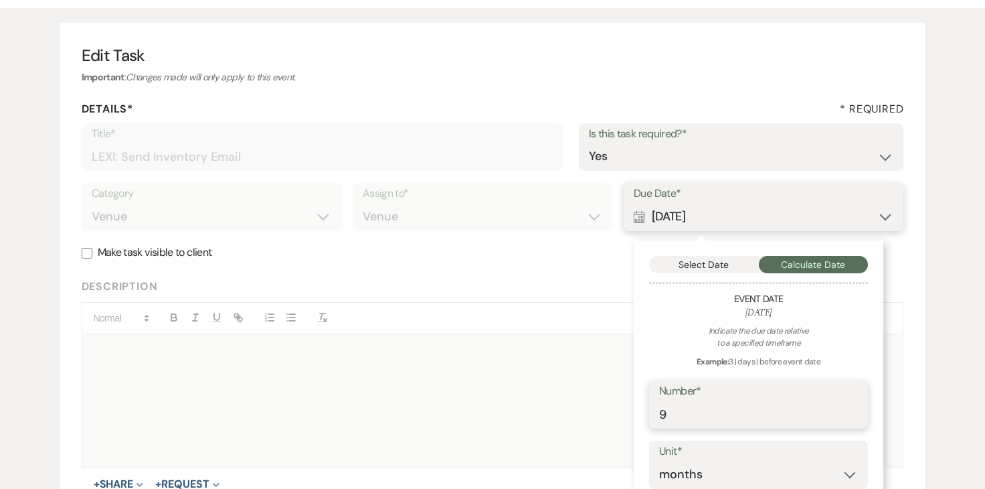
click at [696, 406] on input "9" at bounding box center [758, 414] width 199 height 26
click at [696, 415] on input "9" at bounding box center [758, 414] width 199 height 26
type input "7"
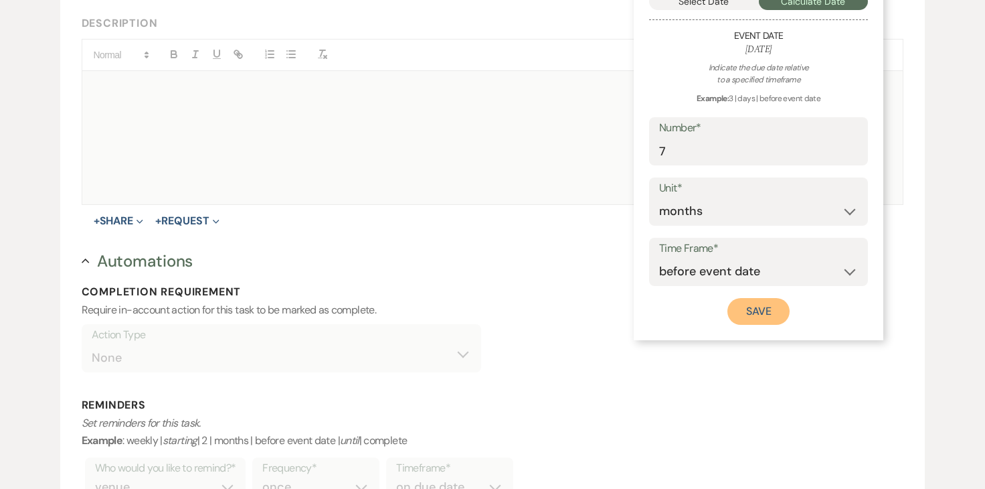
click at [753, 309] on button "Save" at bounding box center [759, 311] width 63 height 27
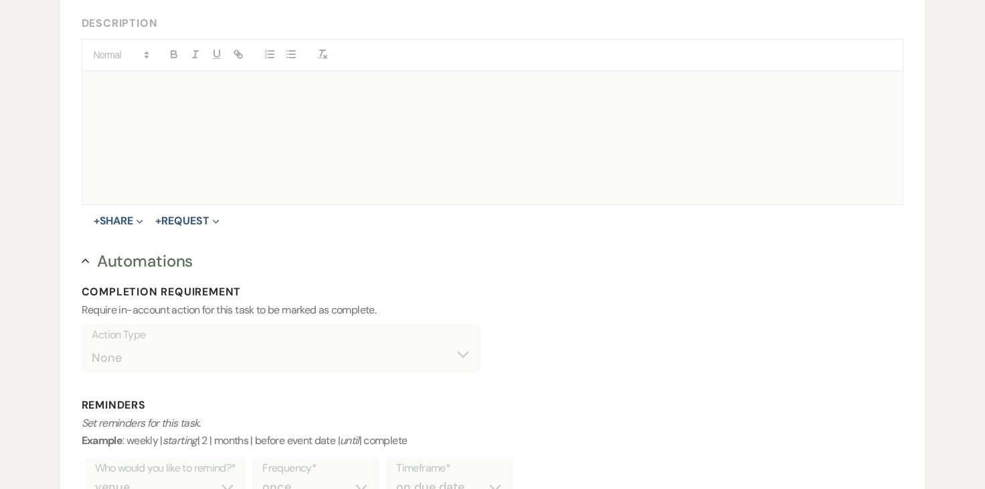
scroll to position [592, 0]
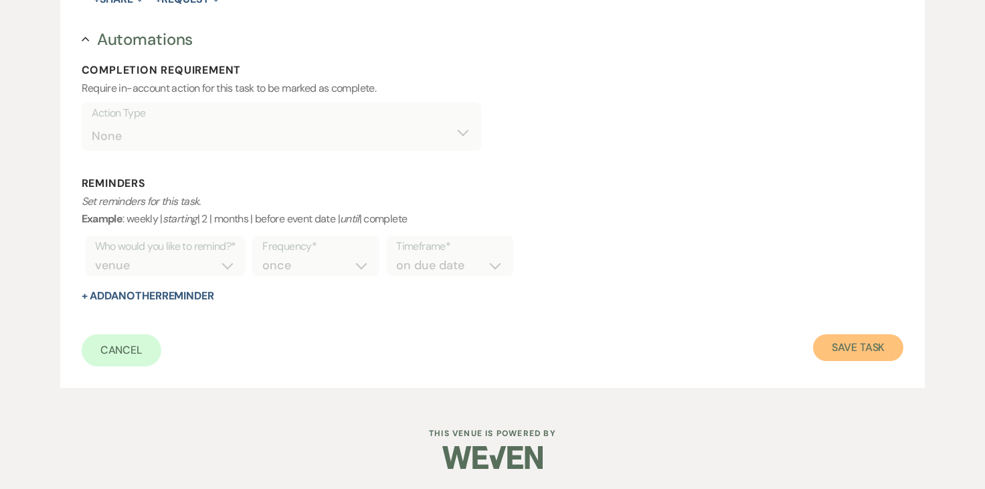
click at [841, 346] on button "Save Task" at bounding box center [858, 347] width 90 height 27
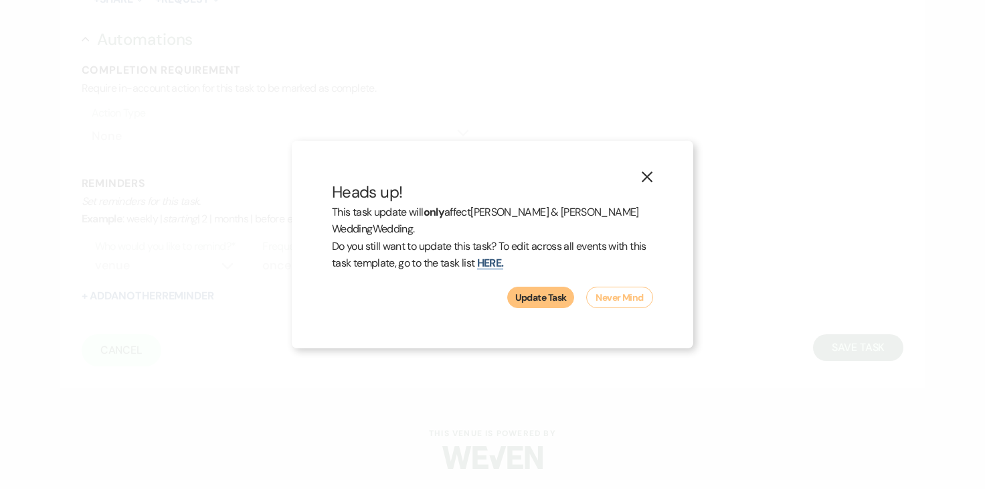
click at [532, 305] on button "Update Task" at bounding box center [540, 297] width 67 height 21
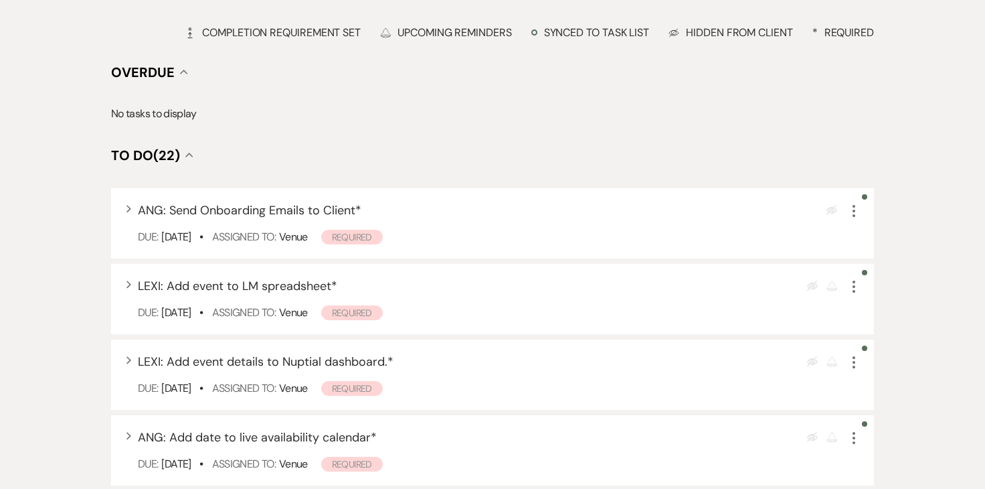
scroll to position [360, 0]
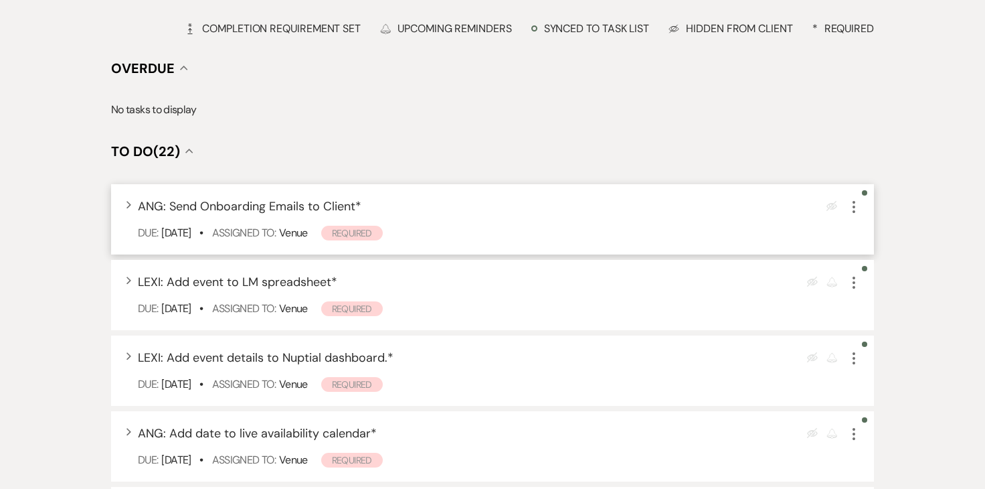
click at [851, 208] on icon "More" at bounding box center [854, 207] width 16 height 16
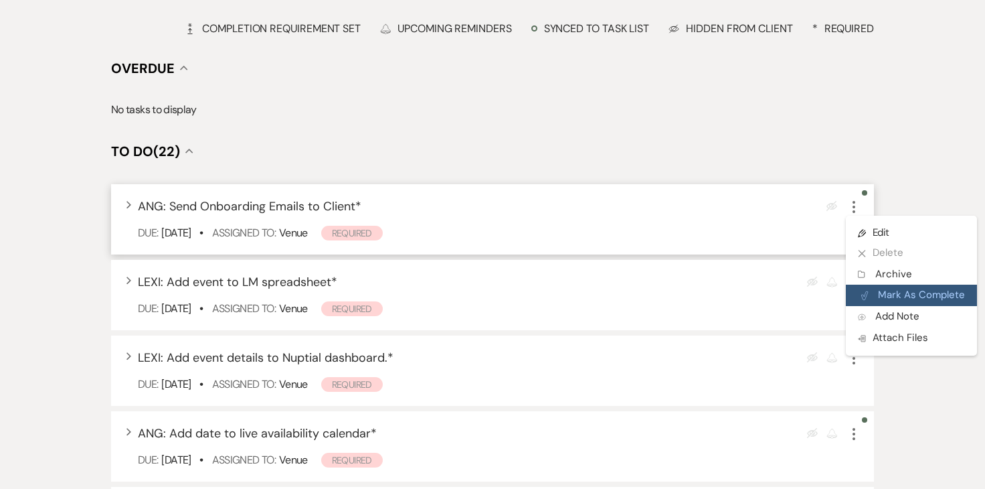
click at [880, 287] on button "Plan Portal Link Mark As Complete" at bounding box center [911, 295] width 131 height 21
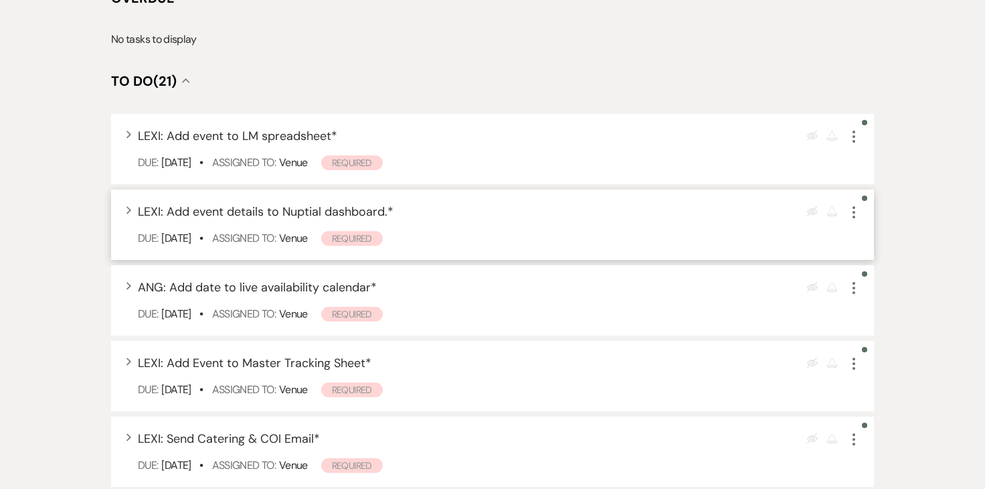
scroll to position [441, 0]
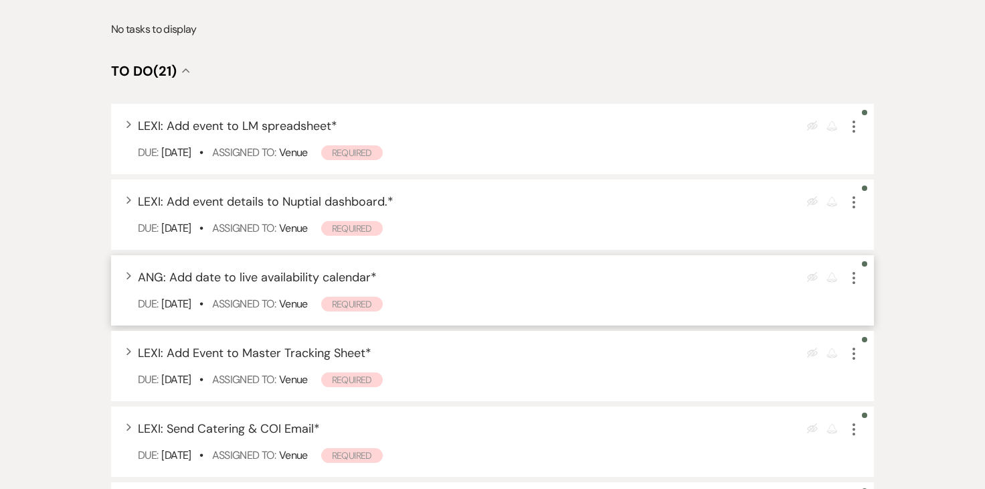
click at [861, 276] on icon "More" at bounding box center [854, 278] width 16 height 16
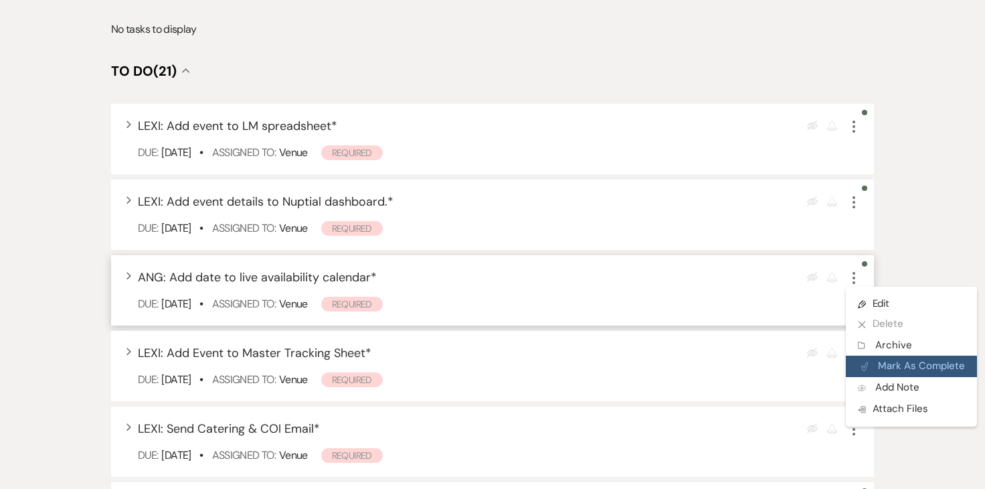
click at [880, 360] on button "Plan Portal Link Mark As Complete" at bounding box center [911, 365] width 131 height 21
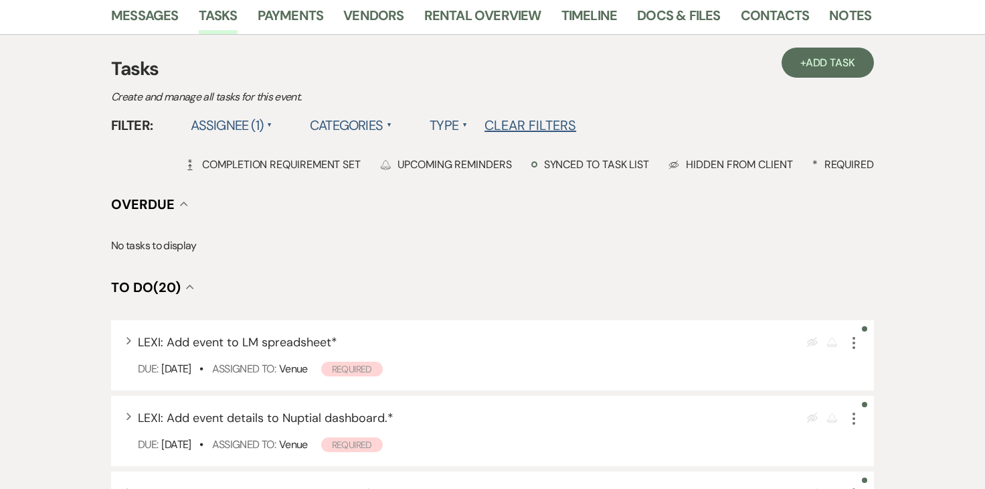
scroll to position [0, 0]
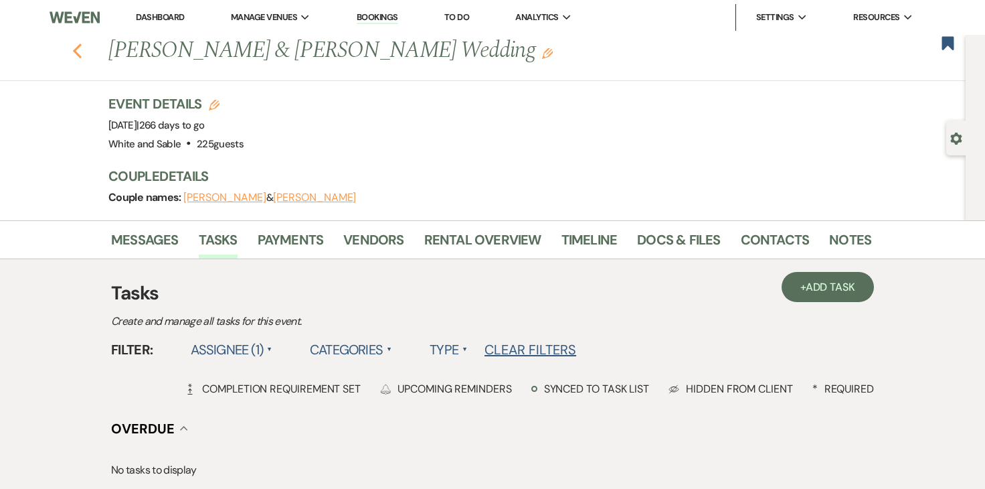
click at [77, 52] on icon "Previous" at bounding box center [77, 51] width 10 height 16
select select "6"
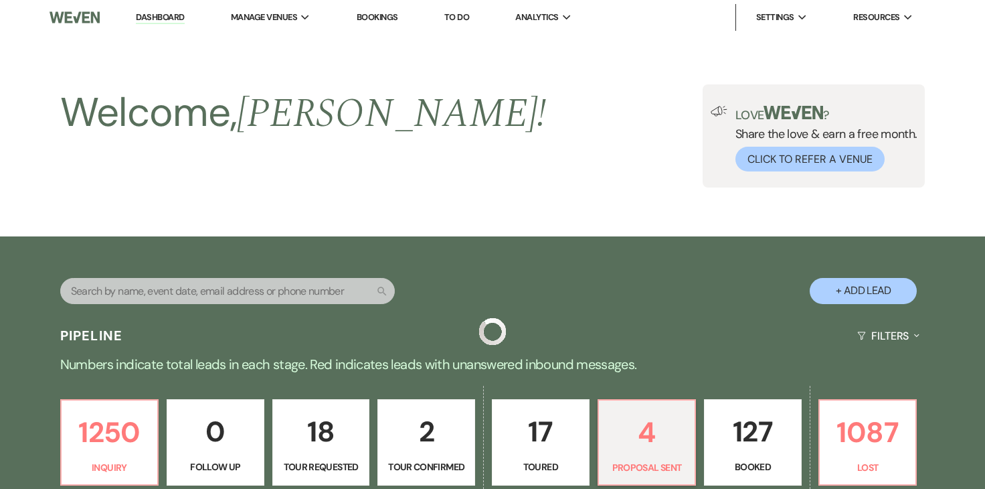
scroll to position [394, 0]
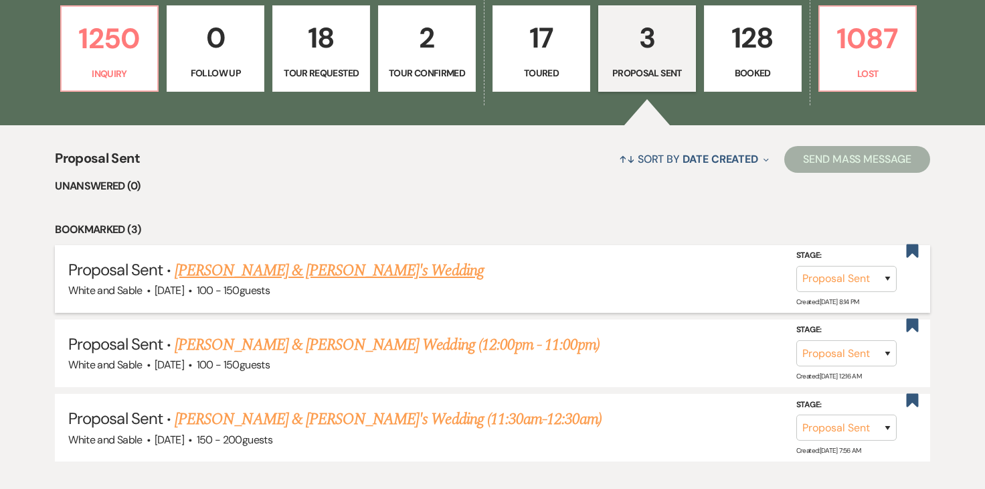
click at [230, 264] on link "Anna Hamborg & Nick's Wedding" at bounding box center [329, 270] width 309 height 24
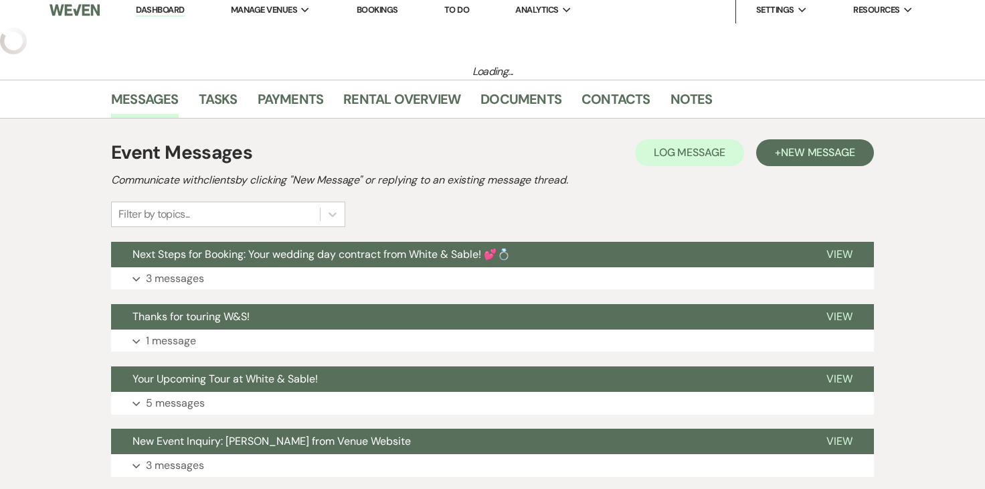
select select "6"
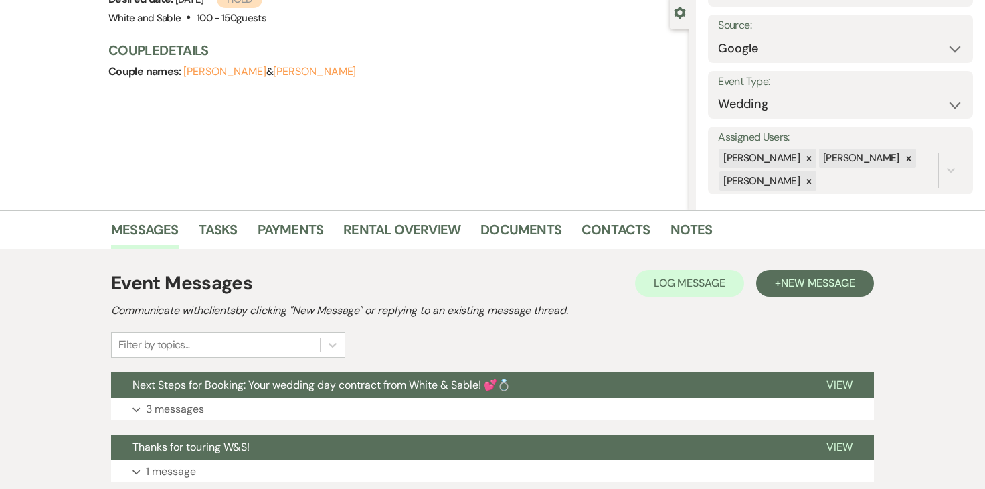
scroll to position [128, 0]
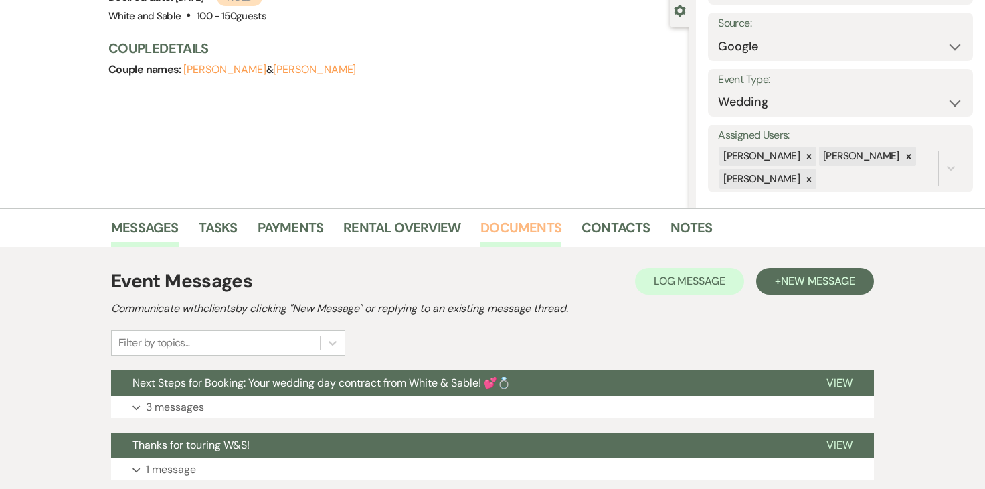
click at [487, 228] on link "Documents" at bounding box center [521, 231] width 81 height 29
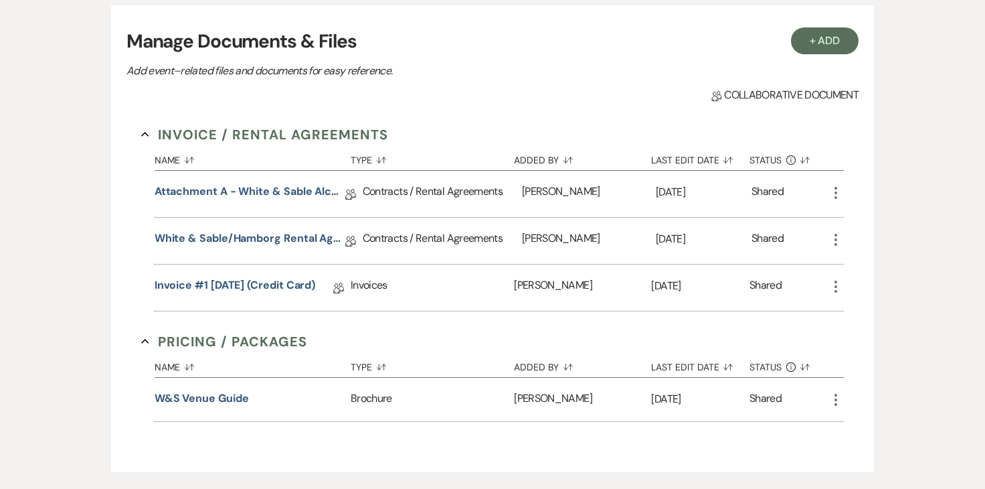
scroll to position [388, 0]
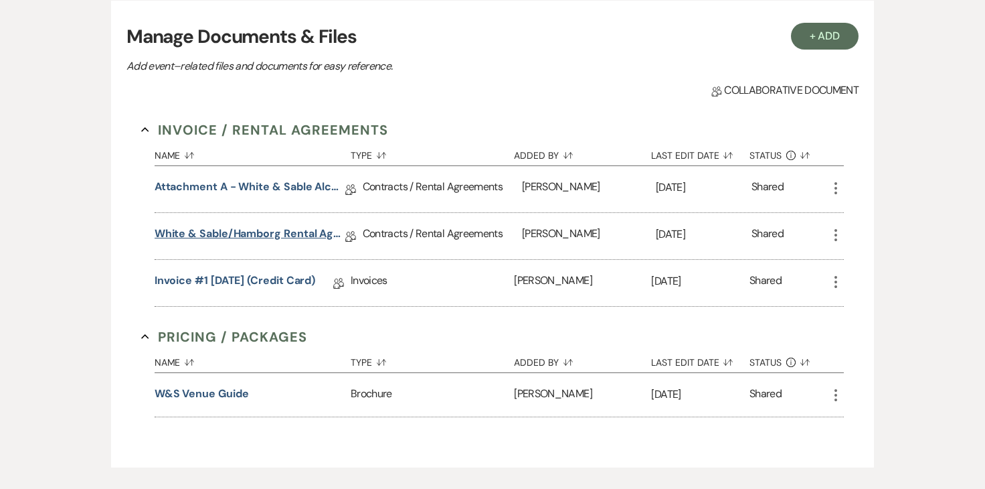
click at [307, 241] on link "White & Sable/Hamborg Rental Agreement - 8.1.26" at bounding box center [250, 236] width 191 height 21
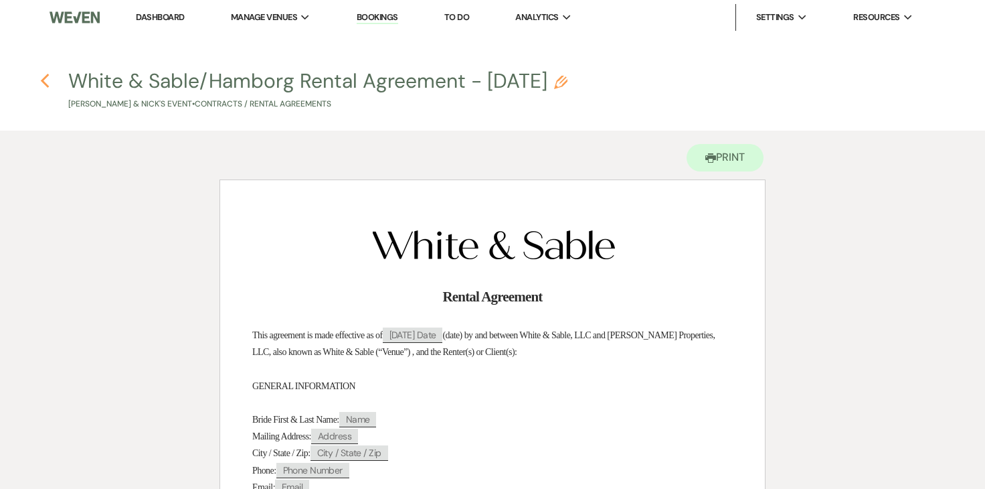
click at [46, 84] on icon "Previous" at bounding box center [45, 81] width 10 height 16
select select "6"
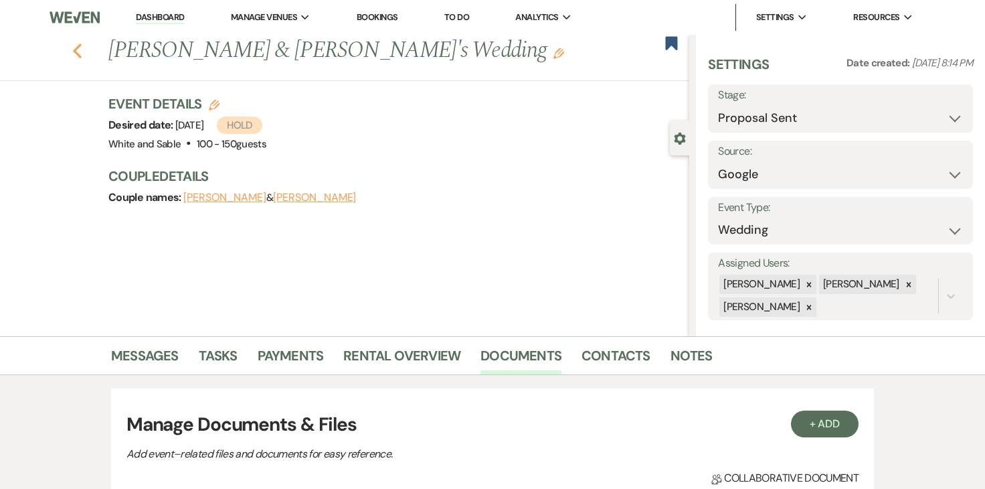
click at [74, 52] on icon "Previous" at bounding box center [77, 51] width 10 height 16
select select "6"
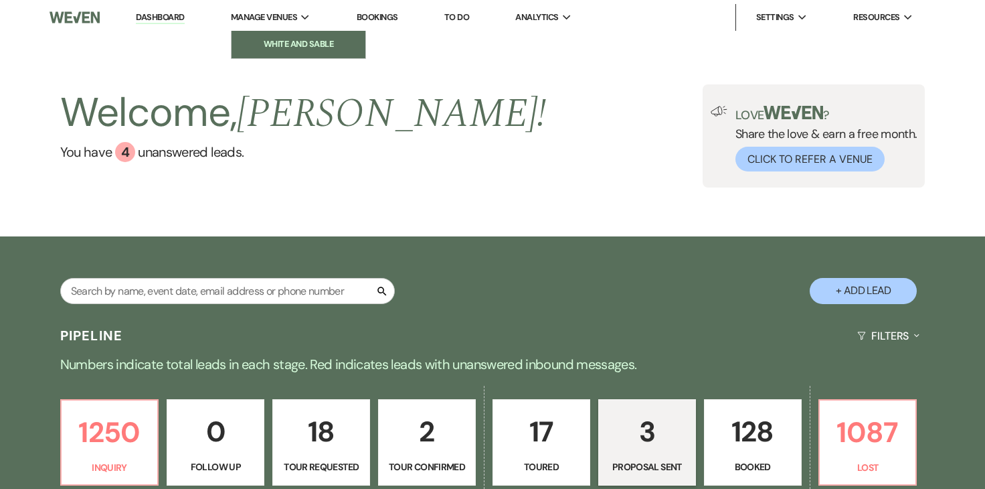
click at [278, 46] on li "White and Sable" at bounding box center [298, 43] width 121 height 13
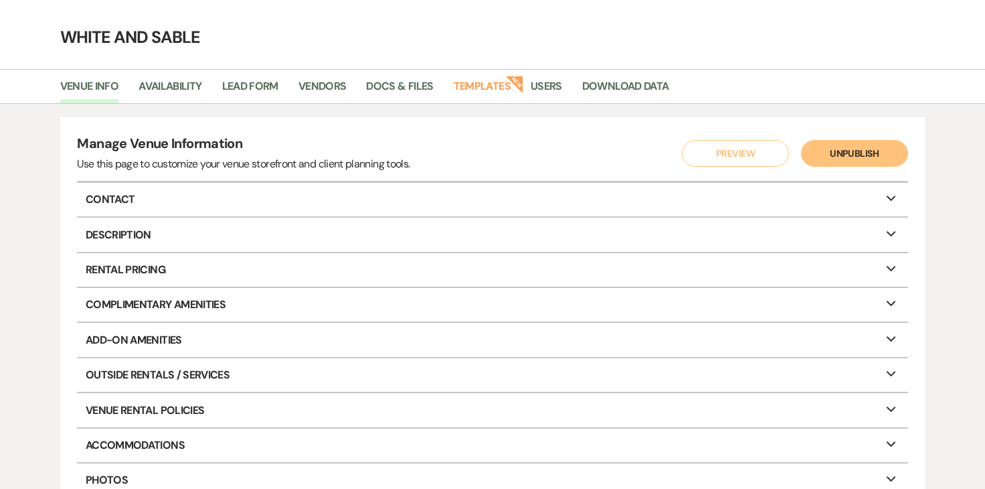
scroll to position [42, 0]
click at [488, 95] on link "Templates" at bounding box center [482, 89] width 57 height 25
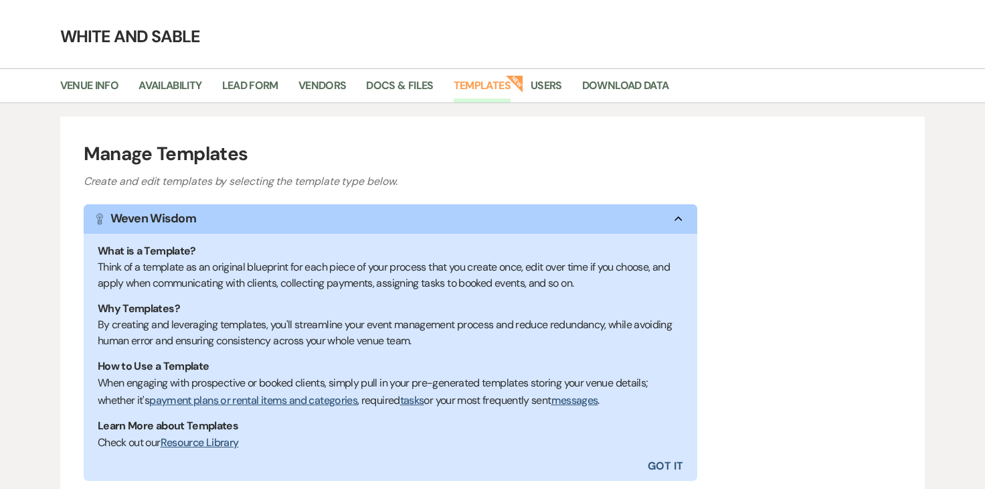
scroll to position [232, 0]
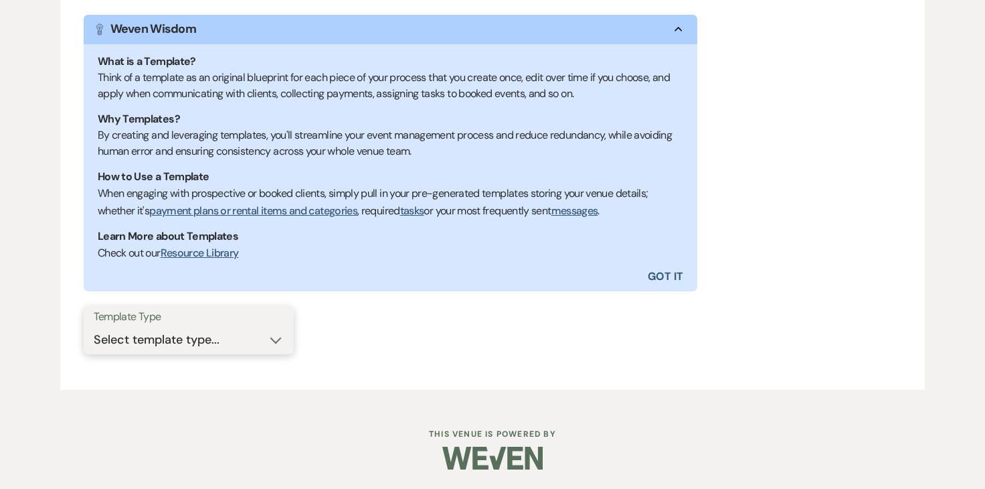
click at [197, 333] on select "Select template type... Task List Message Templates Payment Plan Inventory Item…" at bounding box center [189, 340] width 190 height 26
select select "Message Templates"
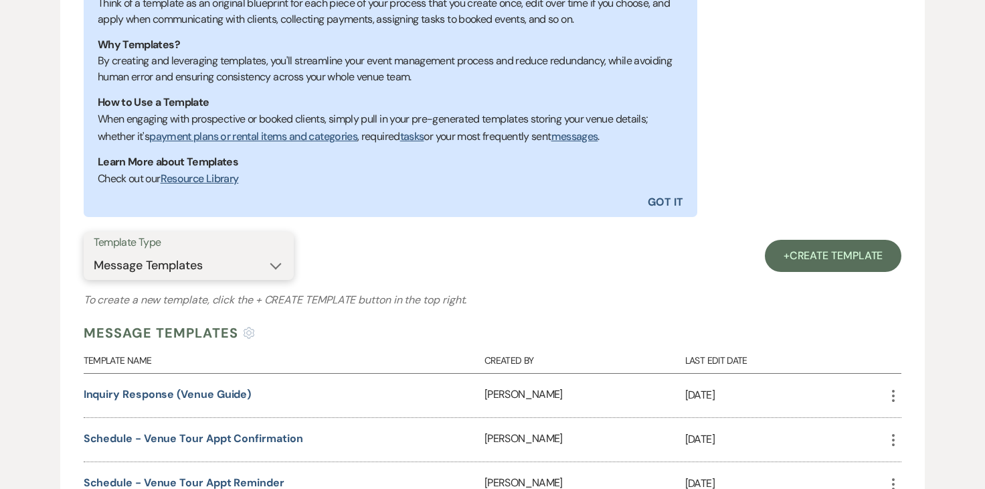
scroll to position [427, 0]
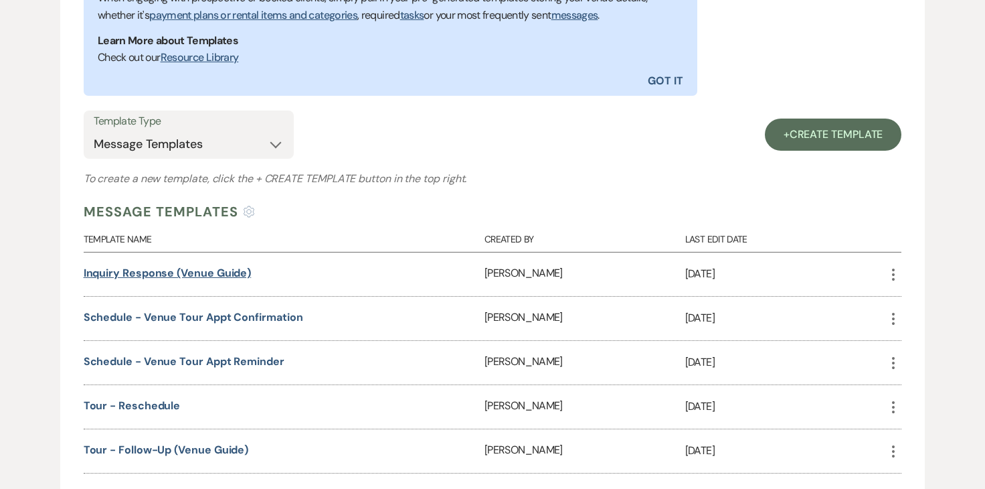
click at [227, 274] on link "Inquiry Response (Venue Guide)" at bounding box center [168, 273] width 168 height 14
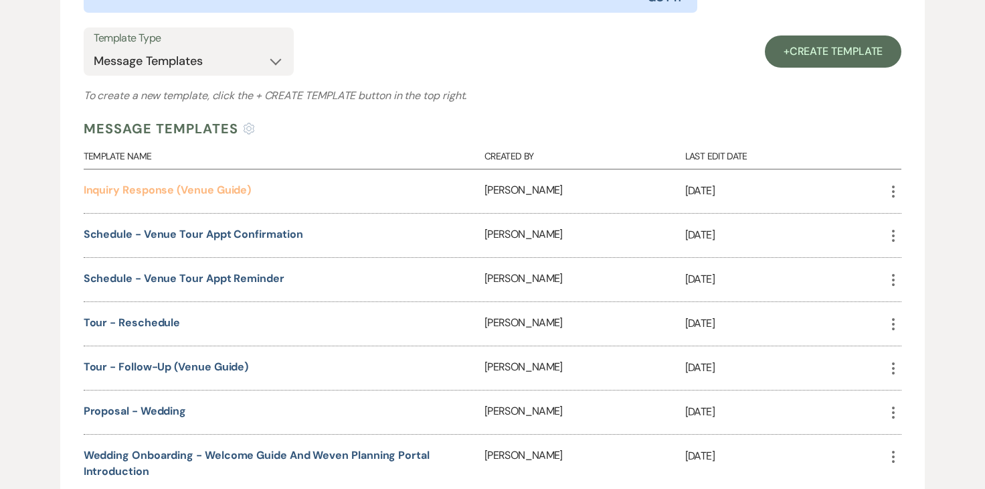
scroll to position [590, 0]
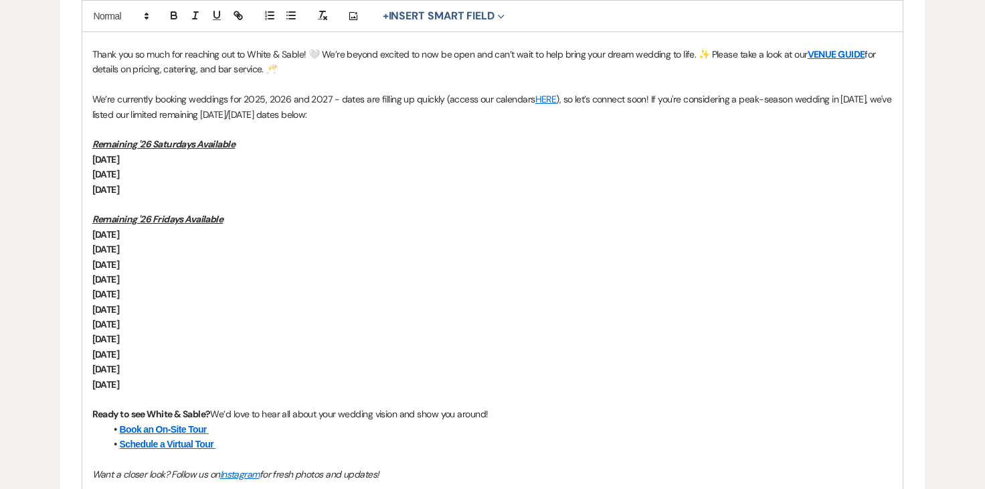
scroll to position [459, 0]
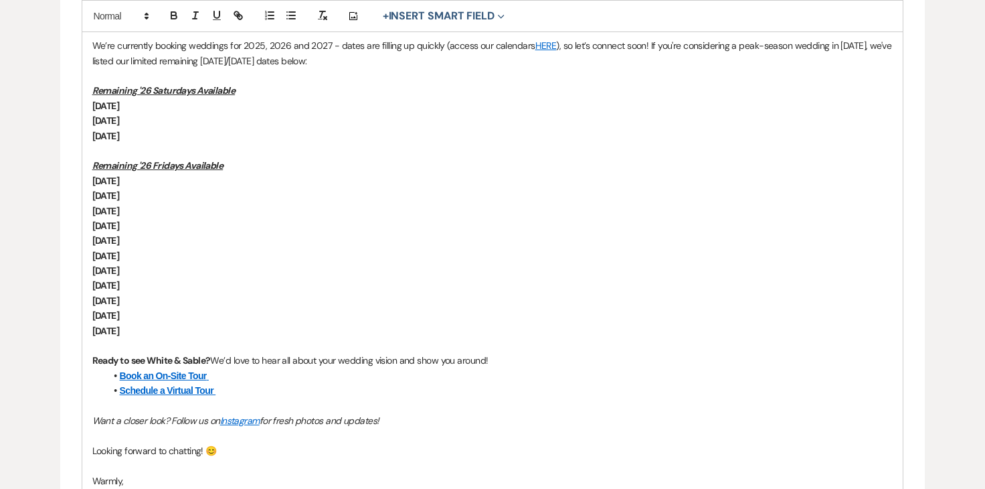
click at [120, 210] on strong "Friday, May 15" at bounding box center [105, 211] width 27 height 12
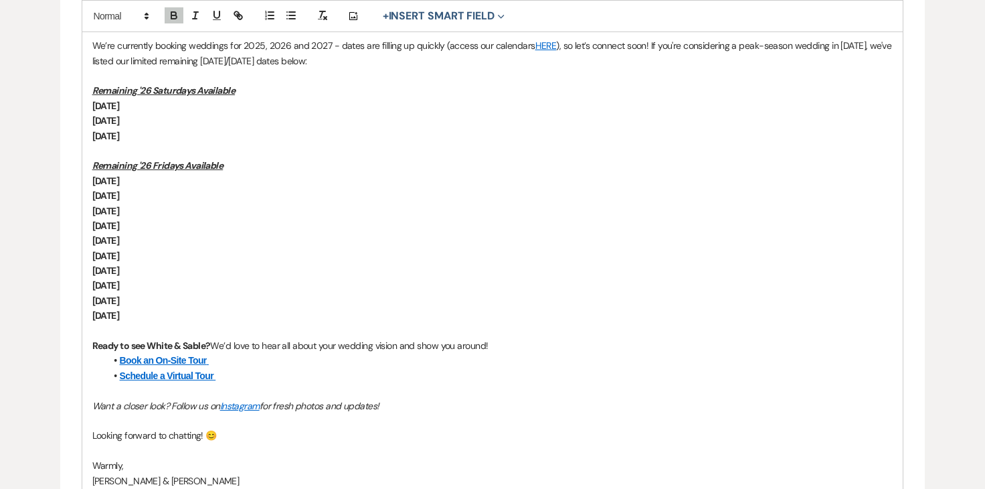
click at [120, 209] on strong "Friday, July 10" at bounding box center [105, 211] width 27 height 12
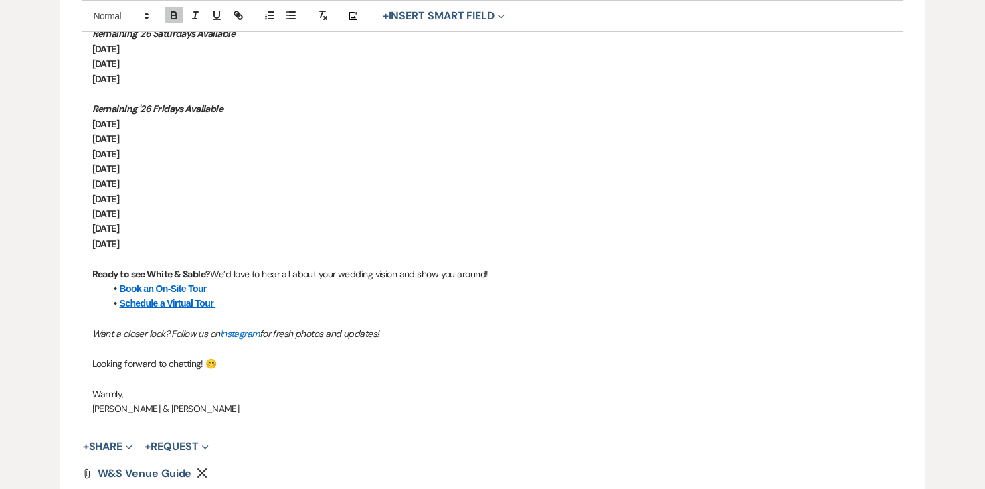
scroll to position [517, 0]
click at [159, 123] on p "Friday, May 1" at bounding box center [492, 122] width 801 height 15
click at [173, 166] on p "Friday, July 31" at bounding box center [492, 167] width 801 height 15
click at [173, 177] on p "Friday, August 7" at bounding box center [492, 182] width 801 height 15
click at [176, 193] on p "Friday, August 14" at bounding box center [492, 197] width 801 height 15
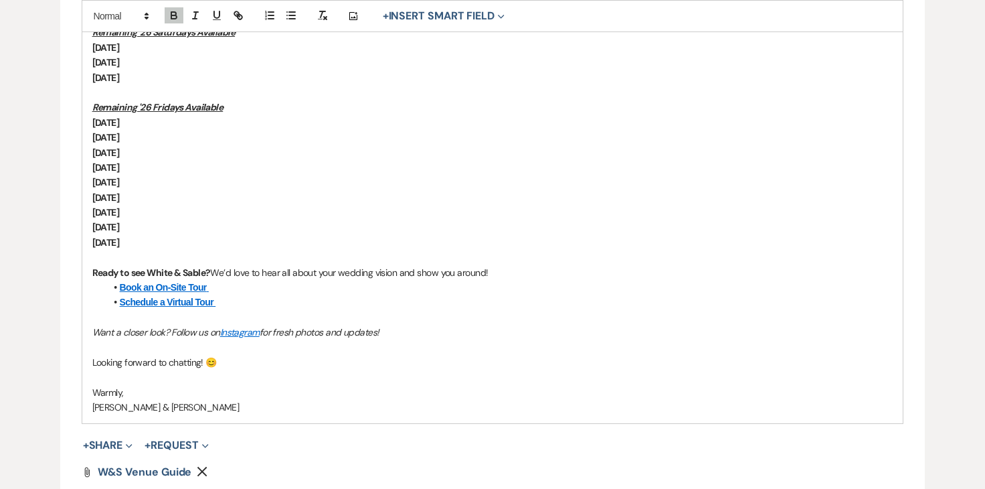
click at [176, 208] on p "Friday, October 2" at bounding box center [492, 212] width 801 height 15
click at [175, 222] on p "Friday, October 16" at bounding box center [492, 227] width 801 height 15
click at [177, 234] on p "Friday, October 16" at bounding box center [492, 227] width 801 height 15
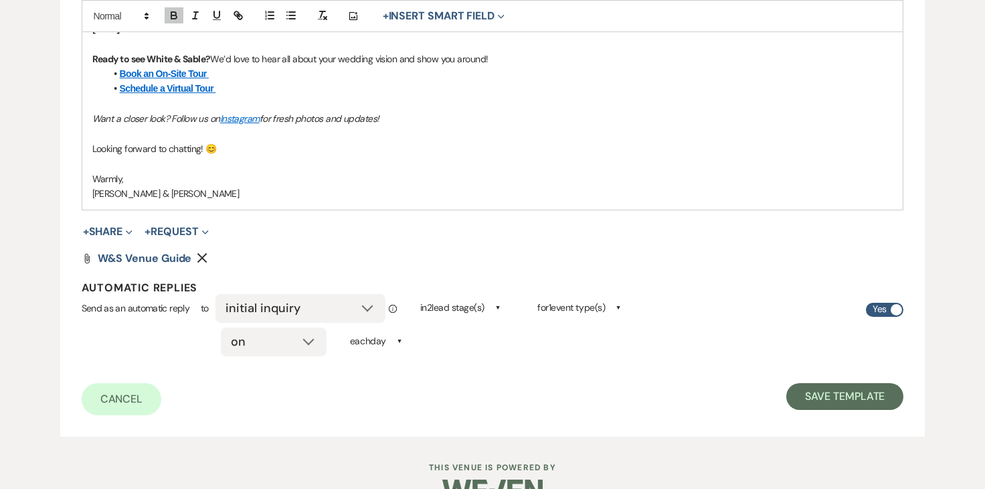
scroll to position [720, 0]
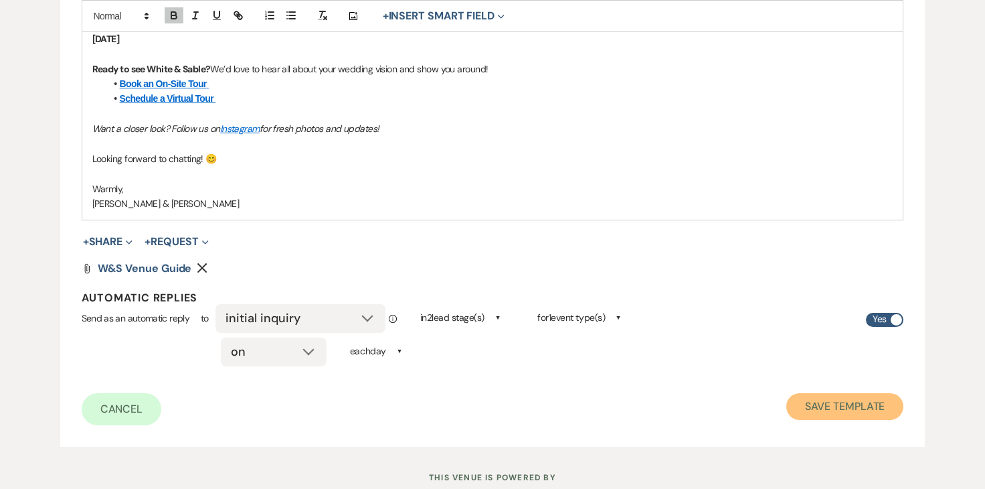
click at [816, 401] on button "Save Template" at bounding box center [845, 406] width 117 height 27
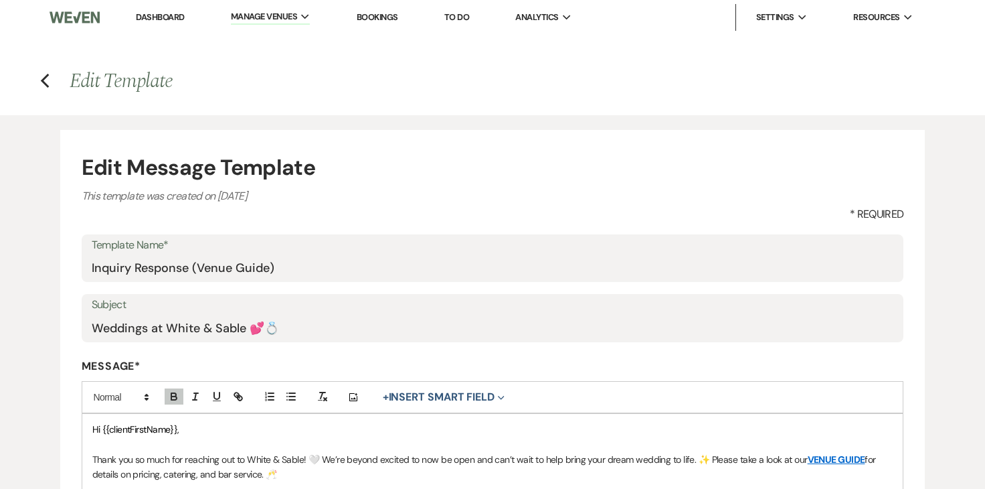
select select "Message Templates"
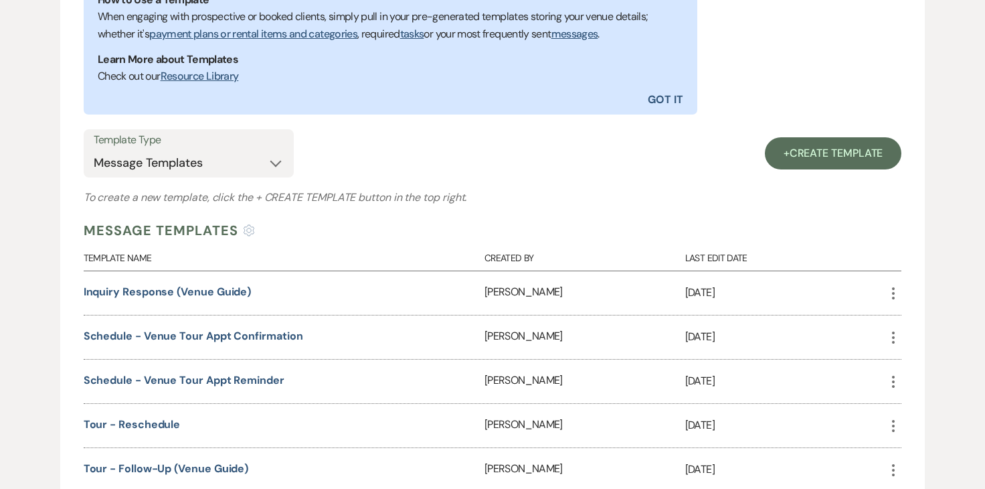
scroll to position [411, 0]
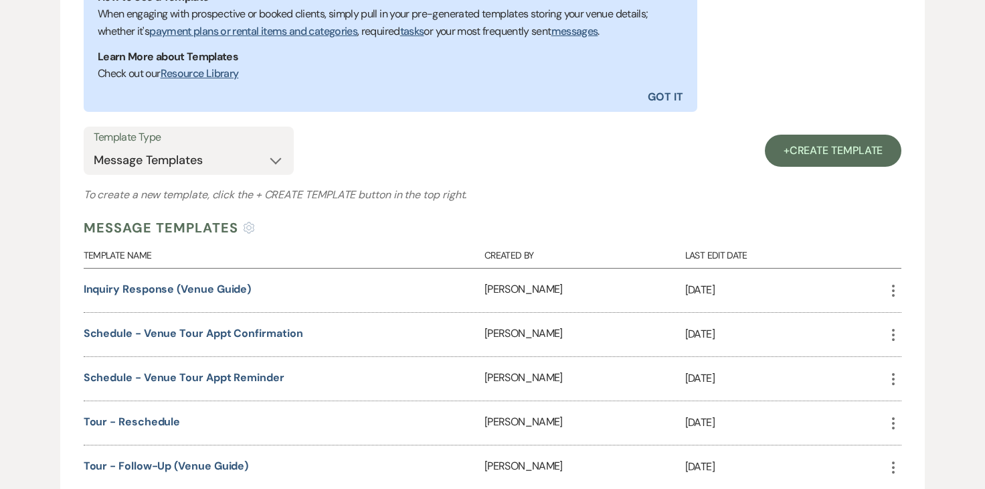
click at [199, 296] on div "Inquiry Response (Venue Guide)" at bounding box center [284, 290] width 401 height 44
click at [204, 289] on link "Inquiry Response (Venue Guide)" at bounding box center [168, 289] width 168 height 14
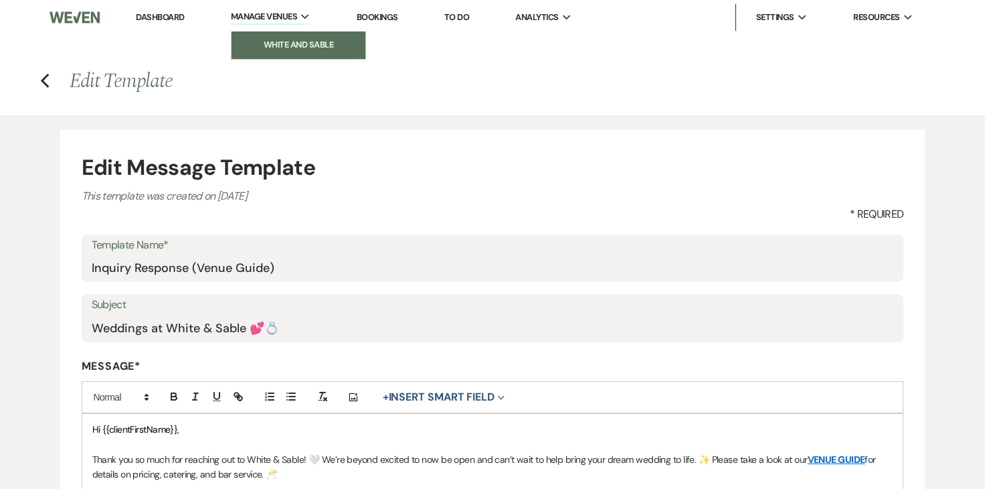
click at [296, 33] on link "White and Sable" at bounding box center [299, 44] width 134 height 27
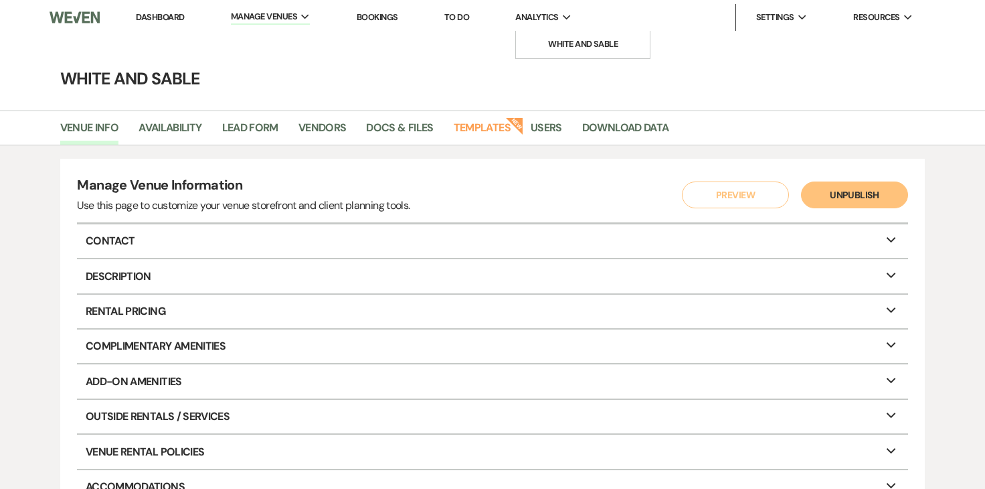
click at [528, 17] on span "Analytics" at bounding box center [536, 17] width 43 height 13
click at [556, 43] on li "White and Sable" at bounding box center [583, 43] width 121 height 13
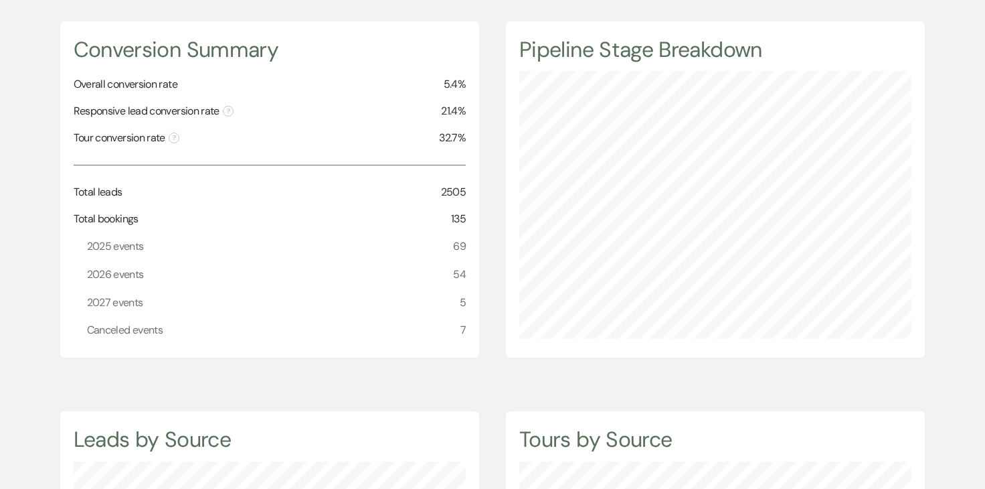
scroll to position [165, 0]
click at [118, 264] on span "2026 events" at bounding box center [115, 272] width 57 height 17
click at [118, 268] on span "2026 events" at bounding box center [115, 272] width 57 height 17
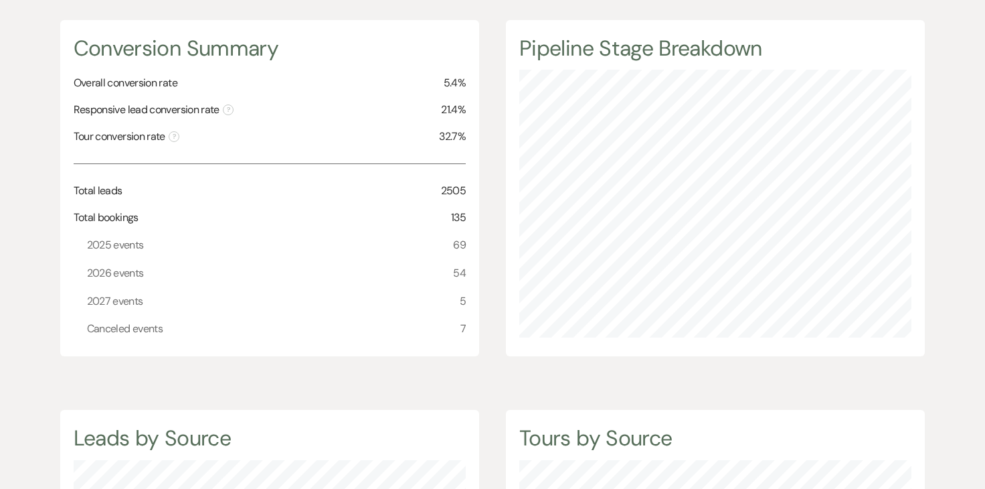
click at [474, 273] on div "Conversion Summary Overall conversion rate 5.4% Responsive lead conversion rate…" at bounding box center [269, 188] width 419 height 336
click at [453, 273] on div "2026 events 54" at bounding box center [276, 273] width 379 height 28
